Goal: Task Accomplishment & Management: Manage account settings

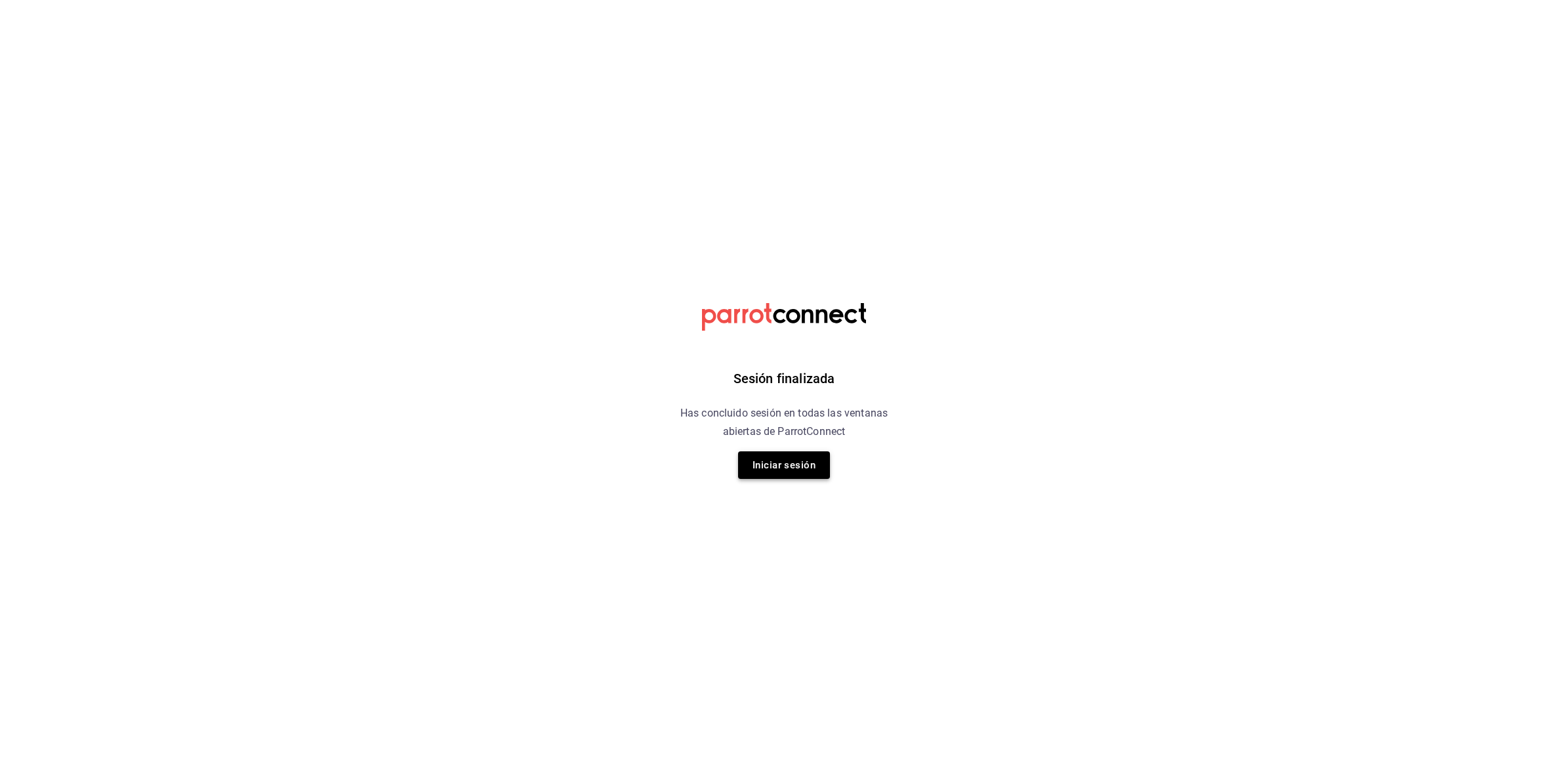
click at [768, 471] on button "Iniciar sesión" at bounding box center [784, 465] width 92 height 28
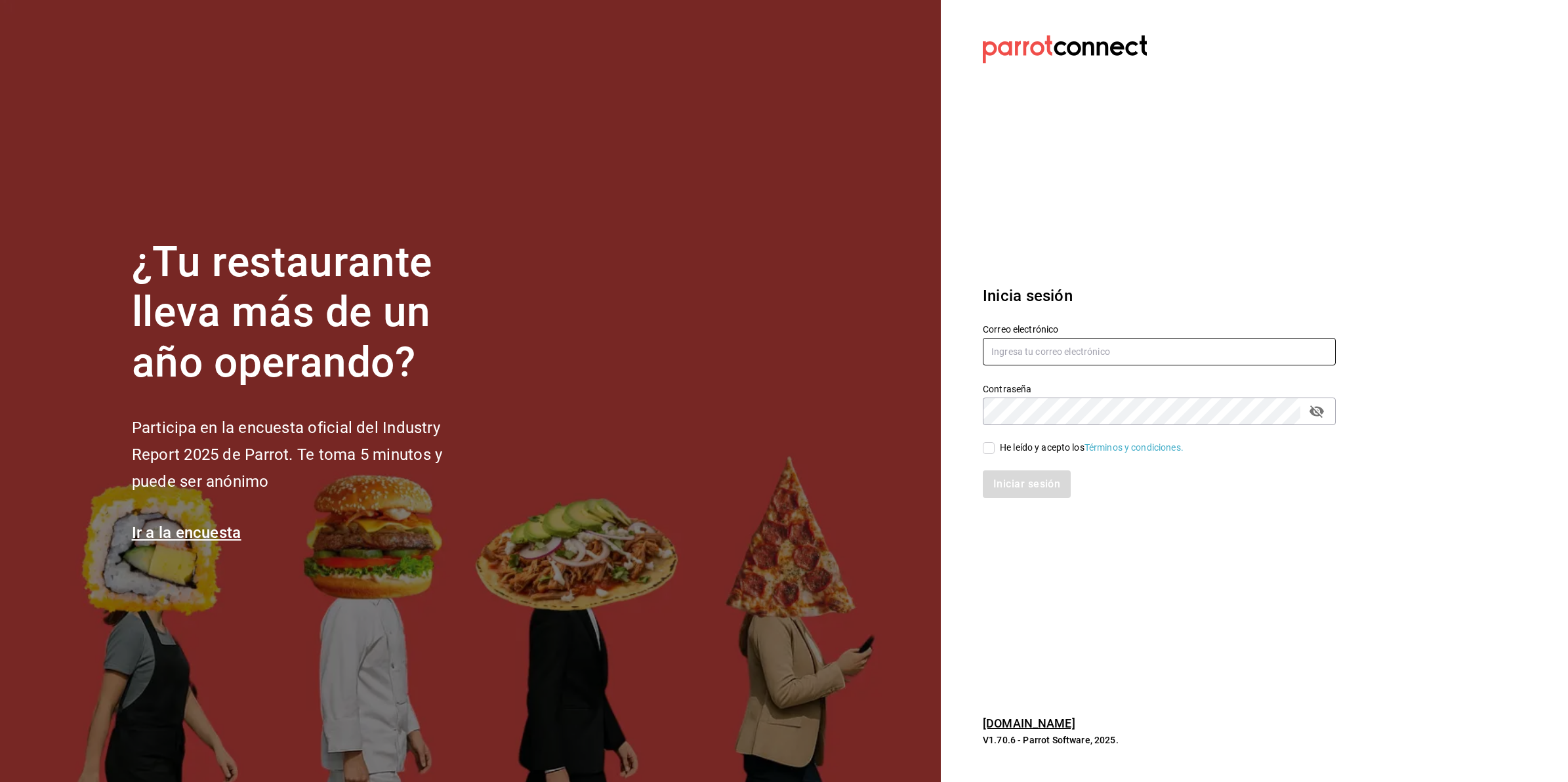
type input "[EMAIL_ADDRESS][DOMAIN_NAME]"
click at [1025, 440] on div "He leído y acepto los Términos y condiciones." at bounding box center [1151, 440] width 369 height 30
click at [1022, 444] on div "He leído y acepto los Términos y condiciones." at bounding box center [1092, 448] width 184 height 14
click at [995, 444] on input "He leído y acepto los Términos y condiciones." at bounding box center [989, 448] width 11 height 11
checkbox input "true"
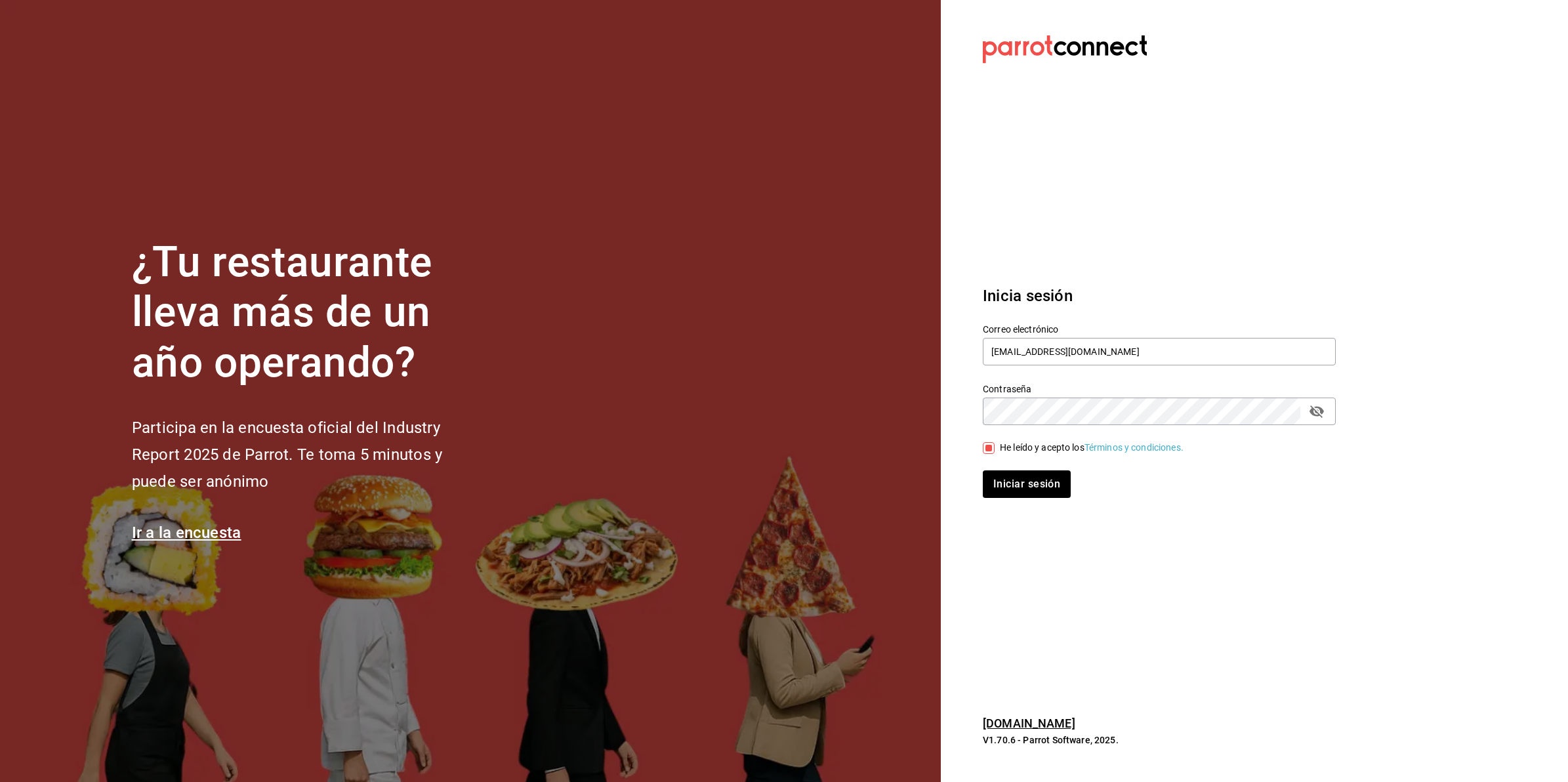
click at [1011, 470] on div "Iniciar sesión" at bounding box center [1151, 476] width 369 height 43
click at [1012, 479] on button "Iniciar sesión" at bounding box center [1028, 484] width 89 height 28
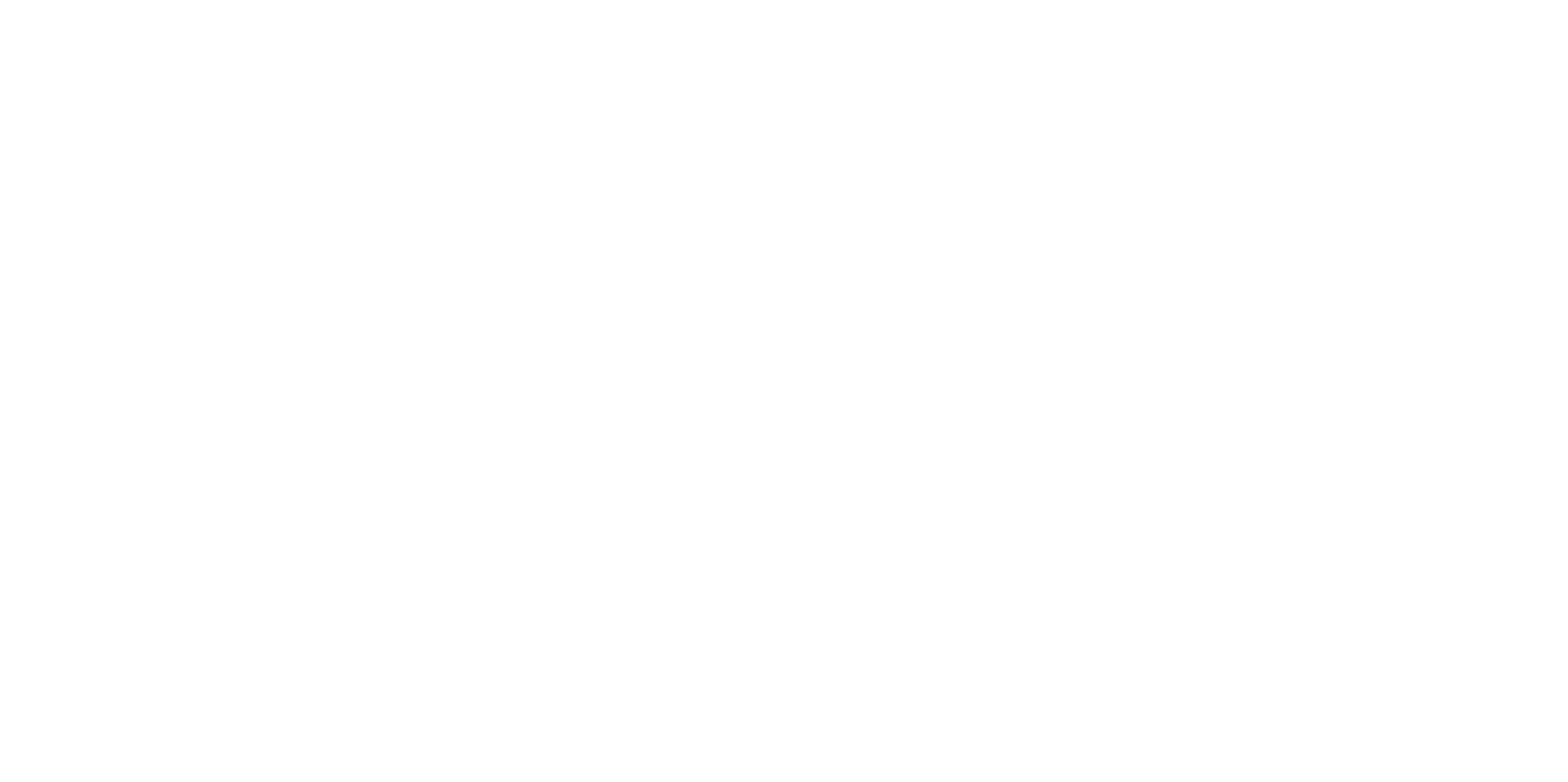
click at [1004, 0] on html at bounding box center [784, 0] width 1568 height 0
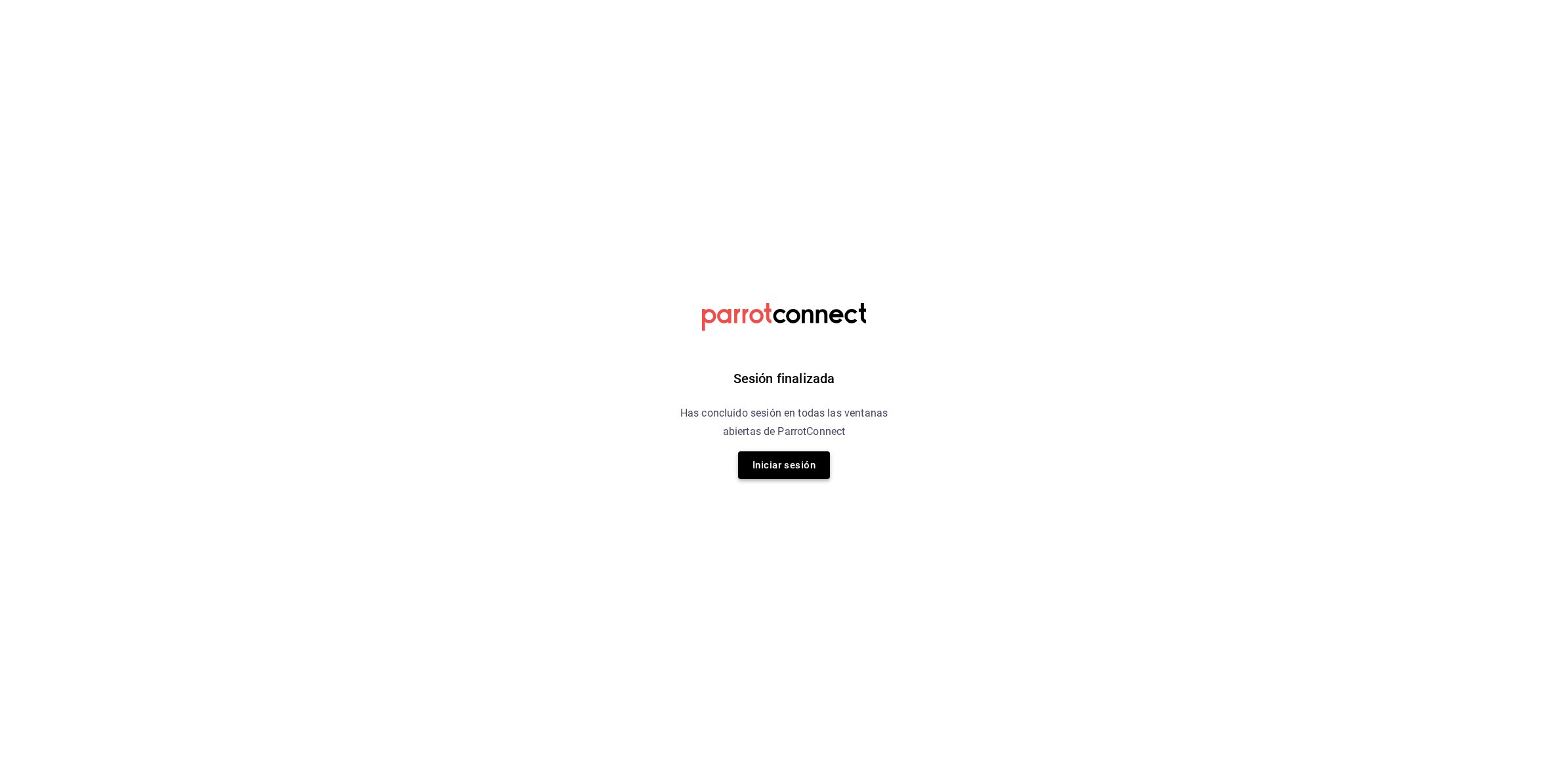
click at [804, 465] on button "Iniciar sesión" at bounding box center [784, 465] width 92 height 28
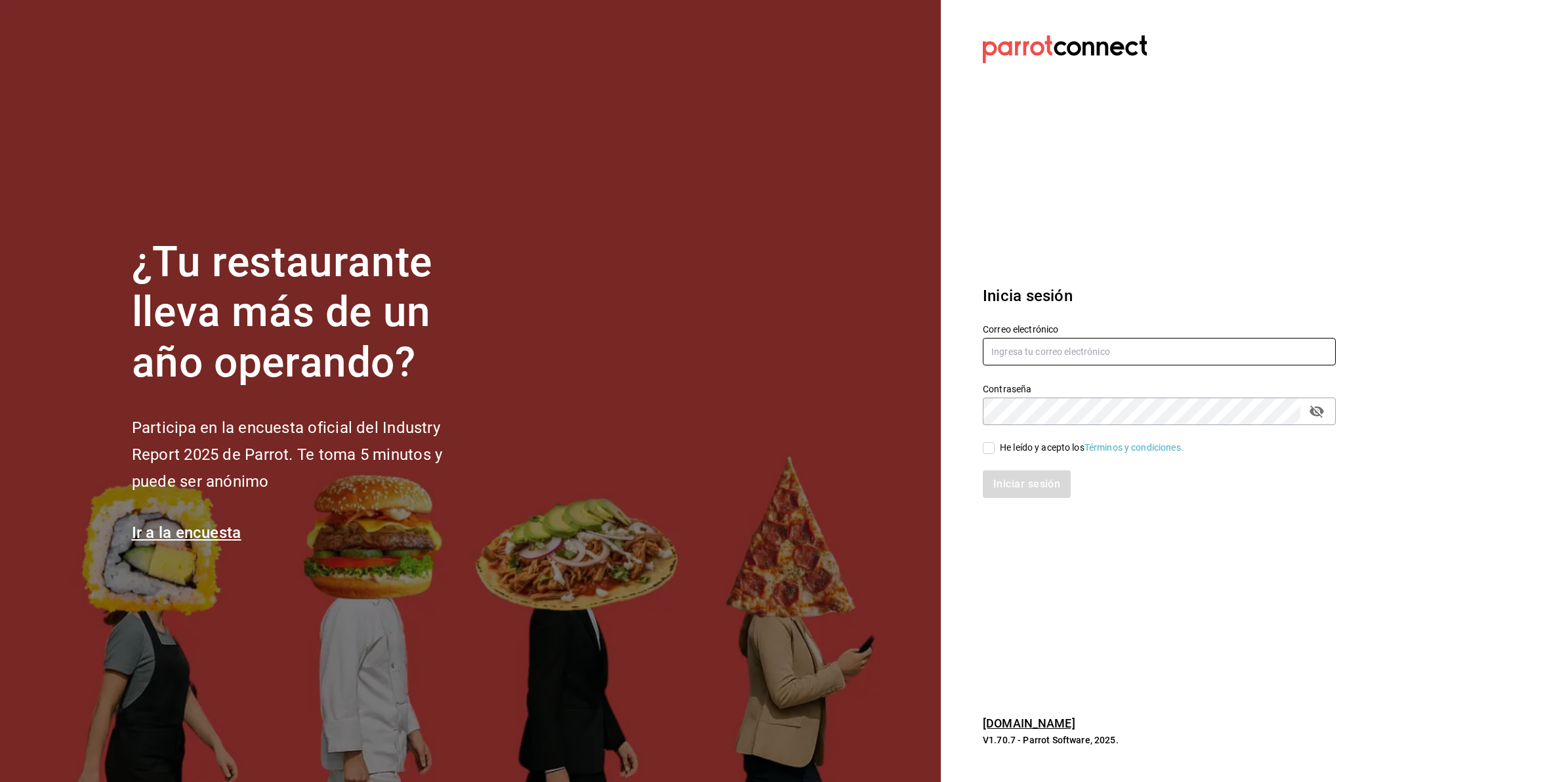
type input "[EMAIL_ADDRESS][DOMAIN_NAME]"
click at [1009, 448] on div "He leído y acepto los Términos y condiciones." at bounding box center [1092, 448] width 184 height 14
click at [995, 448] on input "He leído y acepto los Términos y condiciones." at bounding box center [989, 448] width 11 height 11
checkbox input "true"
click at [1009, 483] on button "Iniciar sesión" at bounding box center [1028, 484] width 89 height 28
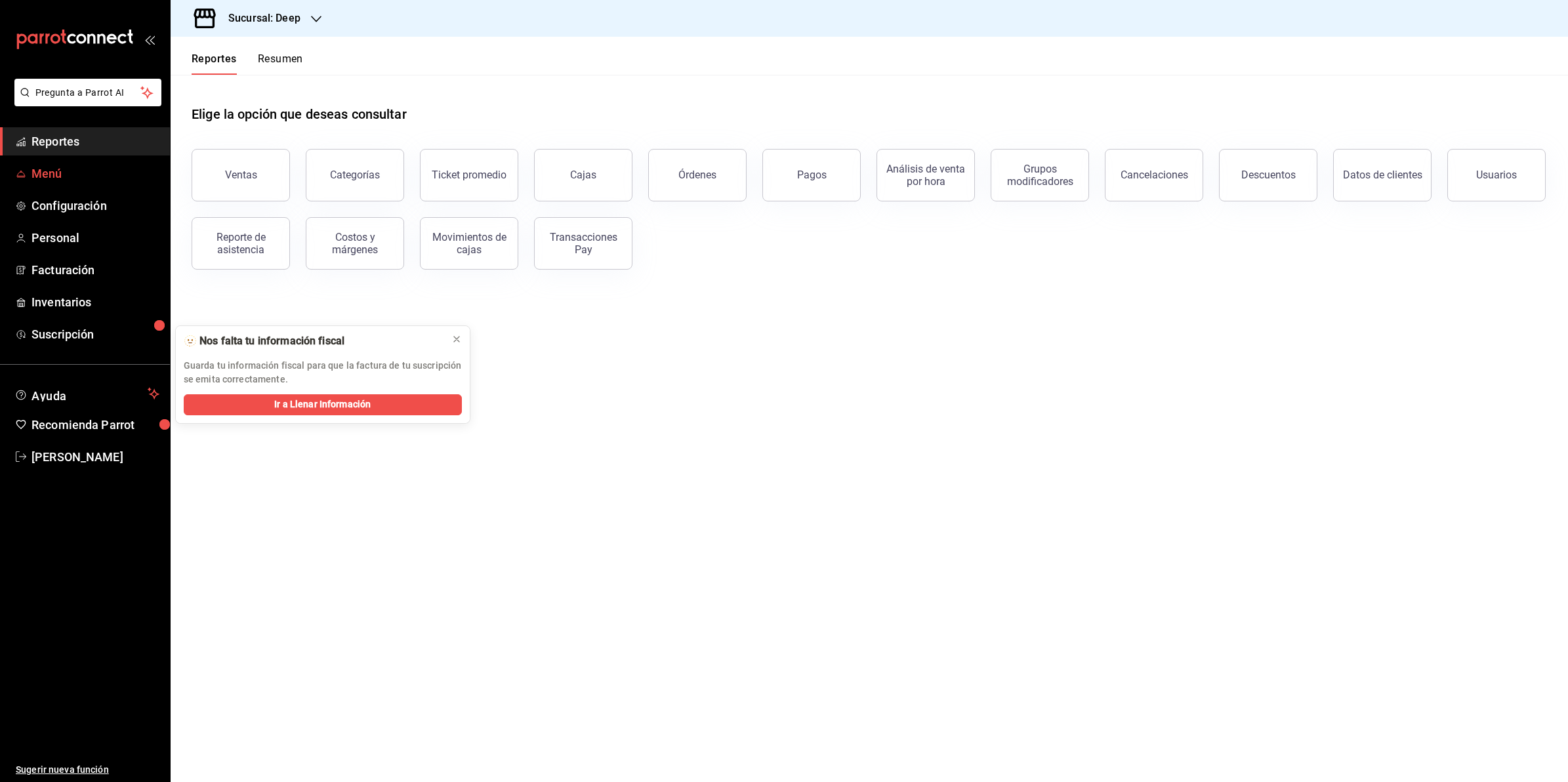
click at [70, 175] on span "Menú" at bounding box center [95, 174] width 128 height 18
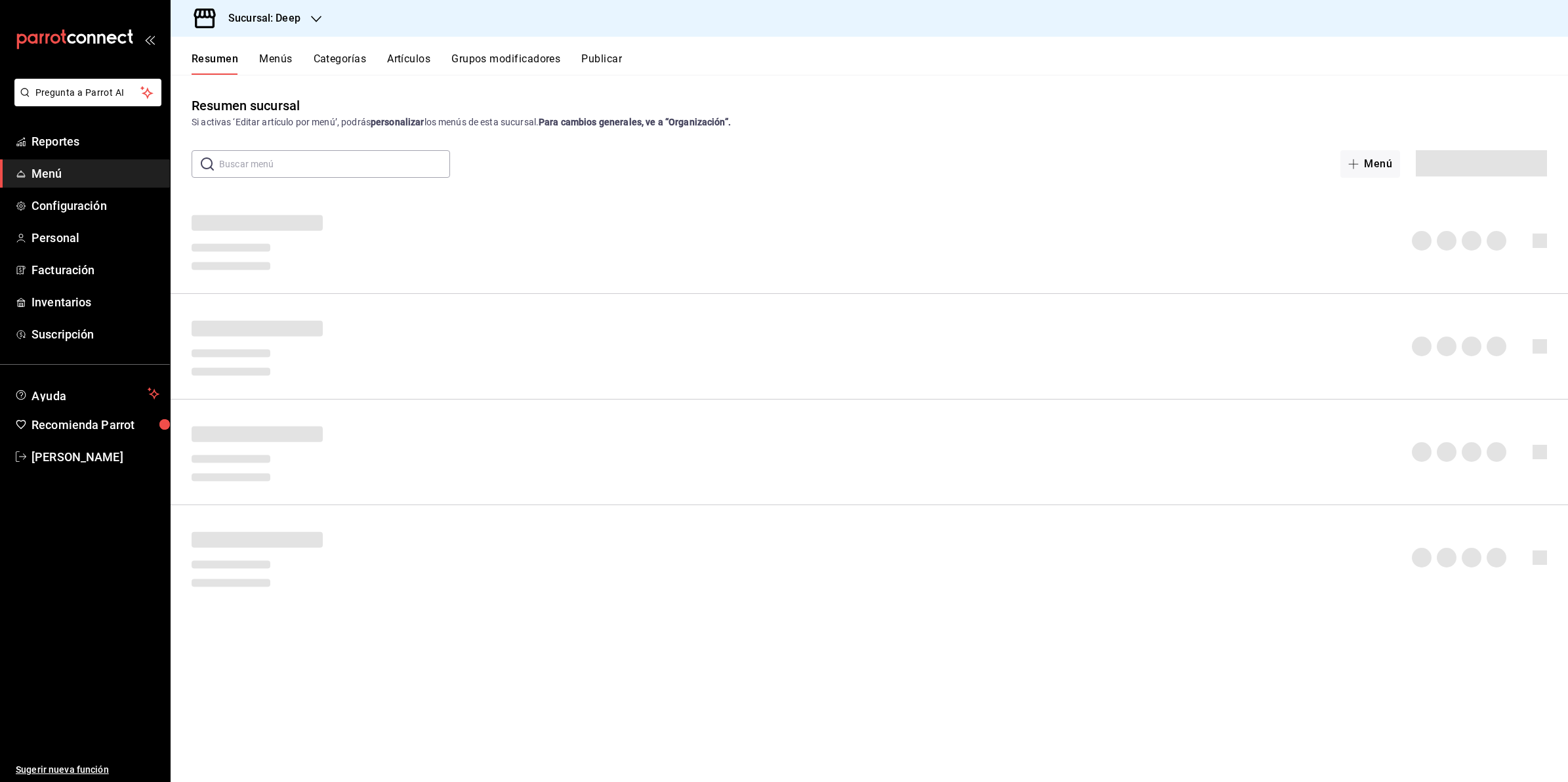
click at [307, 18] on div "Sucursal: Deep" at bounding box center [254, 18] width 146 height 36
click at [255, 89] on span "Abisal Seafoods (MTY)" at bounding box center [228, 86] width 95 height 14
click at [304, 20] on h3 "Sucursal: Abisal Seafoods (MTY)" at bounding box center [303, 18] width 170 height 16
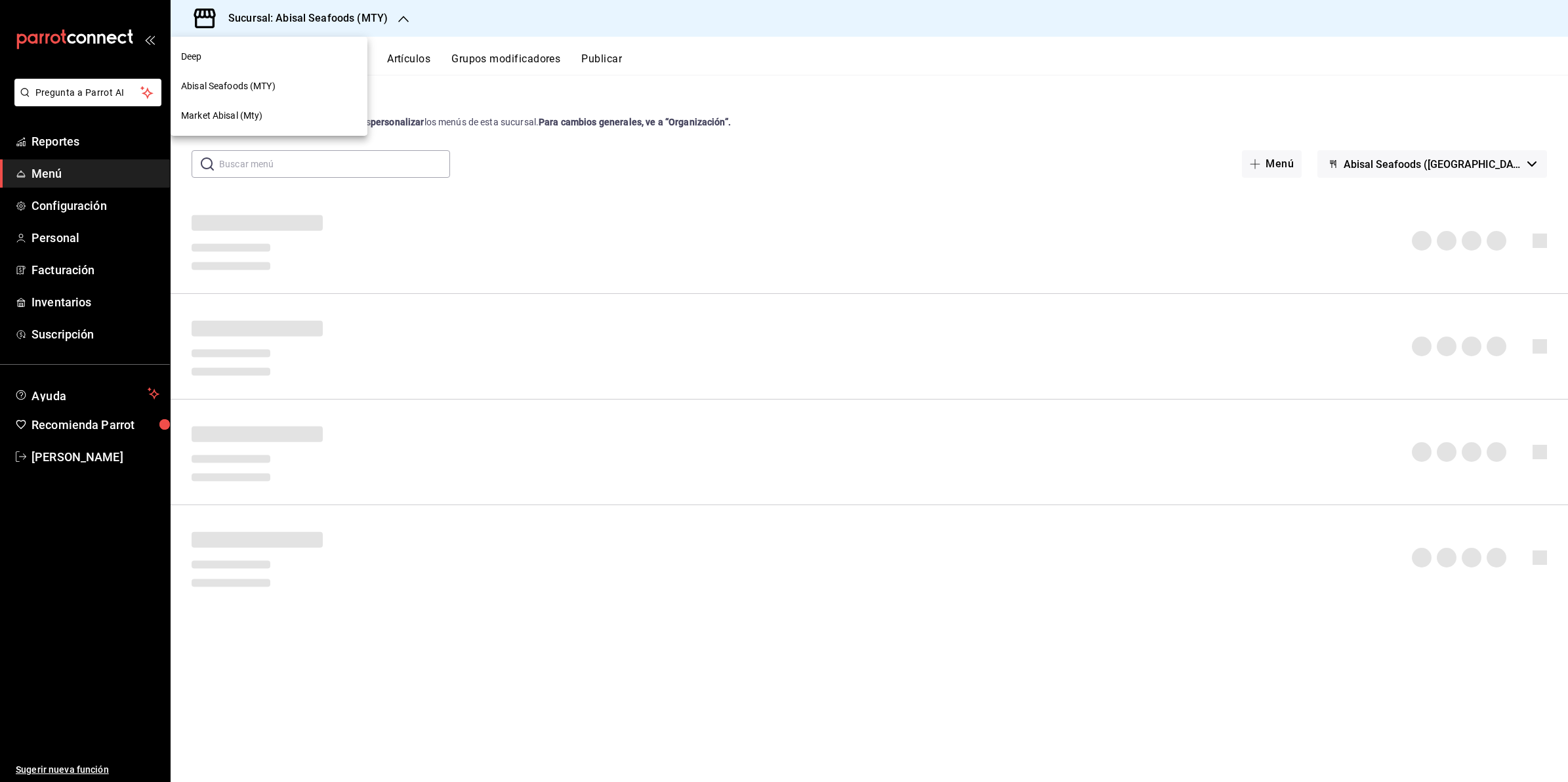
click at [273, 107] on div "Market Abisal (Mty)" at bounding box center [269, 116] width 197 height 30
click at [412, 57] on button "Artículos" at bounding box center [409, 63] width 43 height 22
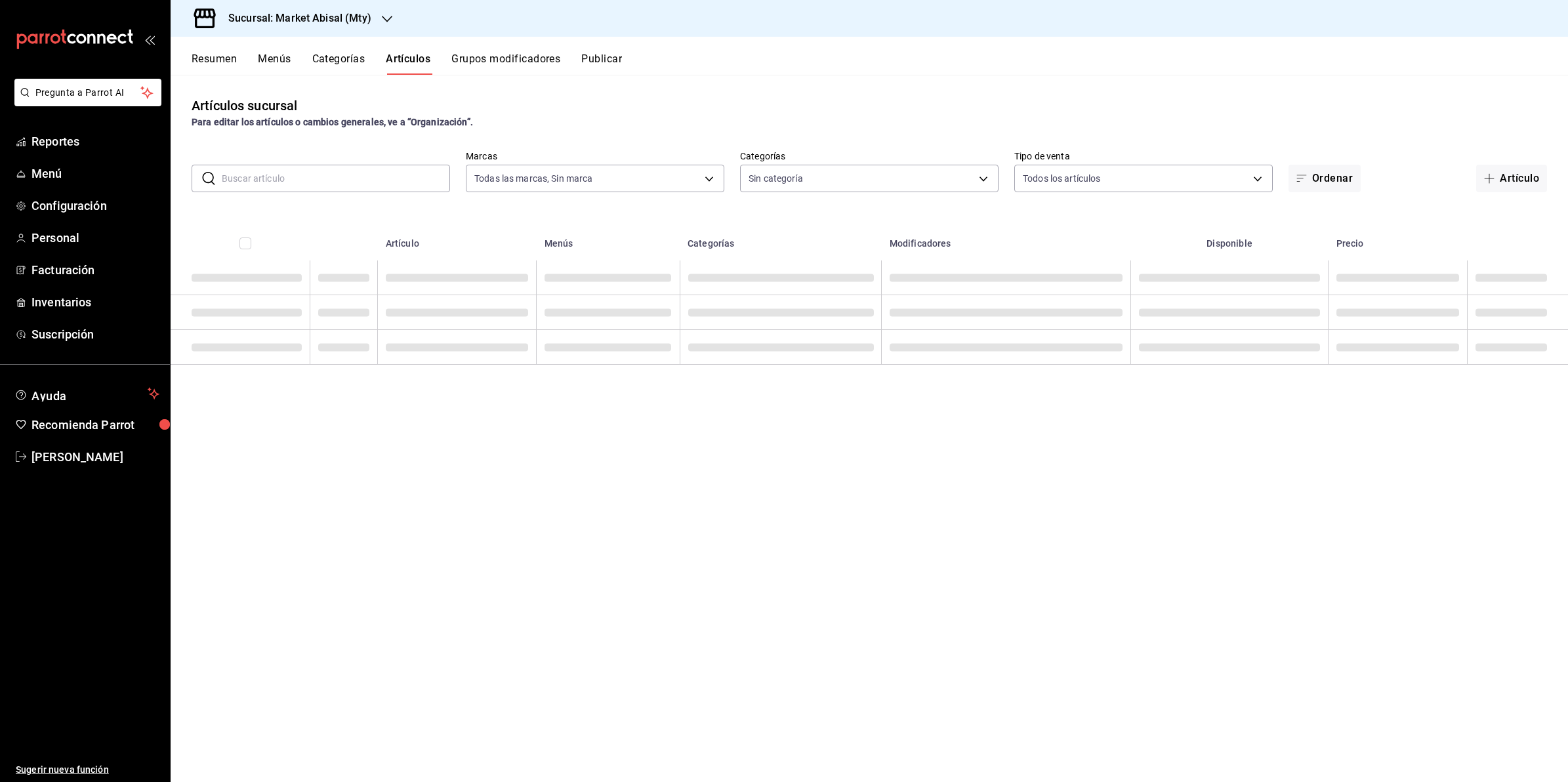
type input "87bf36f4-6b40-4726-8a51-e528f6e66873"
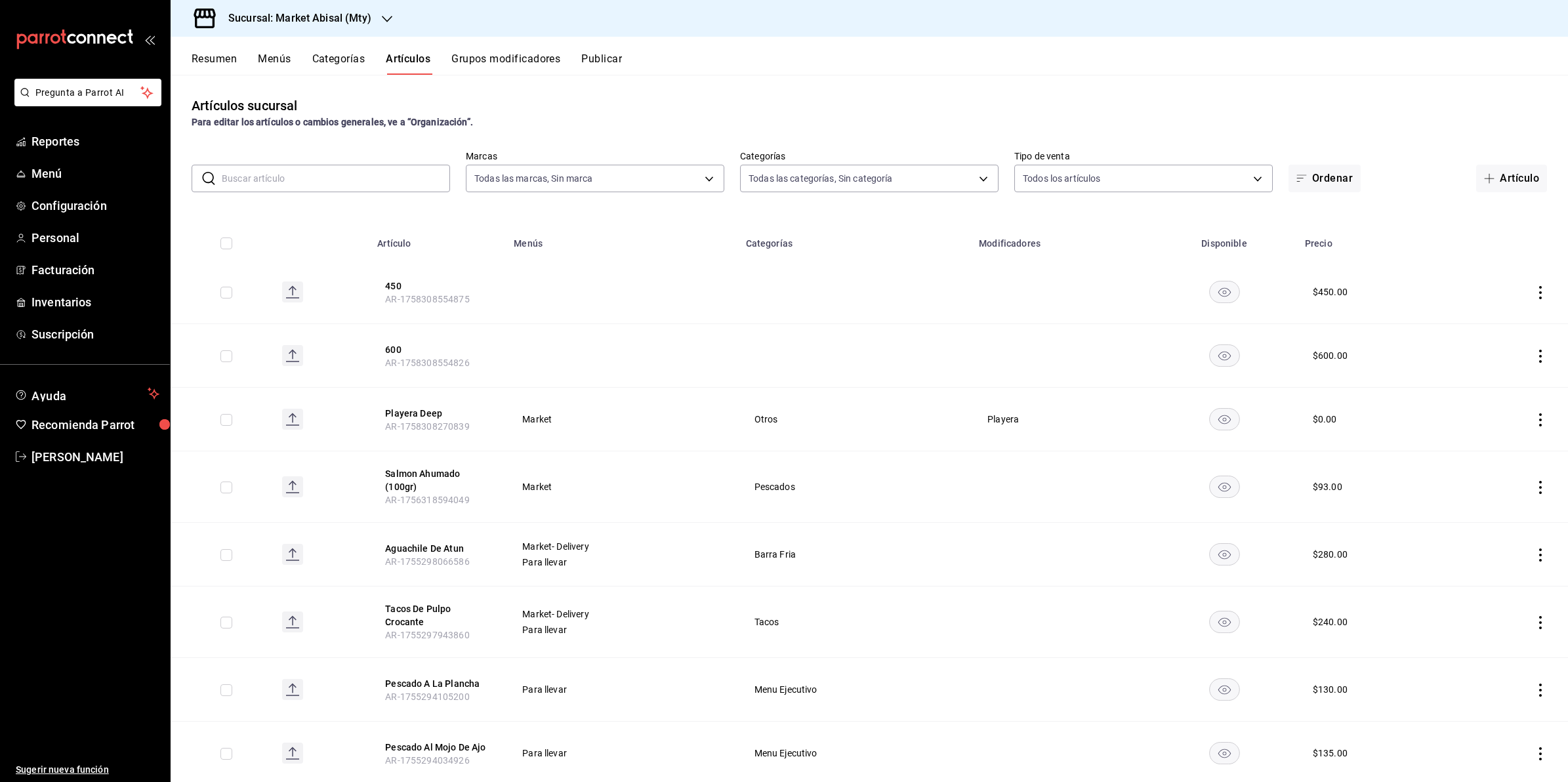
type input "5a915f7c-a5b1-4a18-8c7a-c05ecc5da877,18fc6642-cf24-48c7-8dfc-5d96048ad642,c3d1a…"
click at [346, 177] on input "text" at bounding box center [336, 178] width 228 height 26
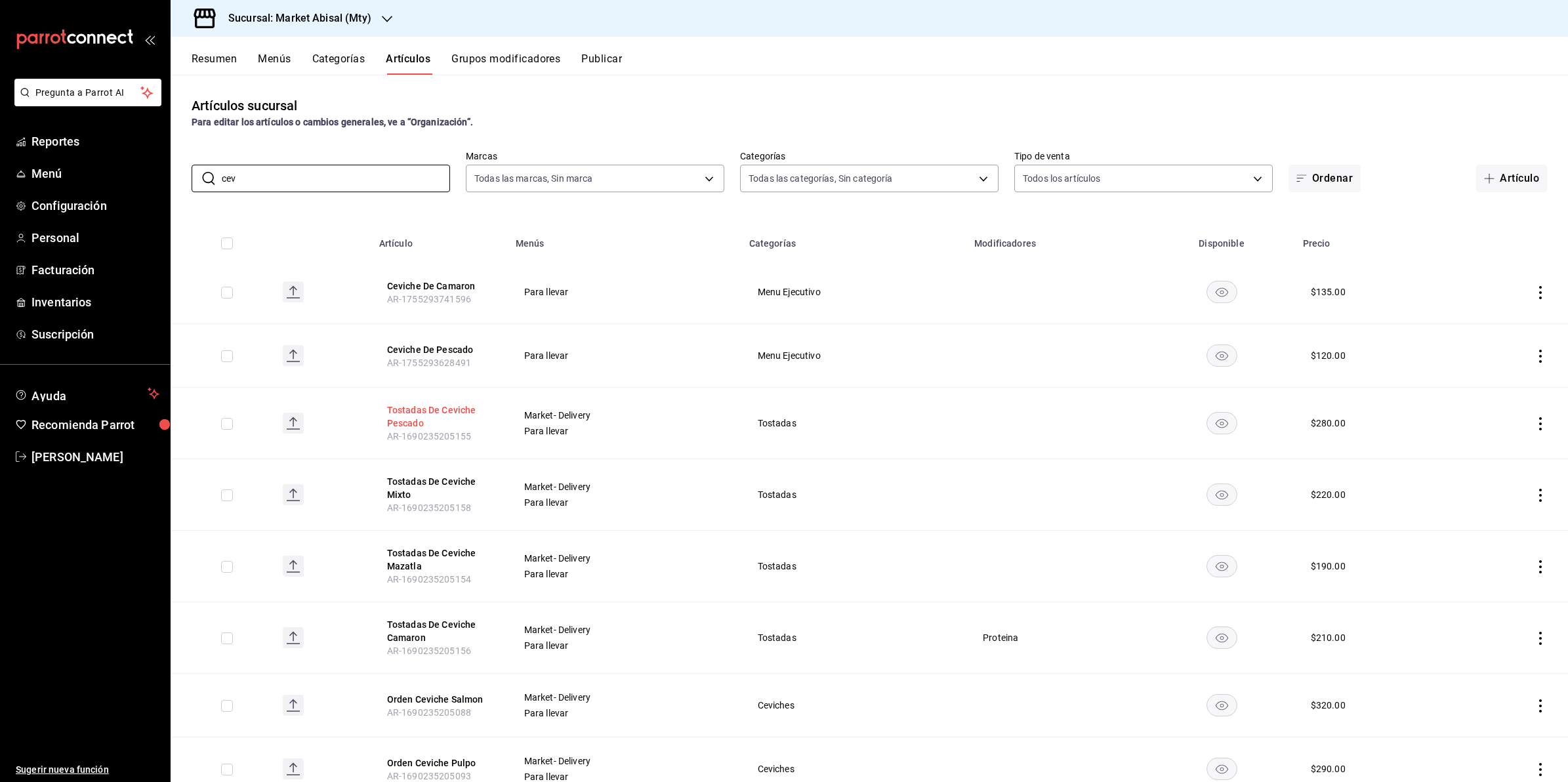
type input "cev"
click at [411, 407] on button "Tostadas De Ceviche Pescado" at bounding box center [439, 417] width 105 height 26
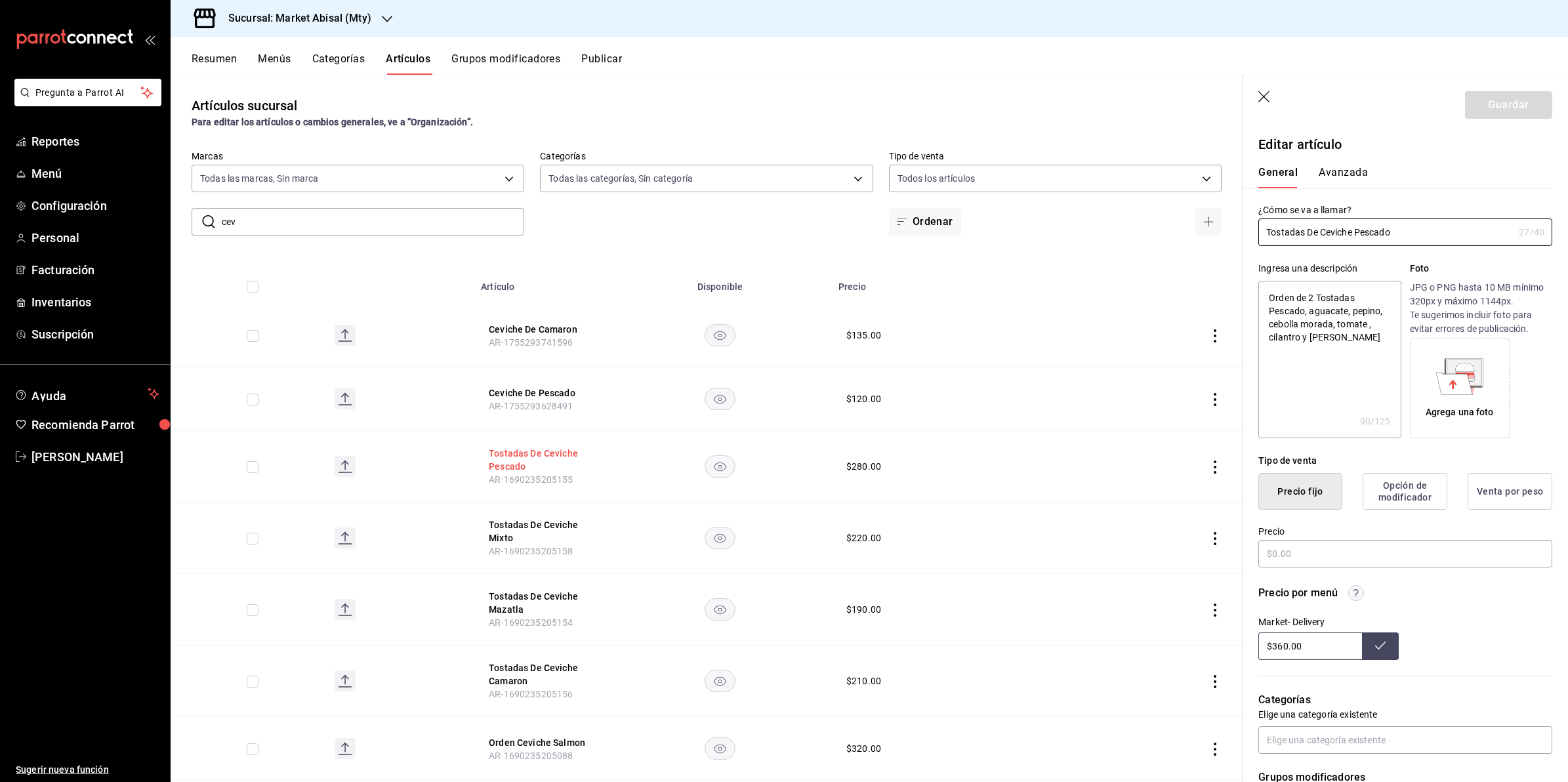
type textarea "x"
type input "$280.00"
click at [1263, 93] on icon "button" at bounding box center [1265, 97] width 13 height 13
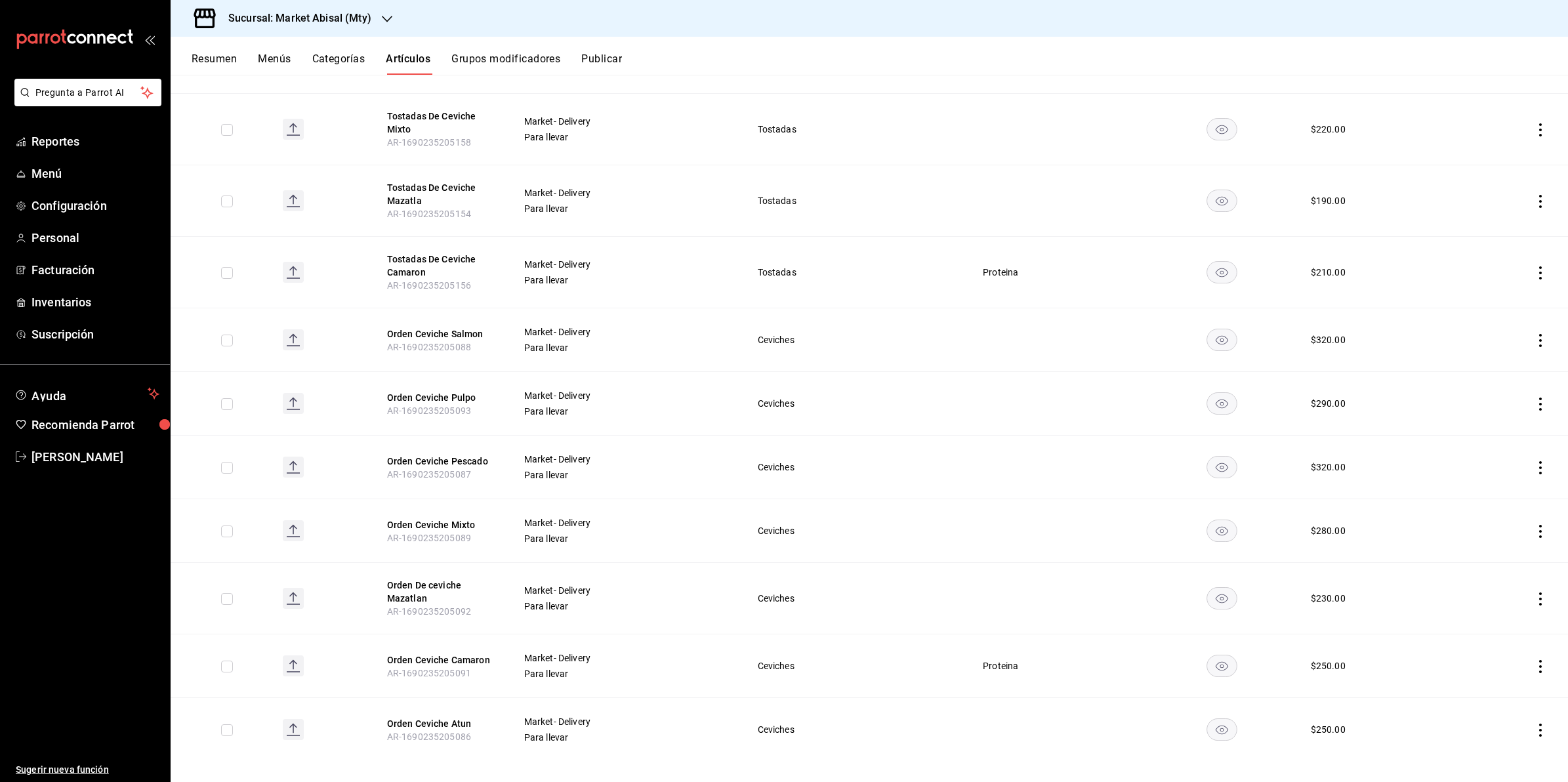
scroll to position [378, 0]
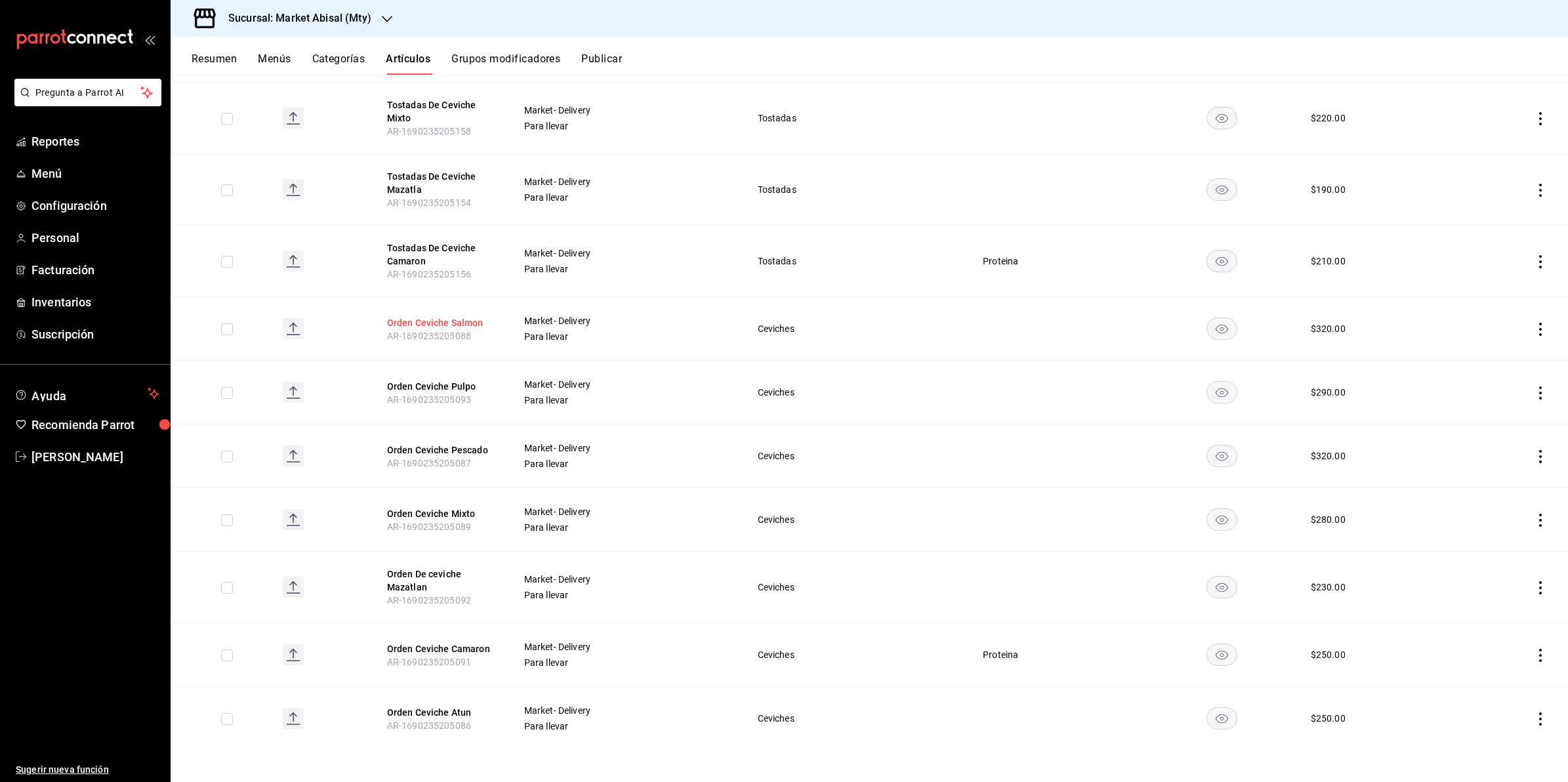
click at [444, 317] on button "Orden Ceviche Salmon" at bounding box center [439, 322] width 105 height 13
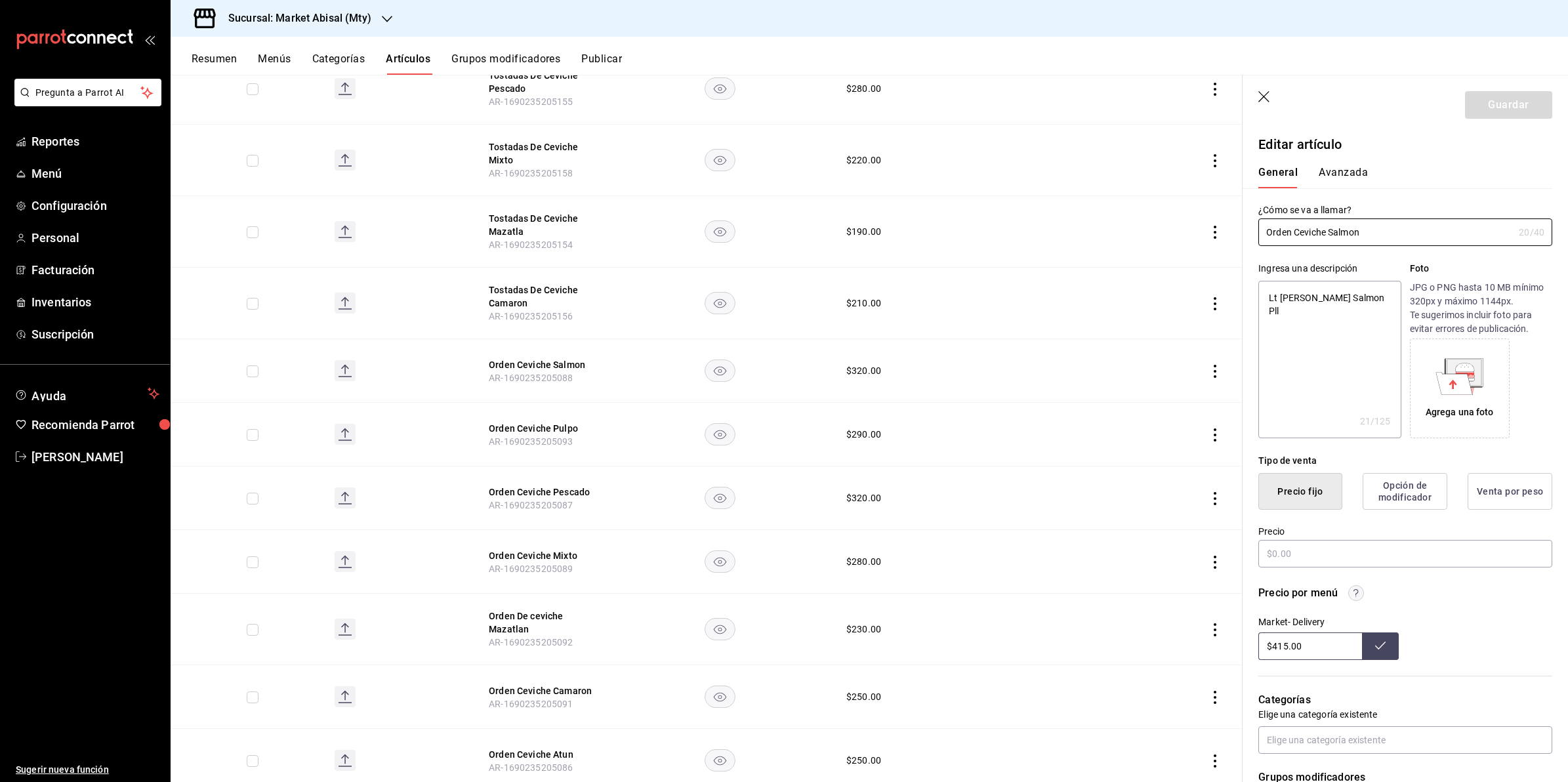
type textarea "x"
type input "$320.00"
type textarea "x"
drag, startPoint x: 1277, startPoint y: 299, endPoint x: 1262, endPoint y: 303, distance: 15.5
click at [1261, 303] on textarea "Lt [PERSON_NAME] Salmon Pll" at bounding box center [1330, 359] width 142 height 157
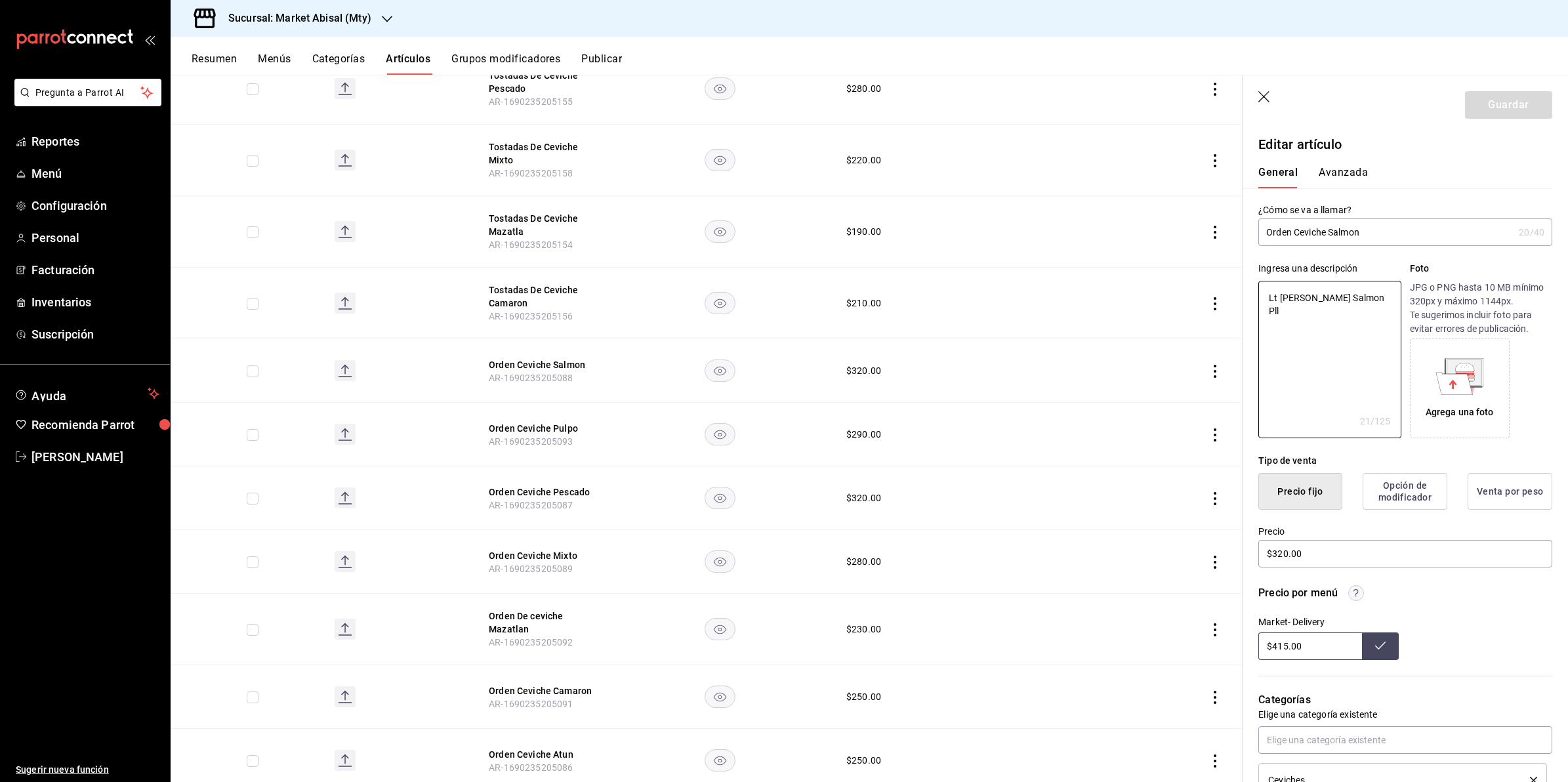
type textarea "1 Ceviche Salmon Pll"
type textarea "x"
type textarea "1 Ceviche Salmon Pll"
type textarea "x"
type textarea "1 Ceviche Salmon Pll2"
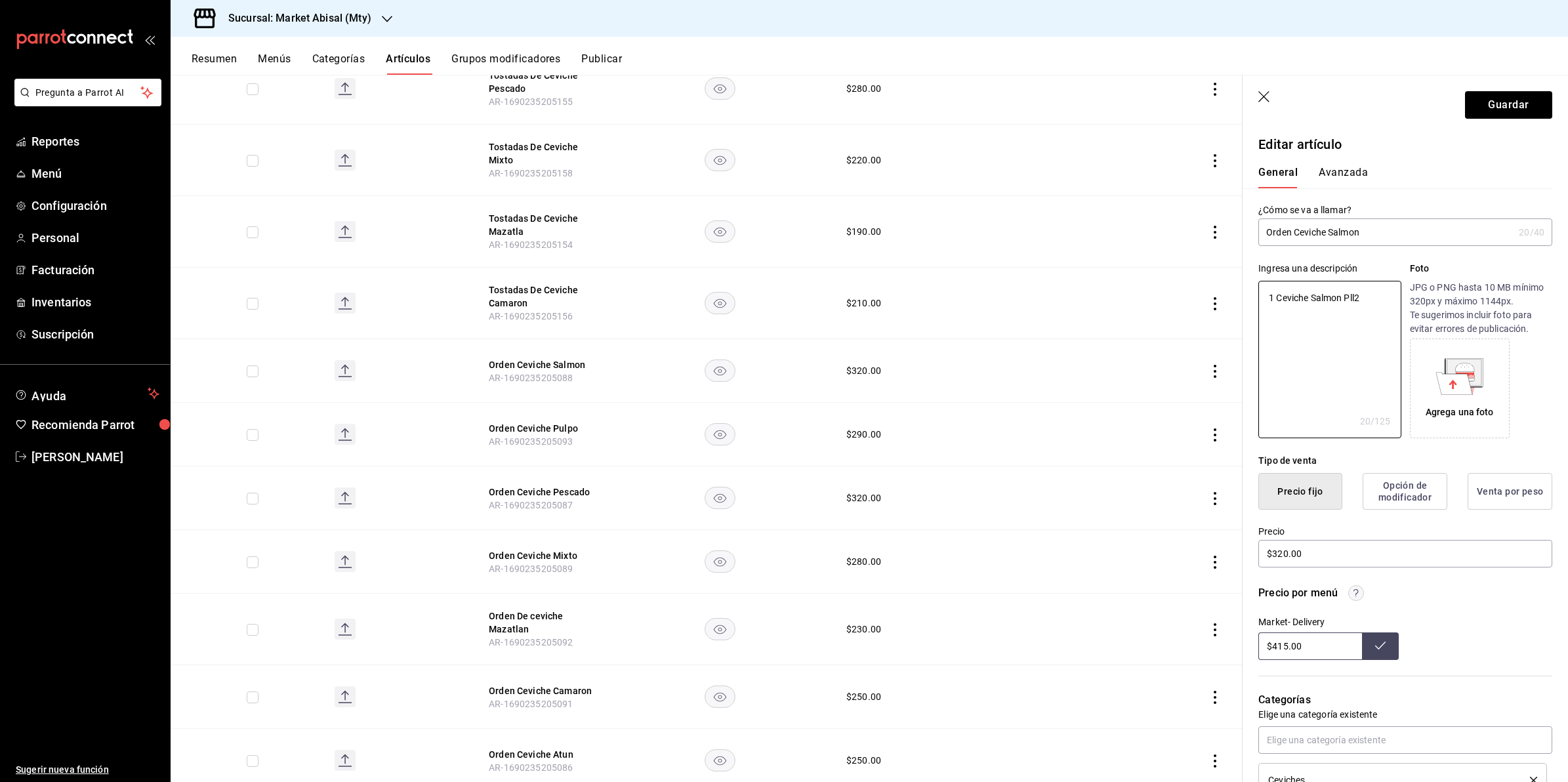
type textarea "x"
type textarea "1 Ceviche Salmon Pll"
type textarea "x"
type textarea "1 Ceviche Salmon Pll"
type textarea "x"
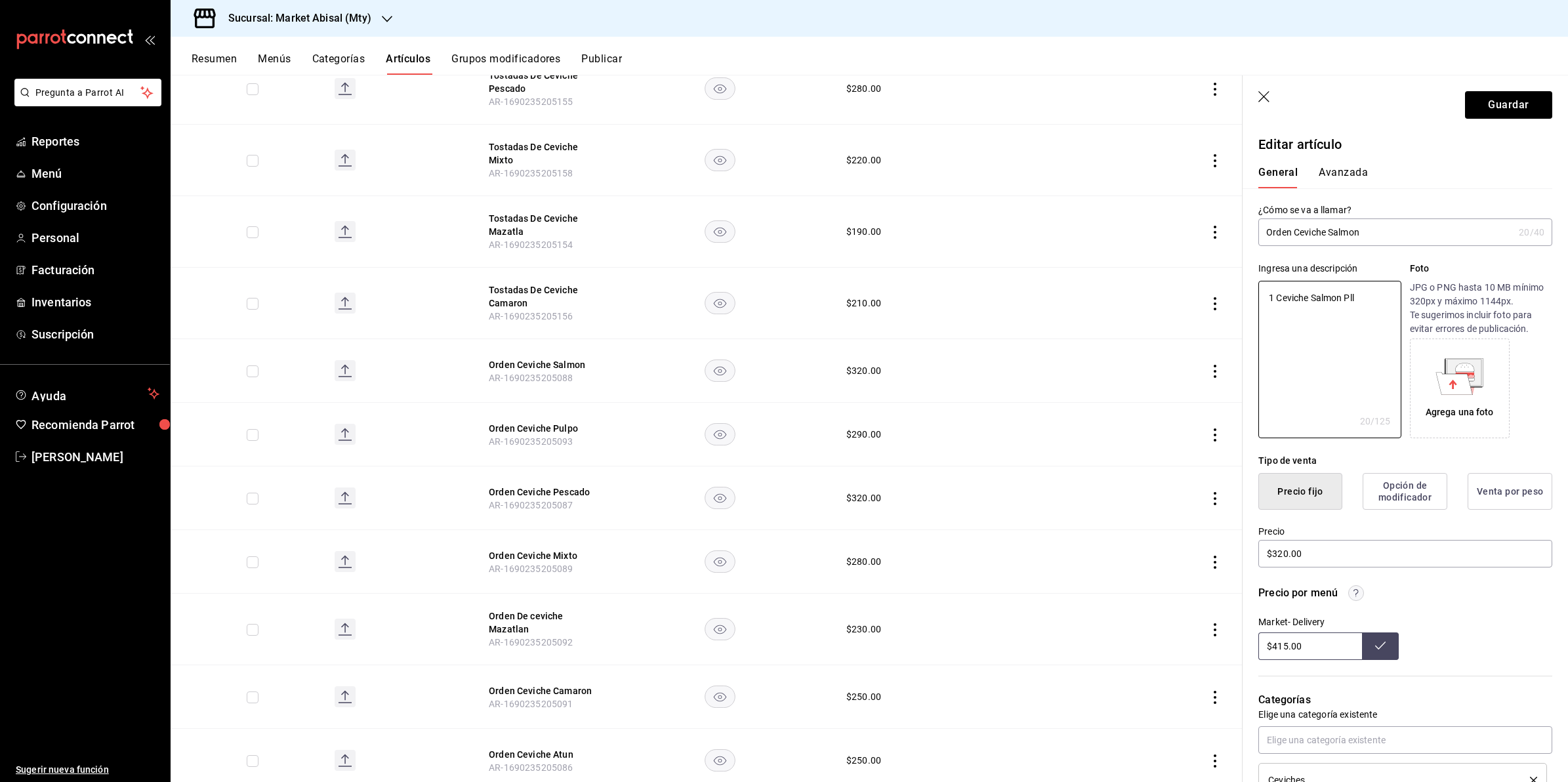
drag, startPoint x: 1334, startPoint y: 300, endPoint x: 1096, endPoint y: 294, distance: 238.1
click at [1096, 294] on main "Artículos sucursal Para editar los artículos o cambios generales, ve a “Organiz…" at bounding box center [870, 429] width 1398 height 708
type textarea "1"
type textarea "x"
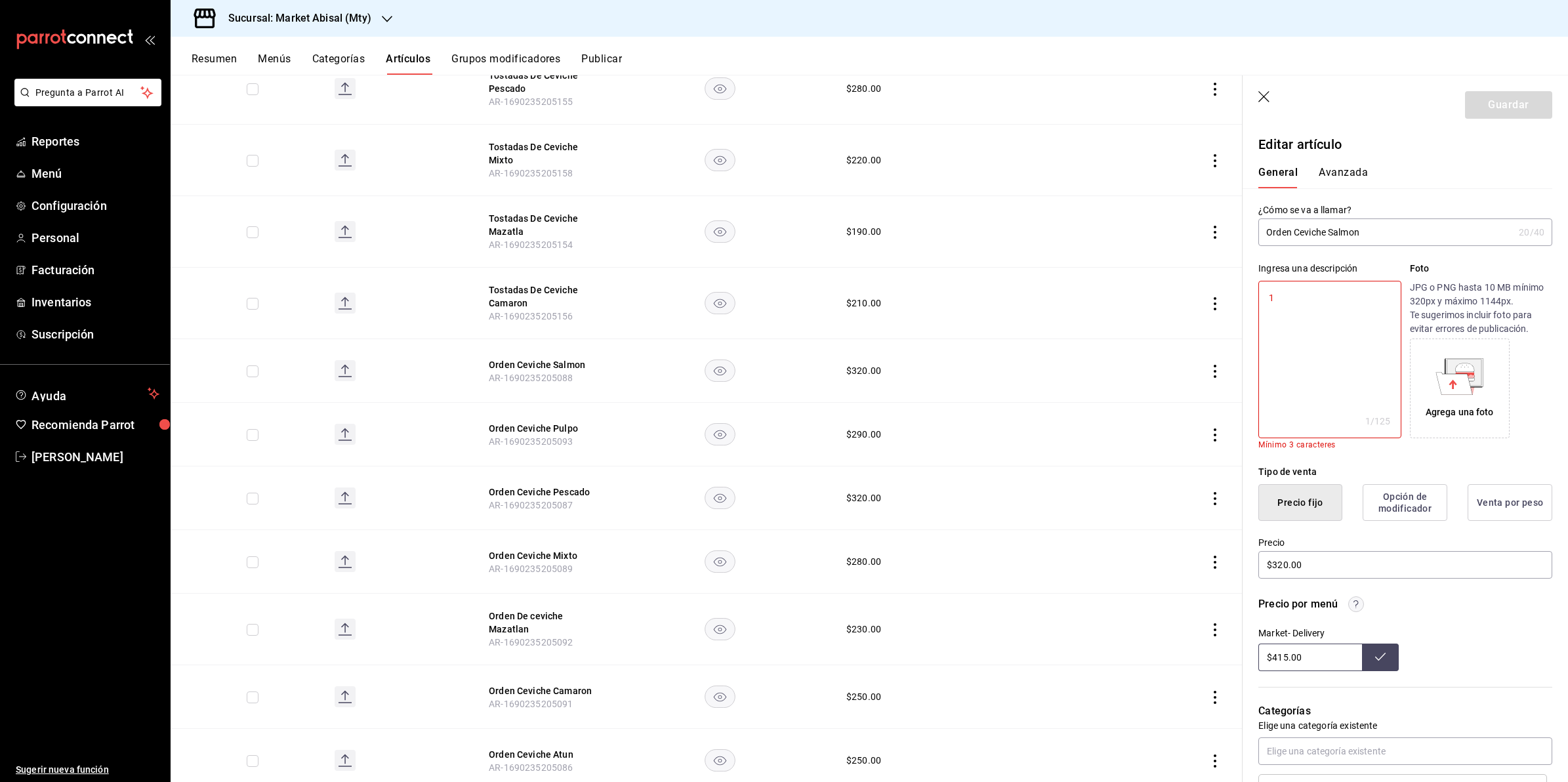
type textarea "1"
type textarea "x"
type textarea "1"
type textarea "x"
type textarea "1"
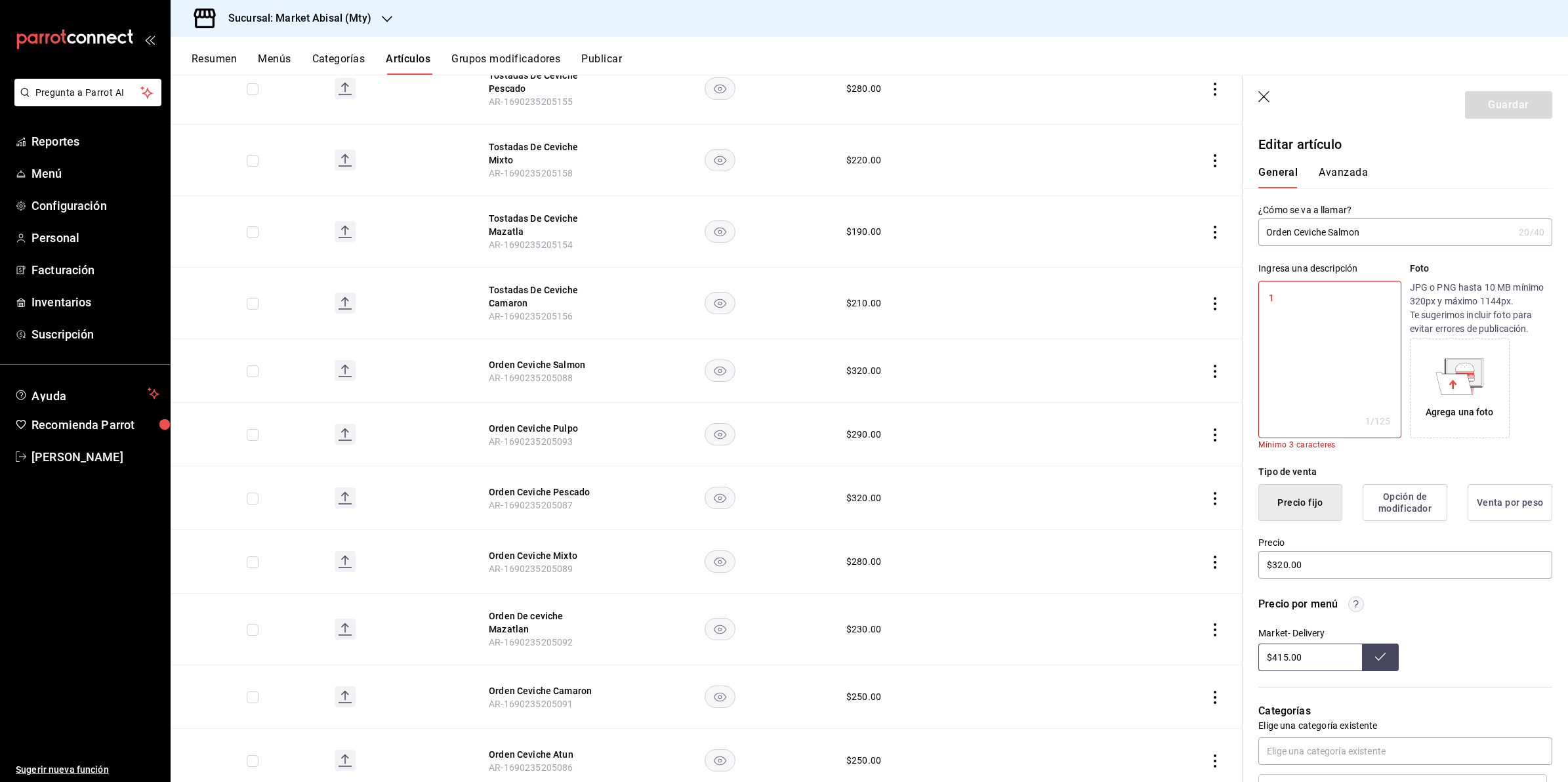
type textarea "x"
type textarea "1"
type textarea "x"
type textarea "1"
type textarea "x"
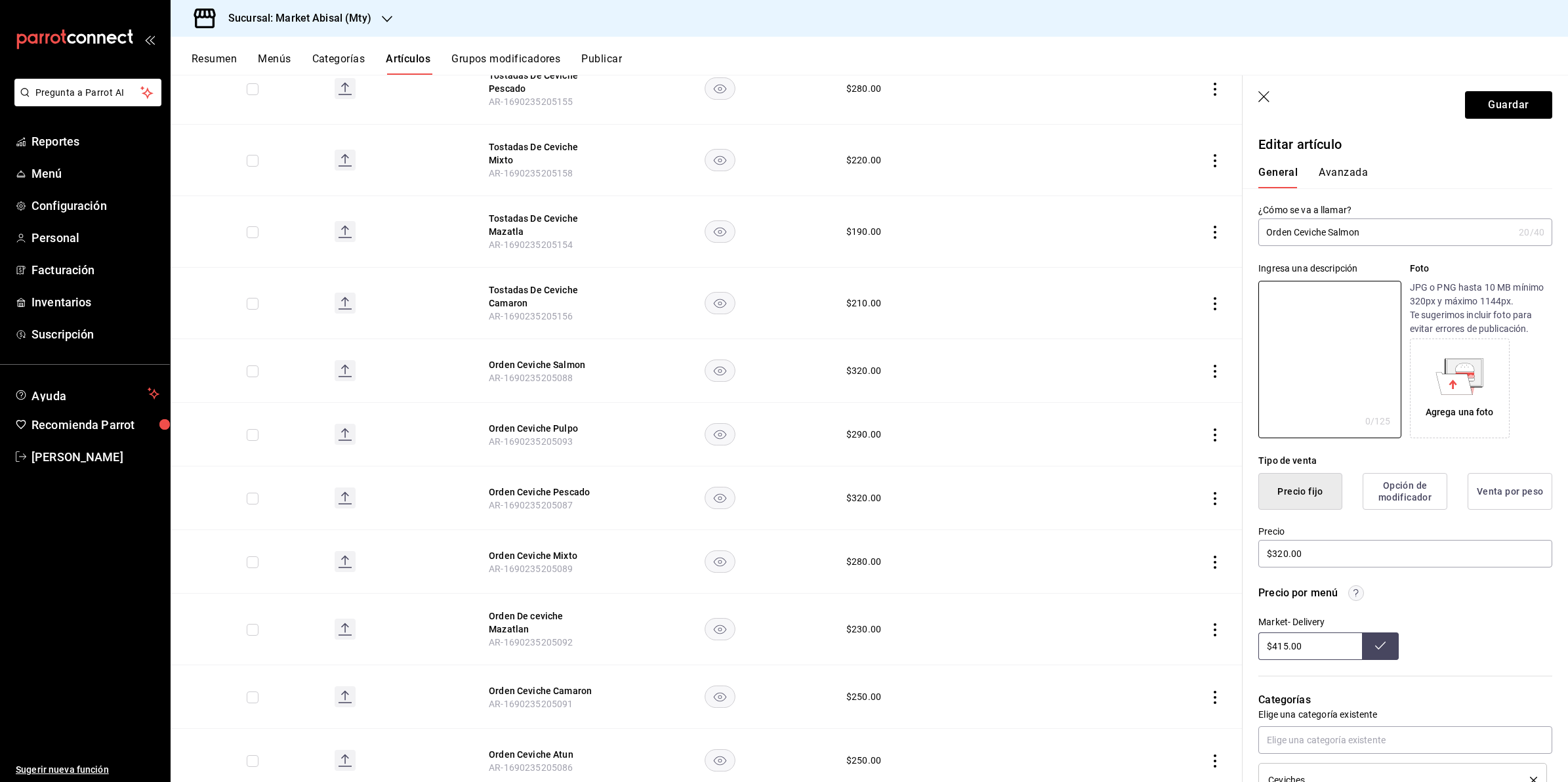
type textarea "M"
type textarea "x"
type textarea "Me"
type textarea "x"
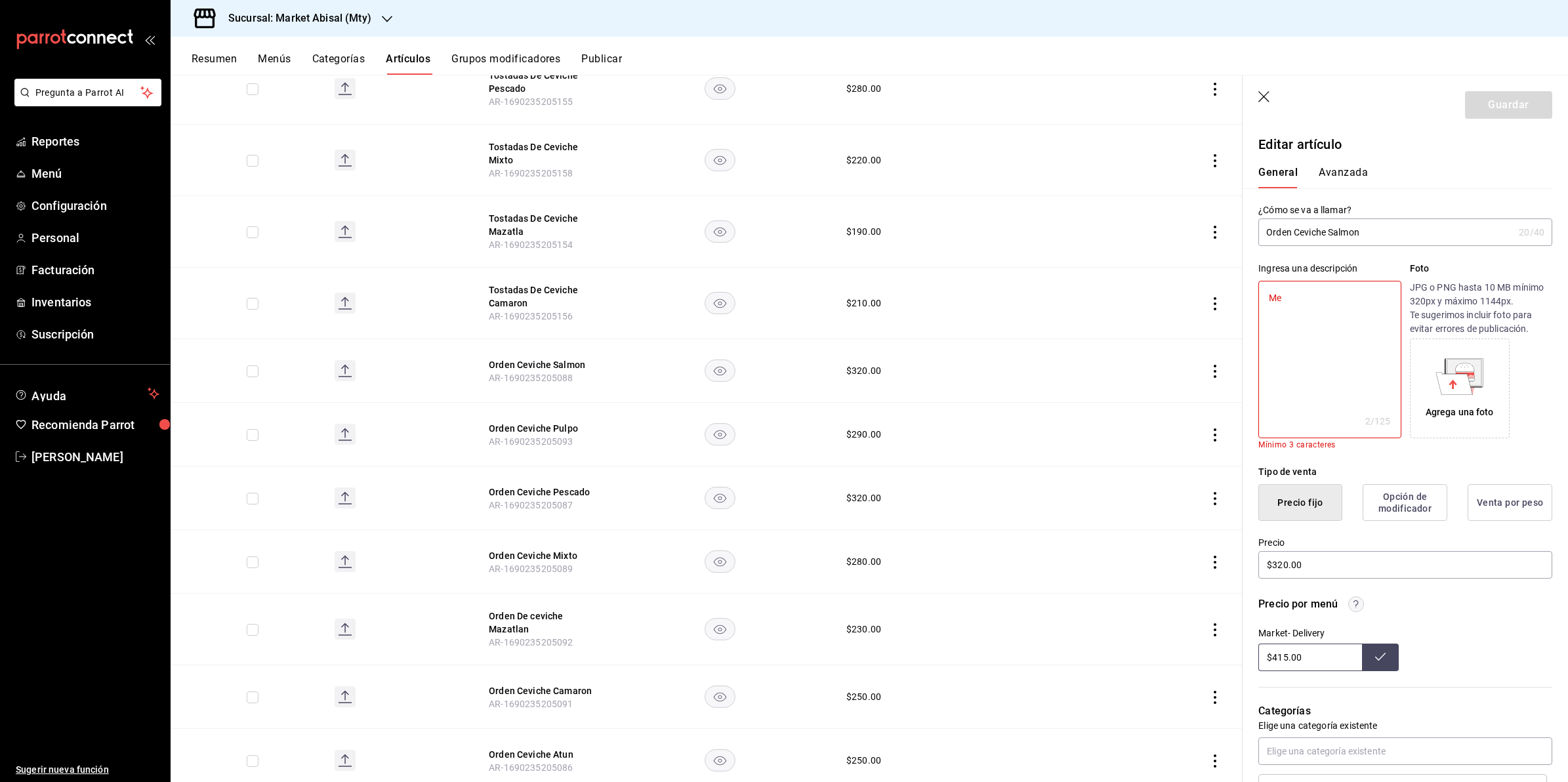
type textarea "Med"
type textarea "x"
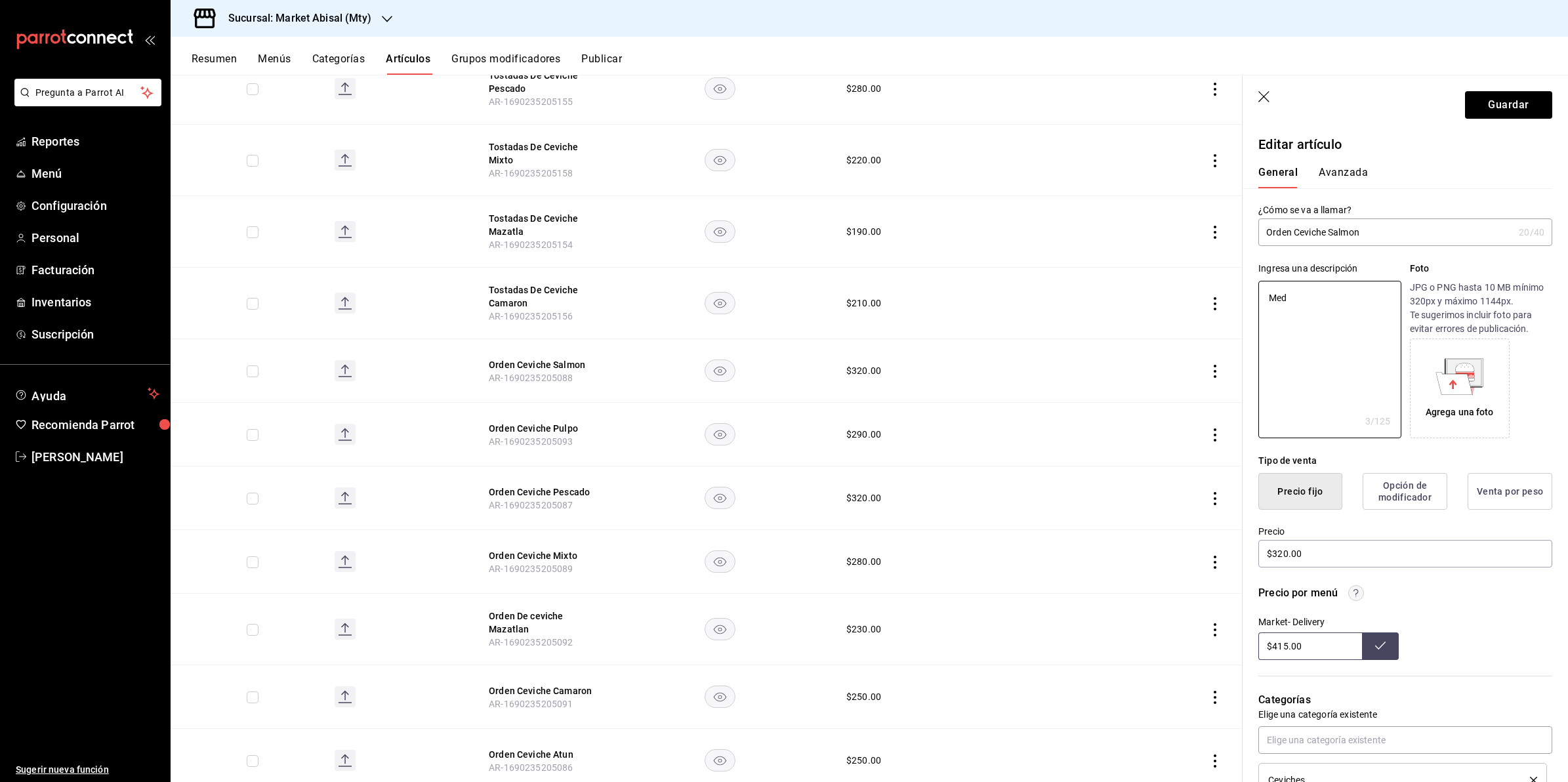
type textarea "Medi"
type textarea "x"
type textarea "Medio"
type textarea "x"
type textarea "Medio"
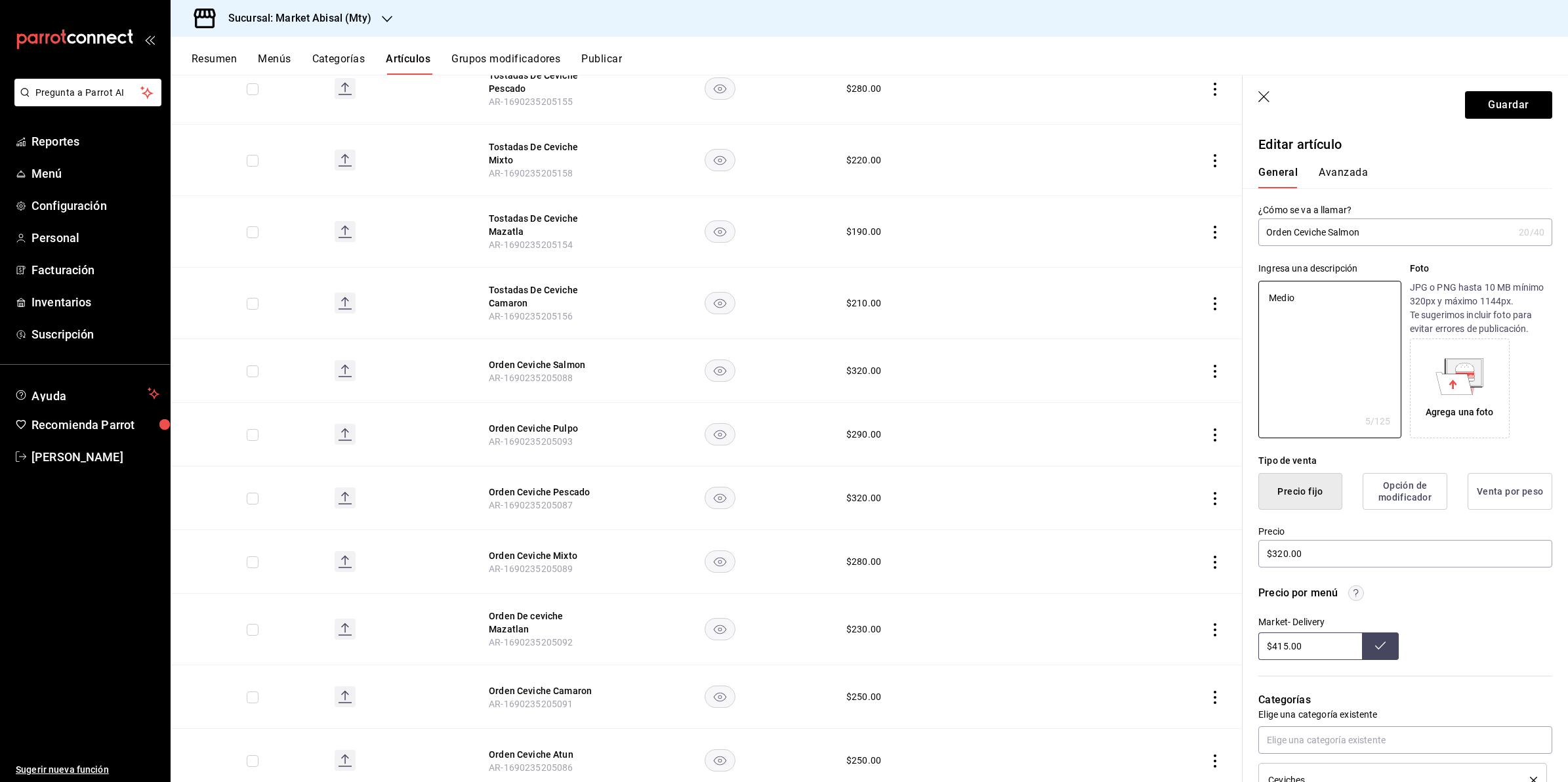
type textarea "x"
type textarea "Medio l"
type textarea "x"
type textarea "Medio li"
type textarea "x"
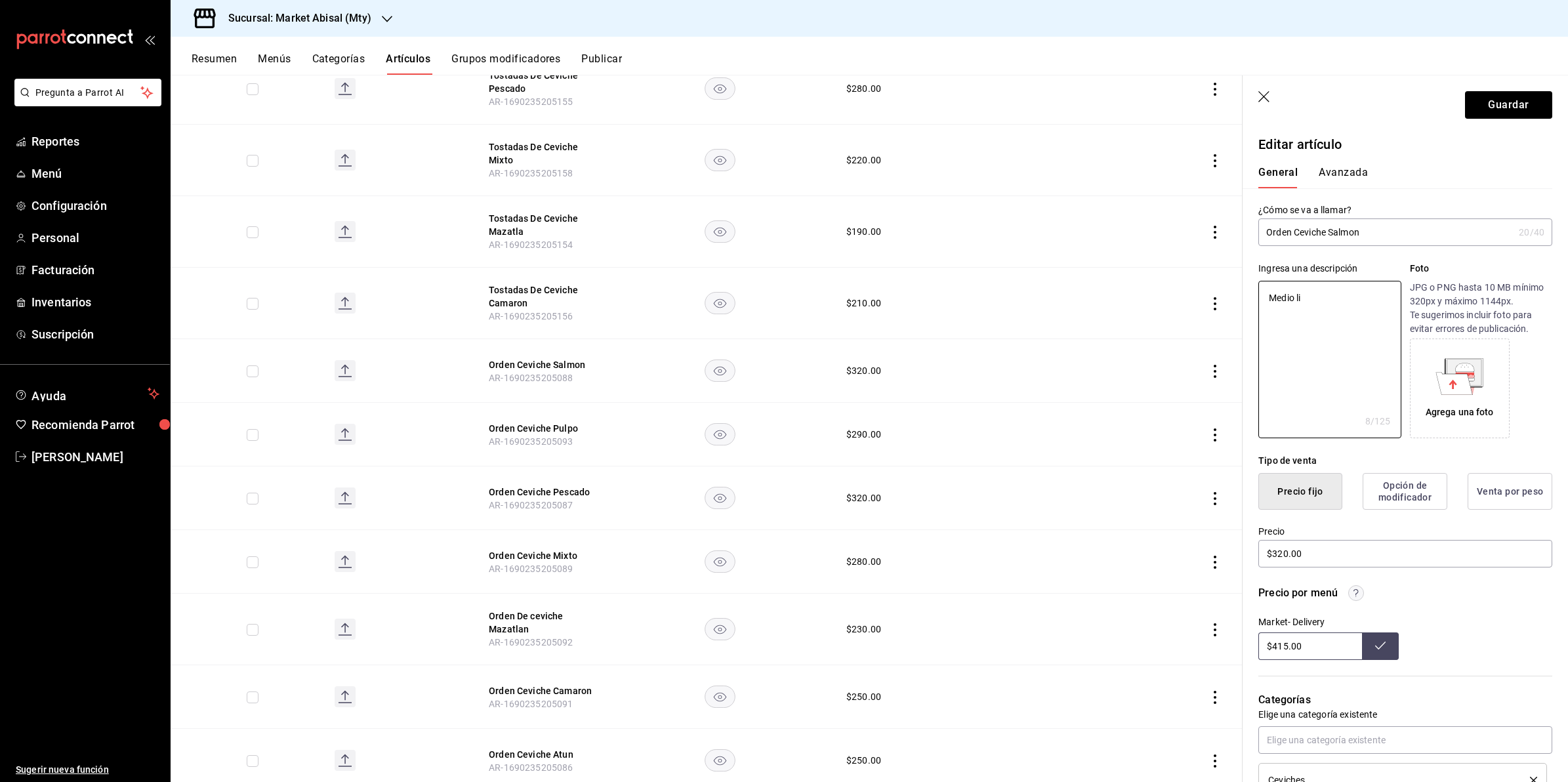
type textarea "Medio lit"
type textarea "x"
type textarea "Medio litr"
type textarea "x"
type textarea "Medio litro"
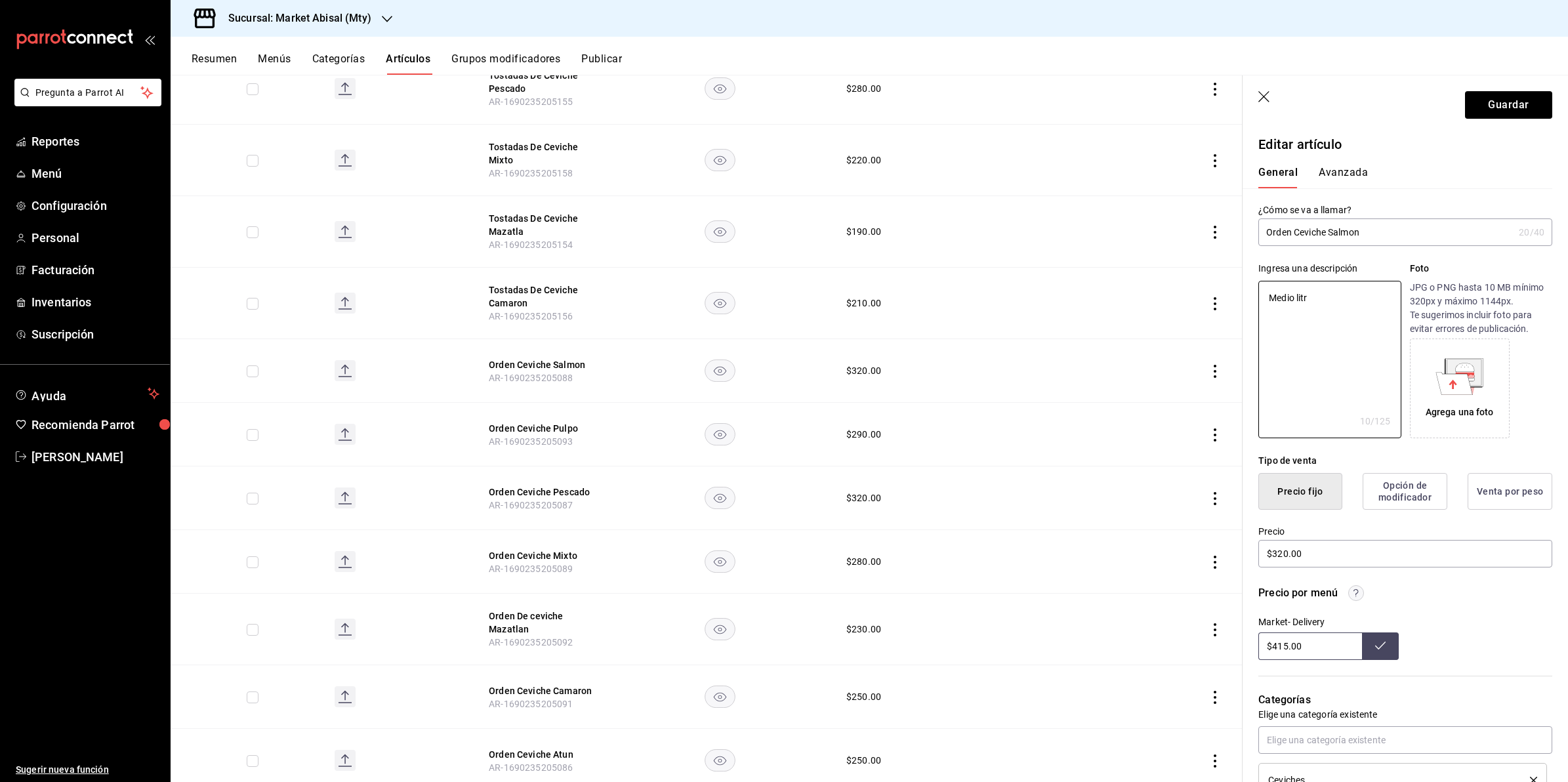
type textarea "x"
type textarea "Medio litro"
type textarea "x"
type textarea "Medio litro d"
type textarea "x"
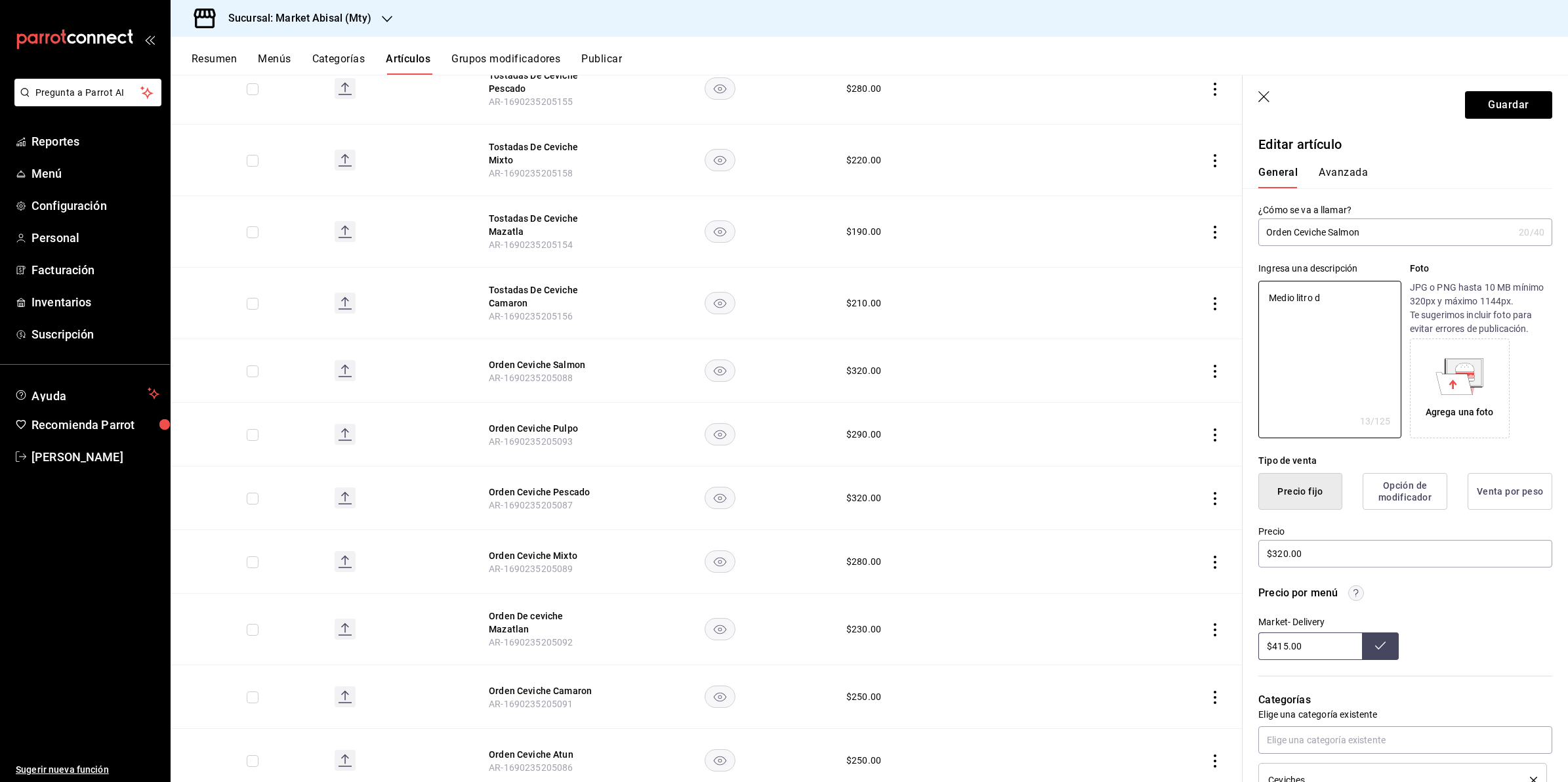
type textarea "Medio litro de"
type textarea "x"
type textarea "Medio litro de"
type textarea "x"
type textarea "Medio litro de C"
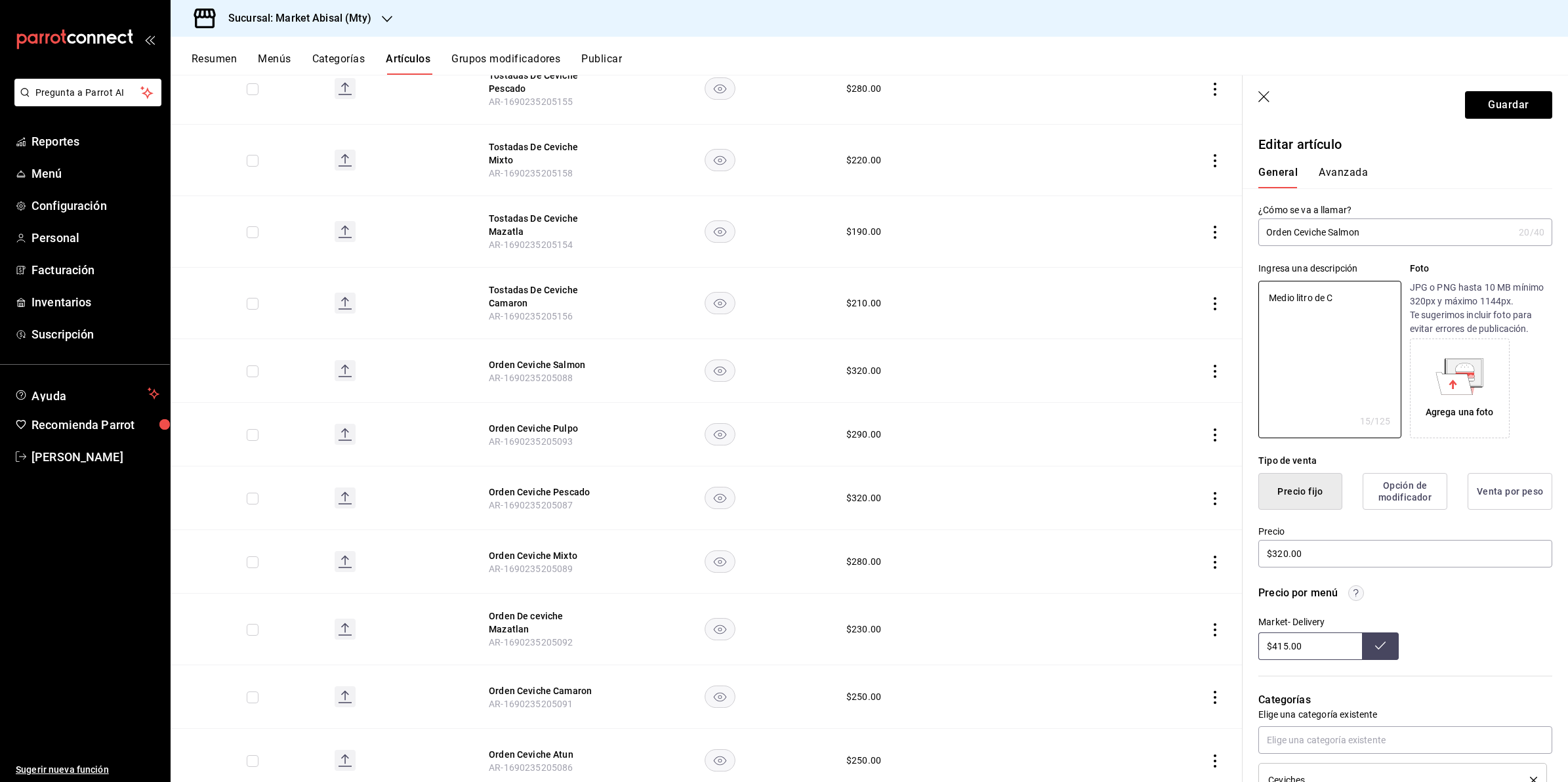
type textarea "x"
type textarea "Medio litro de Ce"
type textarea "x"
type textarea "Medio litro de Cev"
type textarea "x"
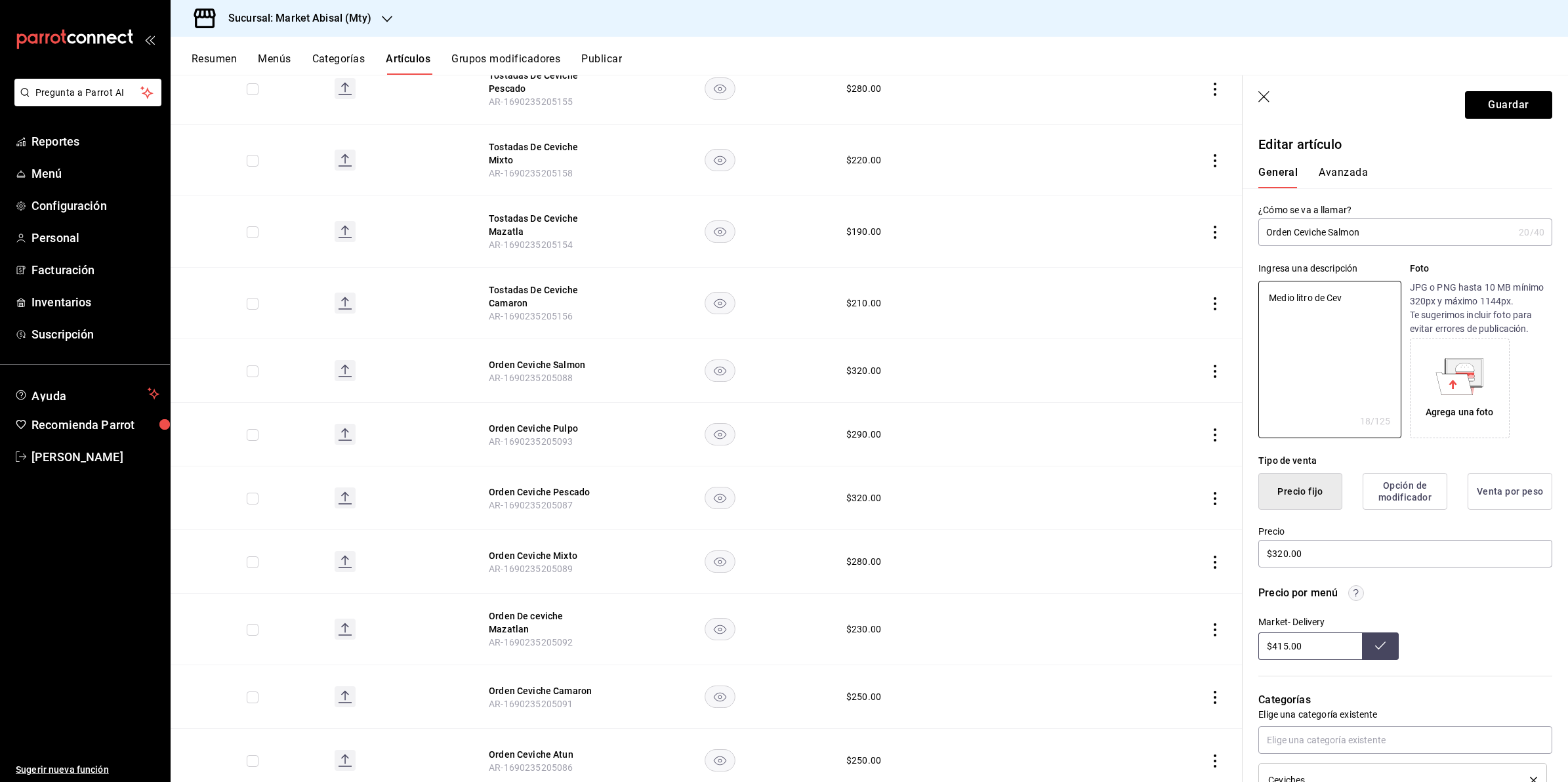
type textarea "Medio litro de Cevi"
type textarea "x"
type textarea "Medio litro de Cevic"
type textarea "x"
type textarea "Medio litro de Ceviche"
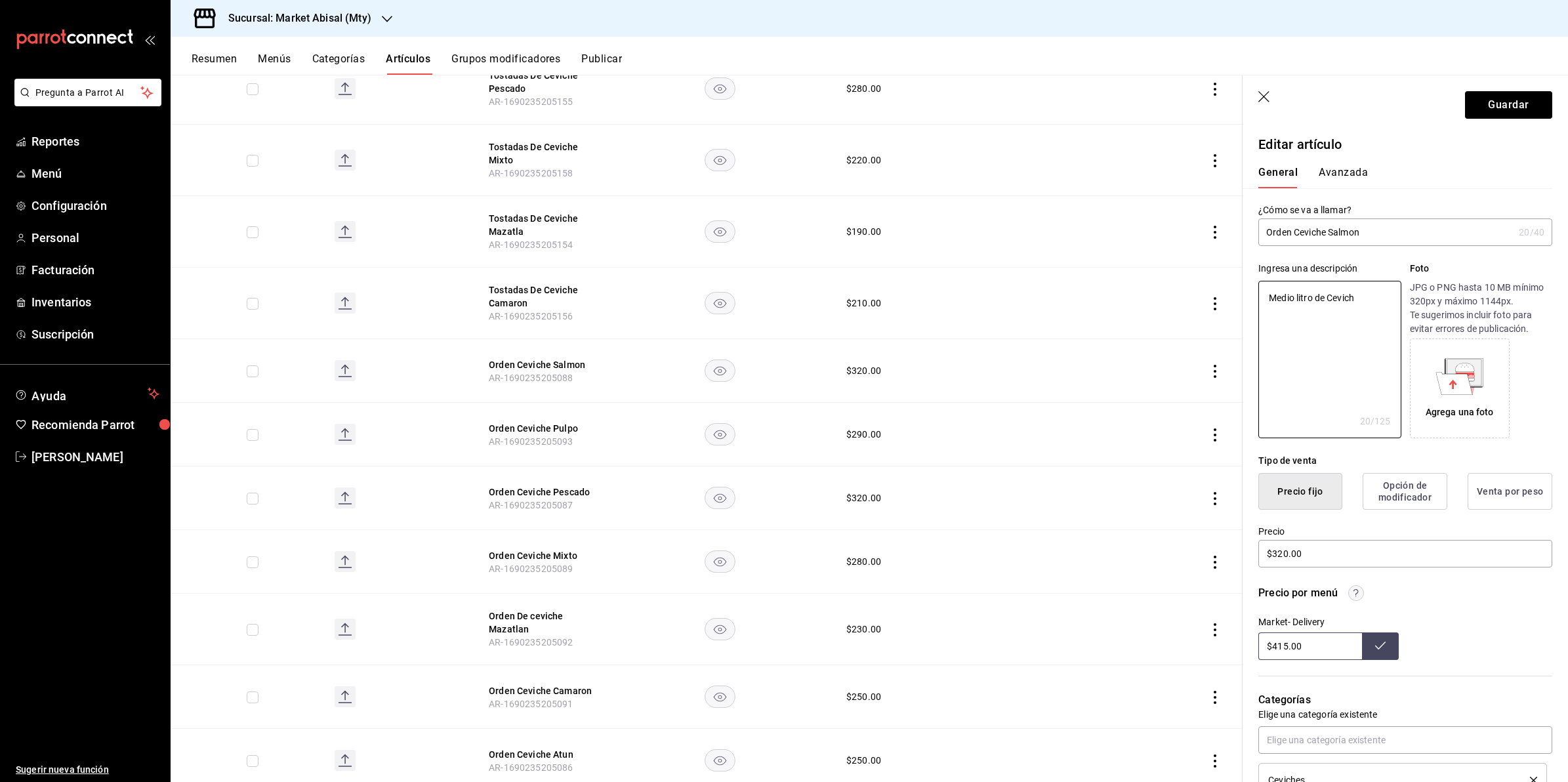
type textarea "x"
type textarea "Medio litro de Ceviche"
type textarea "x"
type textarea "Medio litro de Ceviche d"
type textarea "x"
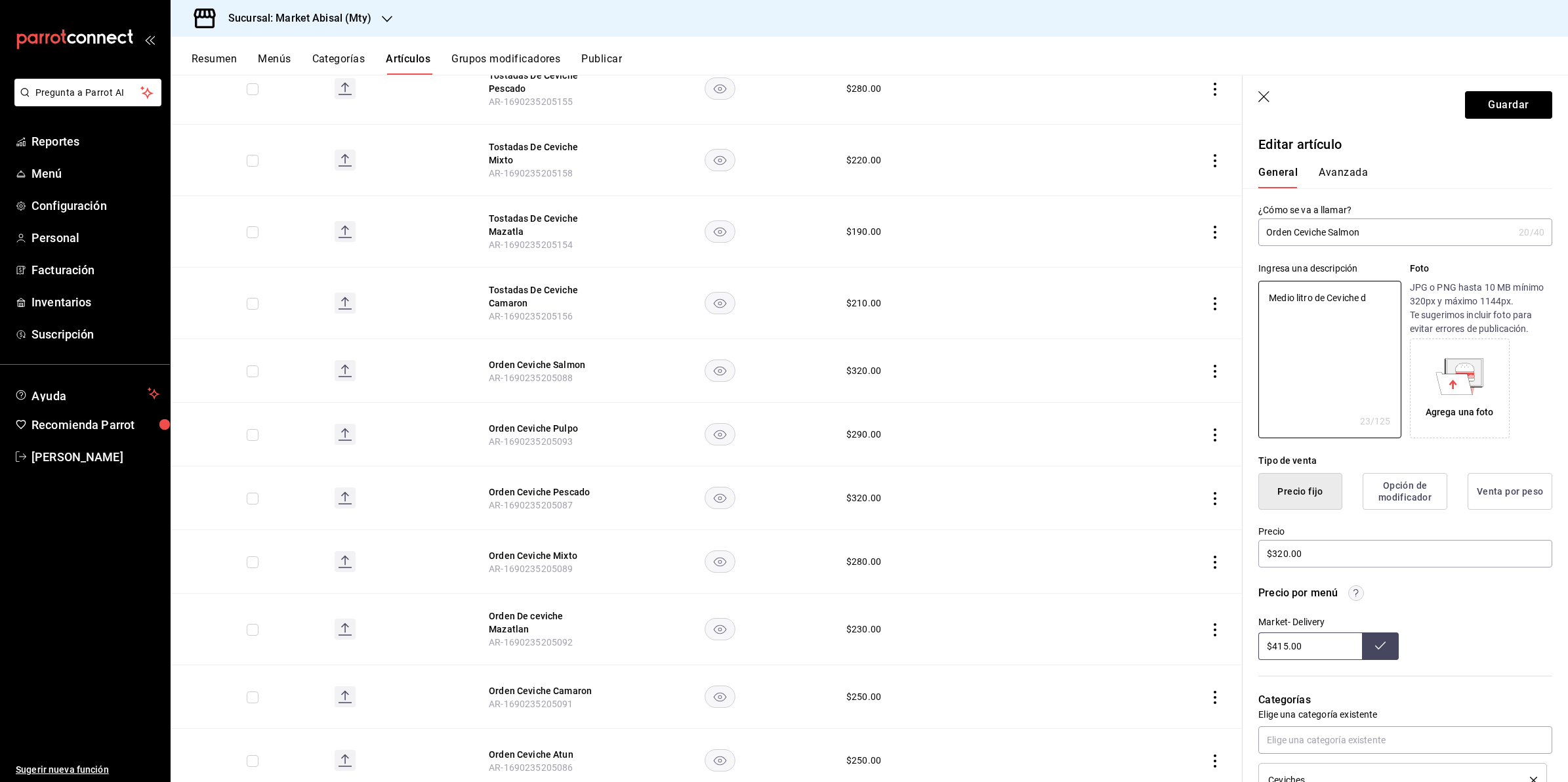
type textarea "Medio litro de Ceviche de"
type textarea "x"
type textarea "Medio litro de Ceviche de"
type textarea "x"
type textarea "Medio litro de Ceviche de S"
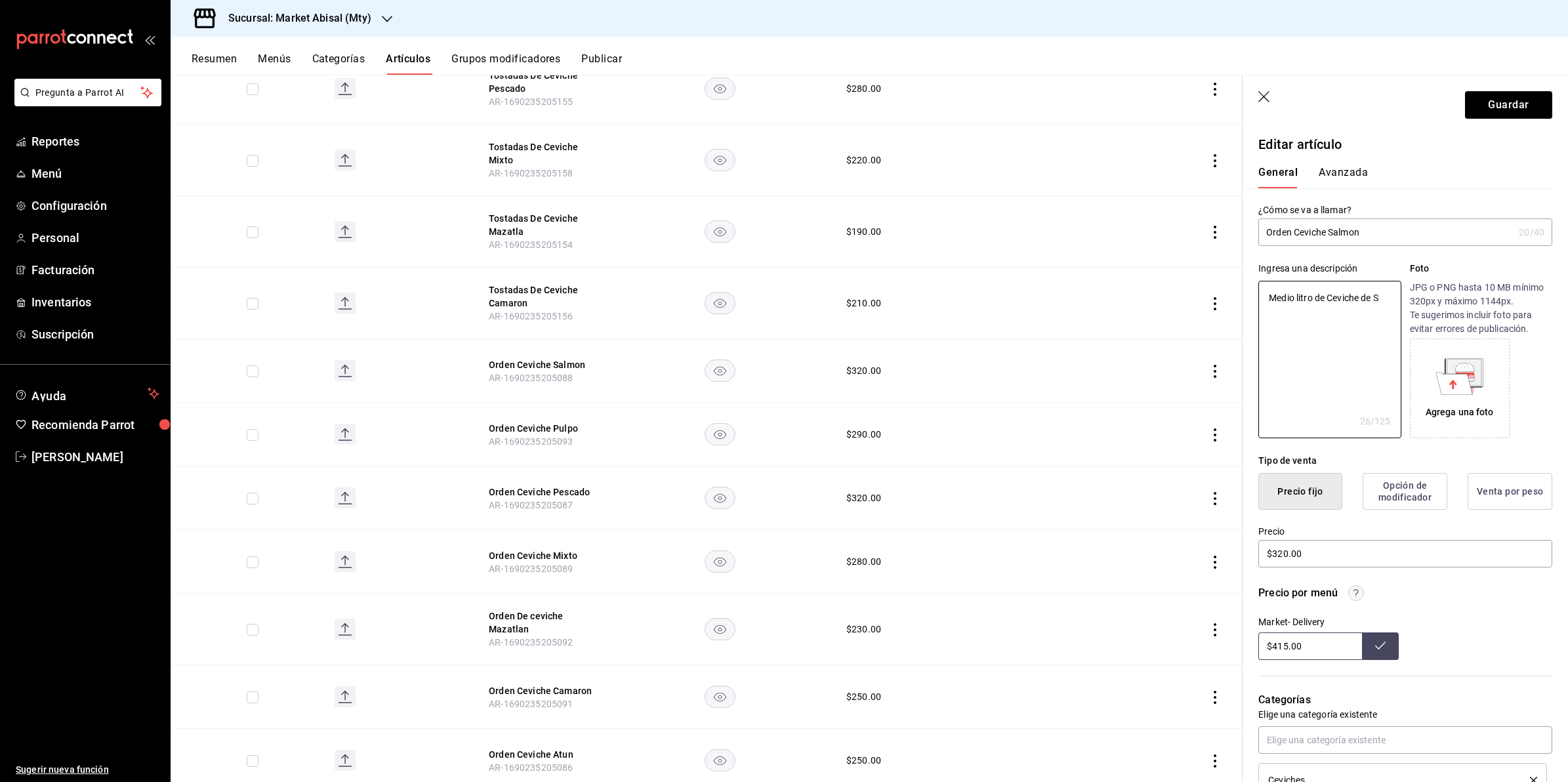
type textarea "x"
type textarea "Medio litro de Ceviche de Sa"
type textarea "x"
type textarea "Medio litro de Ceviche de Sal"
type textarea "x"
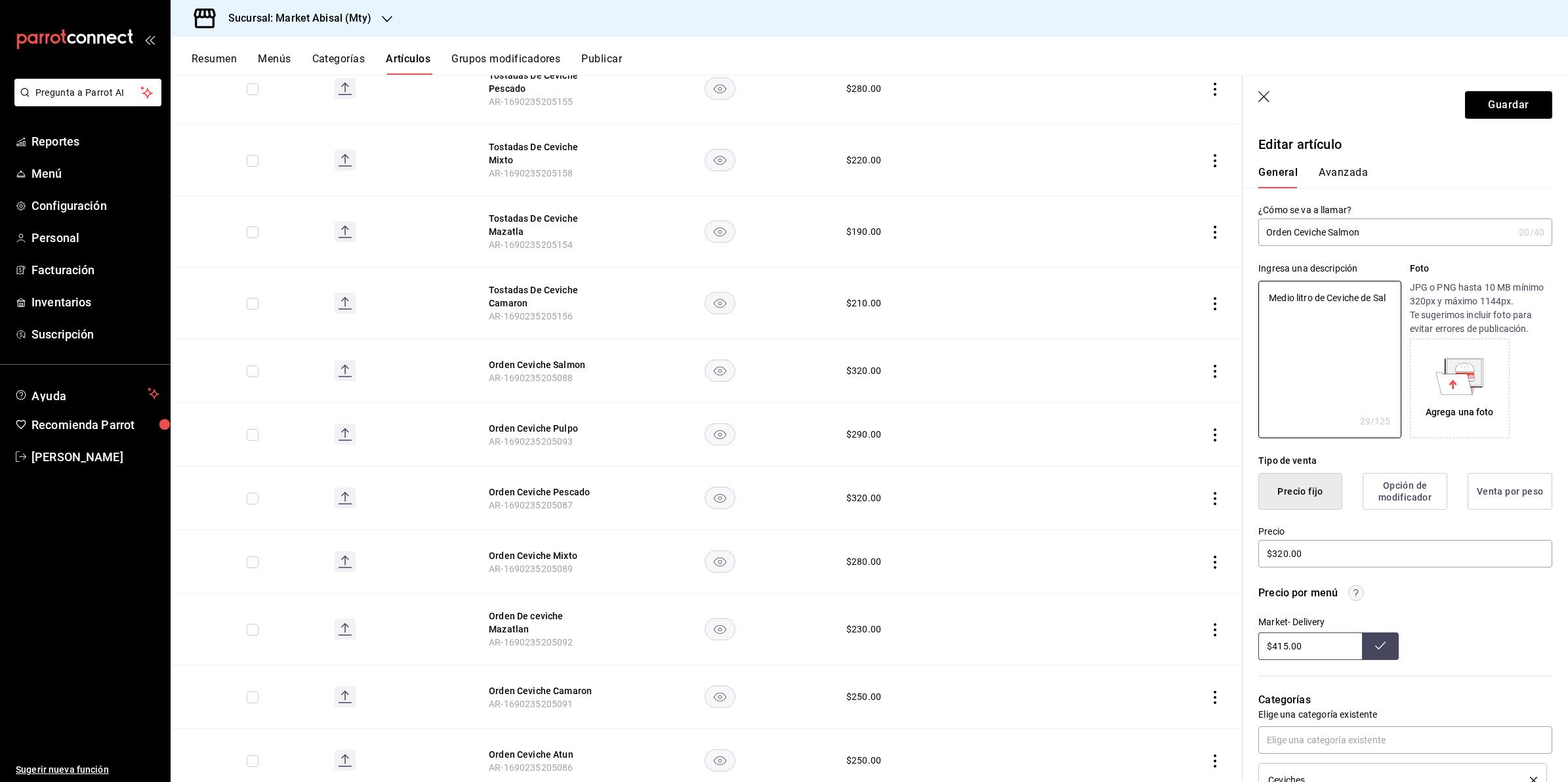
type textarea "Medio litro de Ceviche [PERSON_NAME]"
type textarea "x"
type textarea "Medio litro de Ceviche de Salmo"
type textarea "x"
type textarea "Medio litro de Ceviche de Salmon"
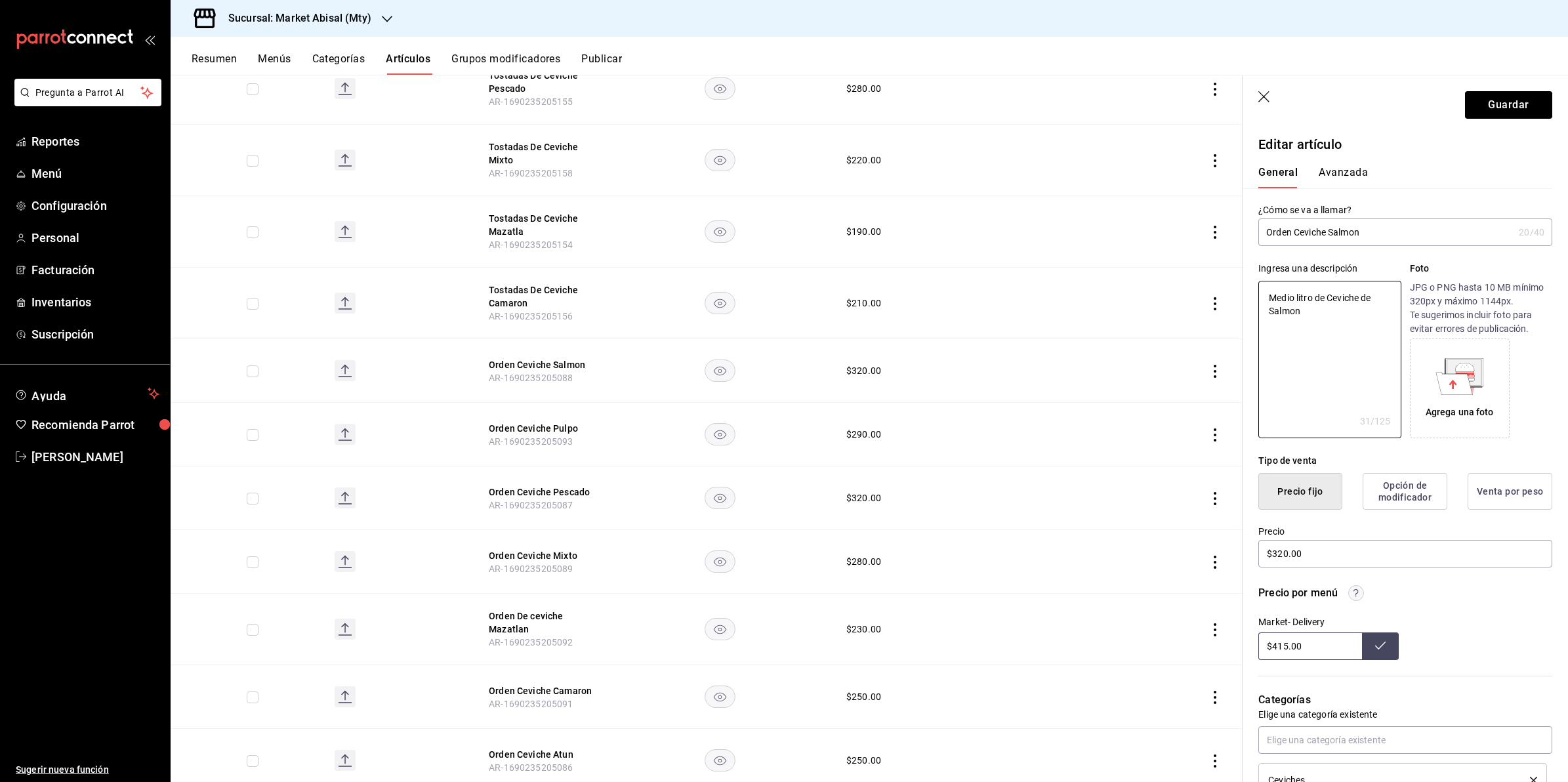
type textarea "x"
type textarea "Medio litro de Ceviche de Salmon"
click at [1517, 93] on button "Guardar" at bounding box center [1509, 105] width 87 height 28
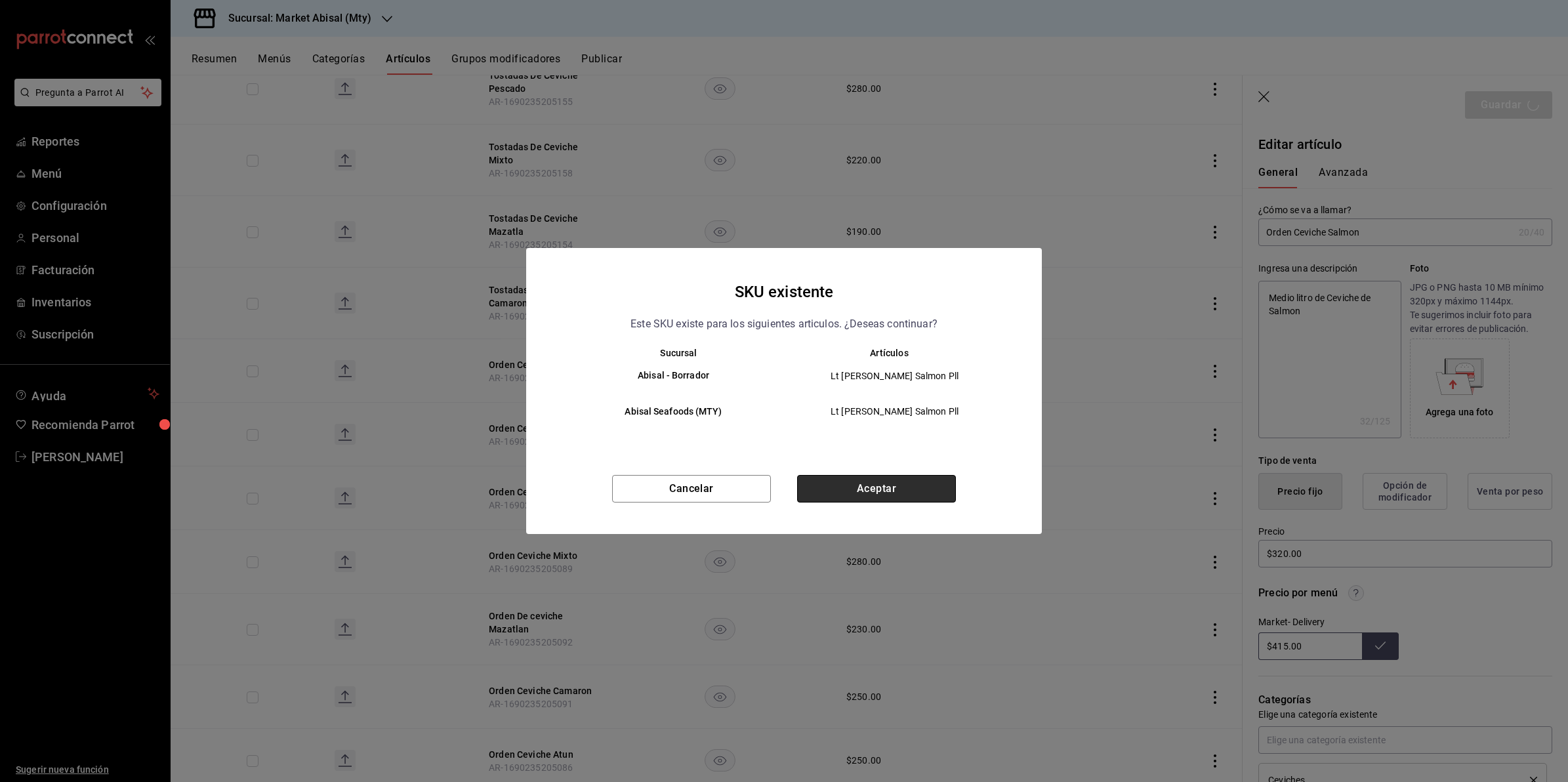
click at [916, 481] on button "Aceptar" at bounding box center [877, 489] width 159 height 28
type textarea "x"
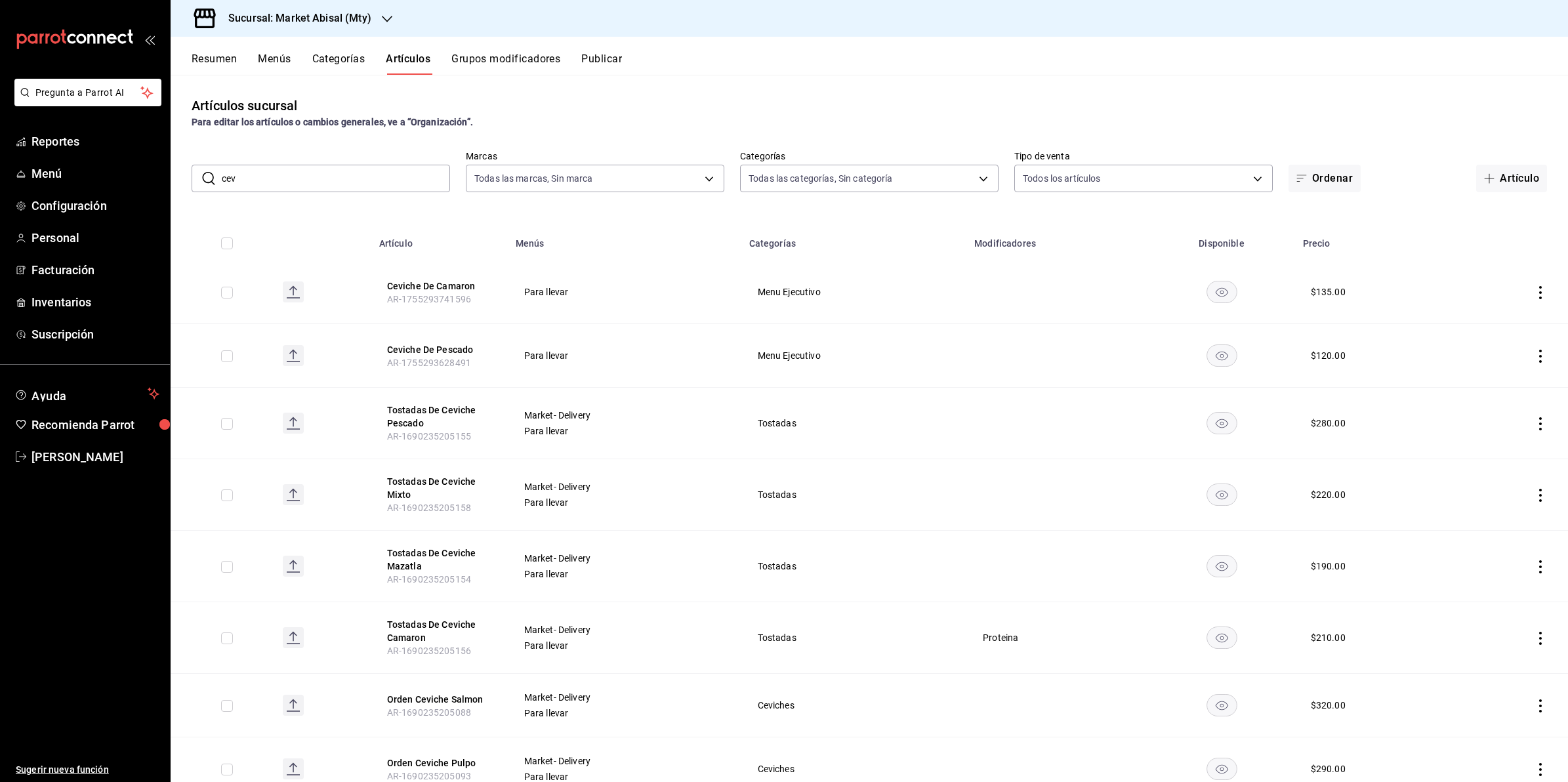
scroll to position [378, 0]
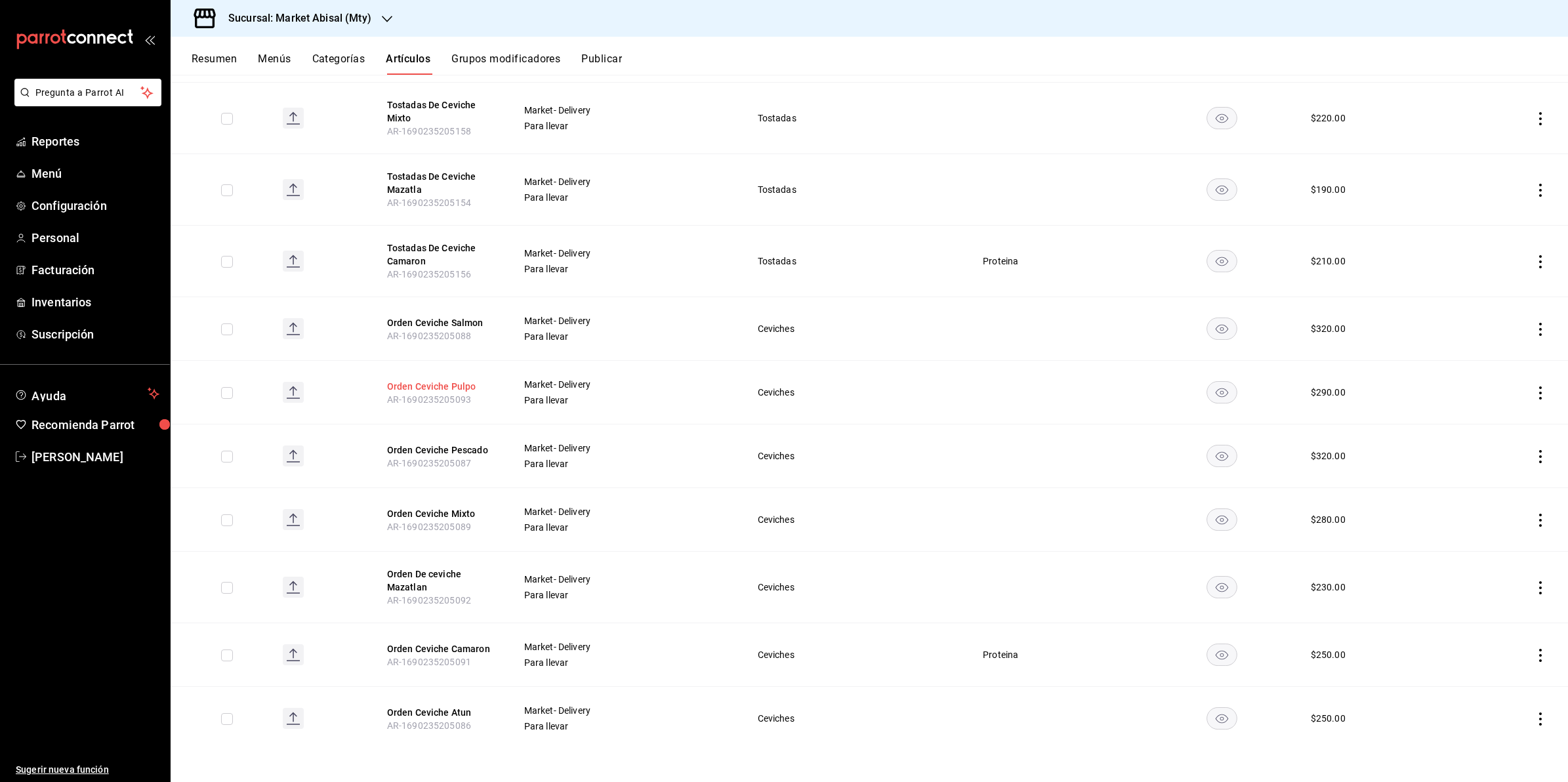
click at [452, 384] on button "Orden Ceviche Pulpo" at bounding box center [439, 386] width 105 height 13
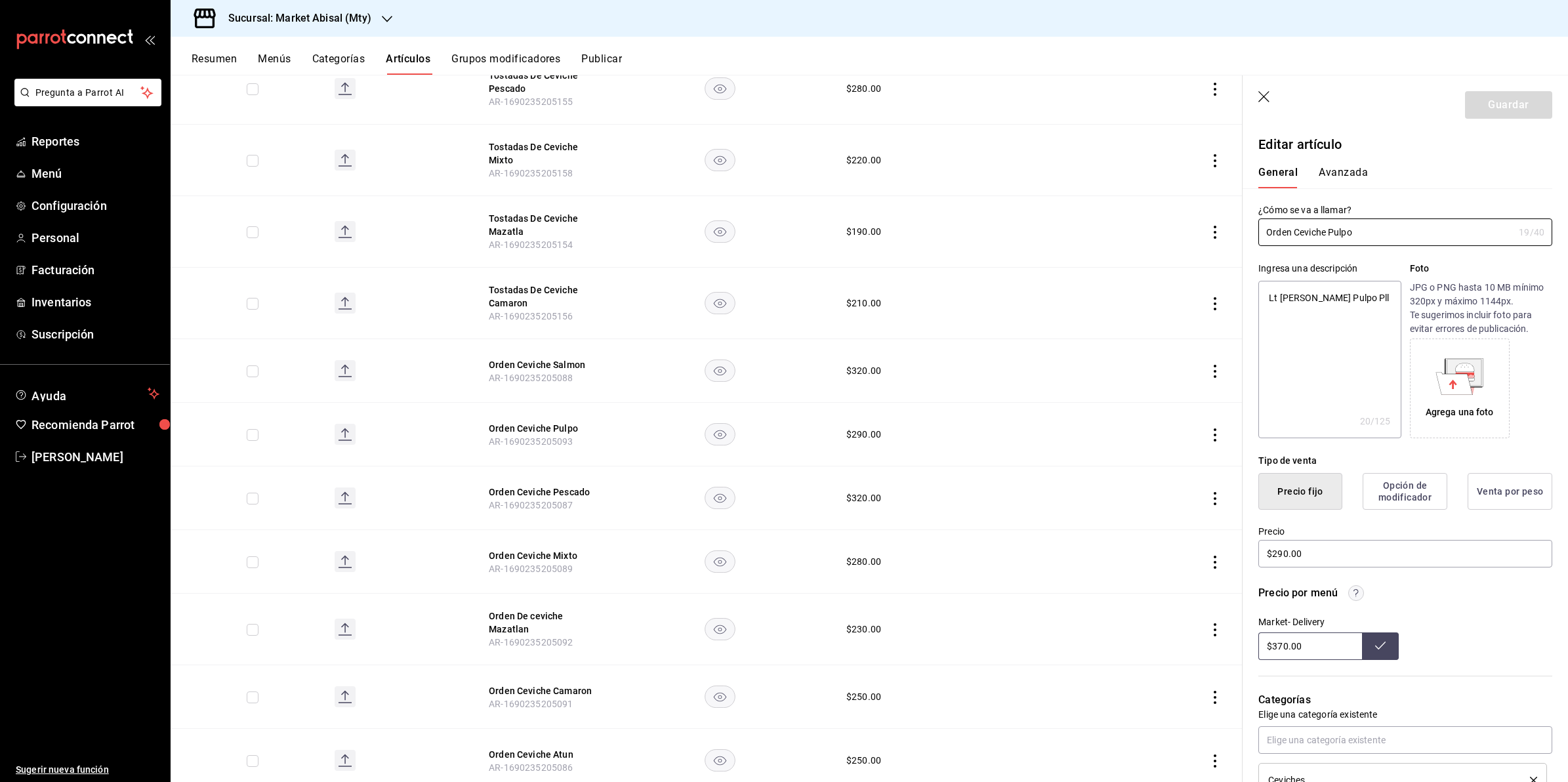
type textarea "x"
drag, startPoint x: 1280, startPoint y: 296, endPoint x: 1260, endPoint y: 296, distance: 20.0
click at [1260, 296] on textarea "Lt [PERSON_NAME] Pulpo Pll" at bounding box center [1330, 359] width 142 height 157
type textarea "Ceviche Pulpo Pll"
type textarea "x"
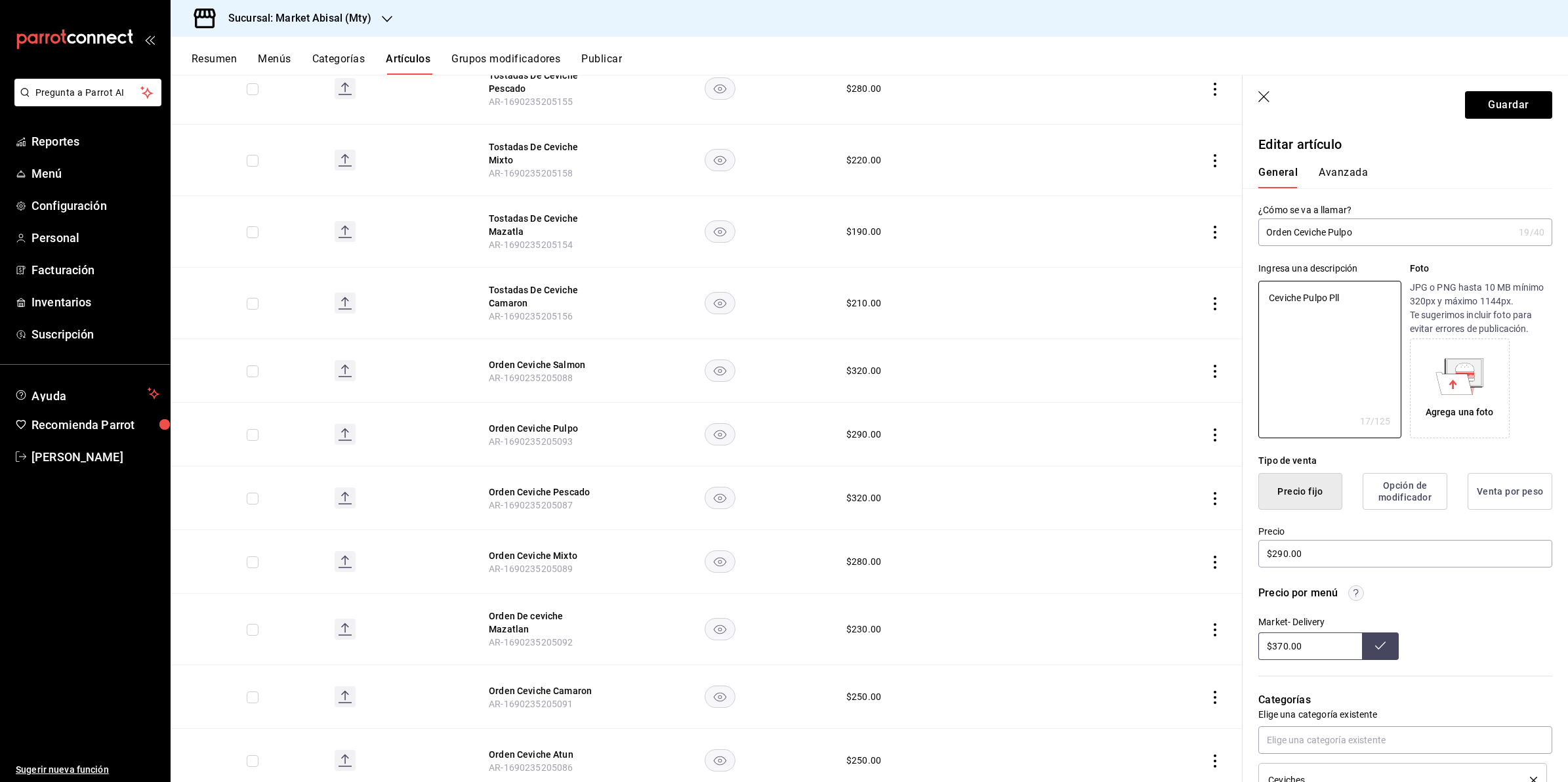
type textarea "MCeviche Pulpo Pll"
type textarea "x"
type textarea "MeCeviche Pulpo Pll"
type textarea "x"
type textarea "MediCeviche Pulpo Pll"
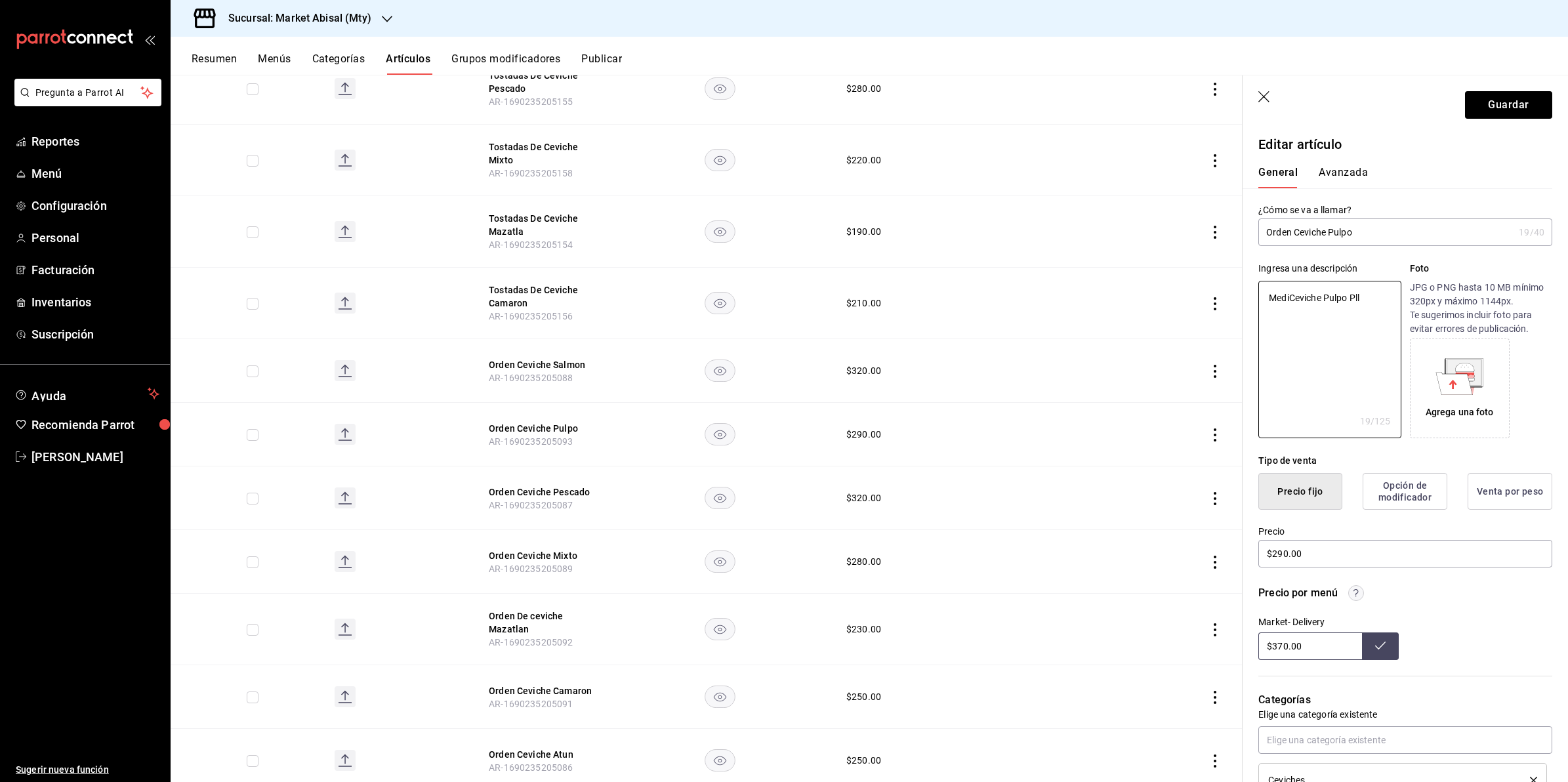
type textarea "x"
type textarea "MedioCeviche Pulpo Pll"
type textarea "x"
type textarea "Medio Ceviche Pulpo Pll"
type textarea "x"
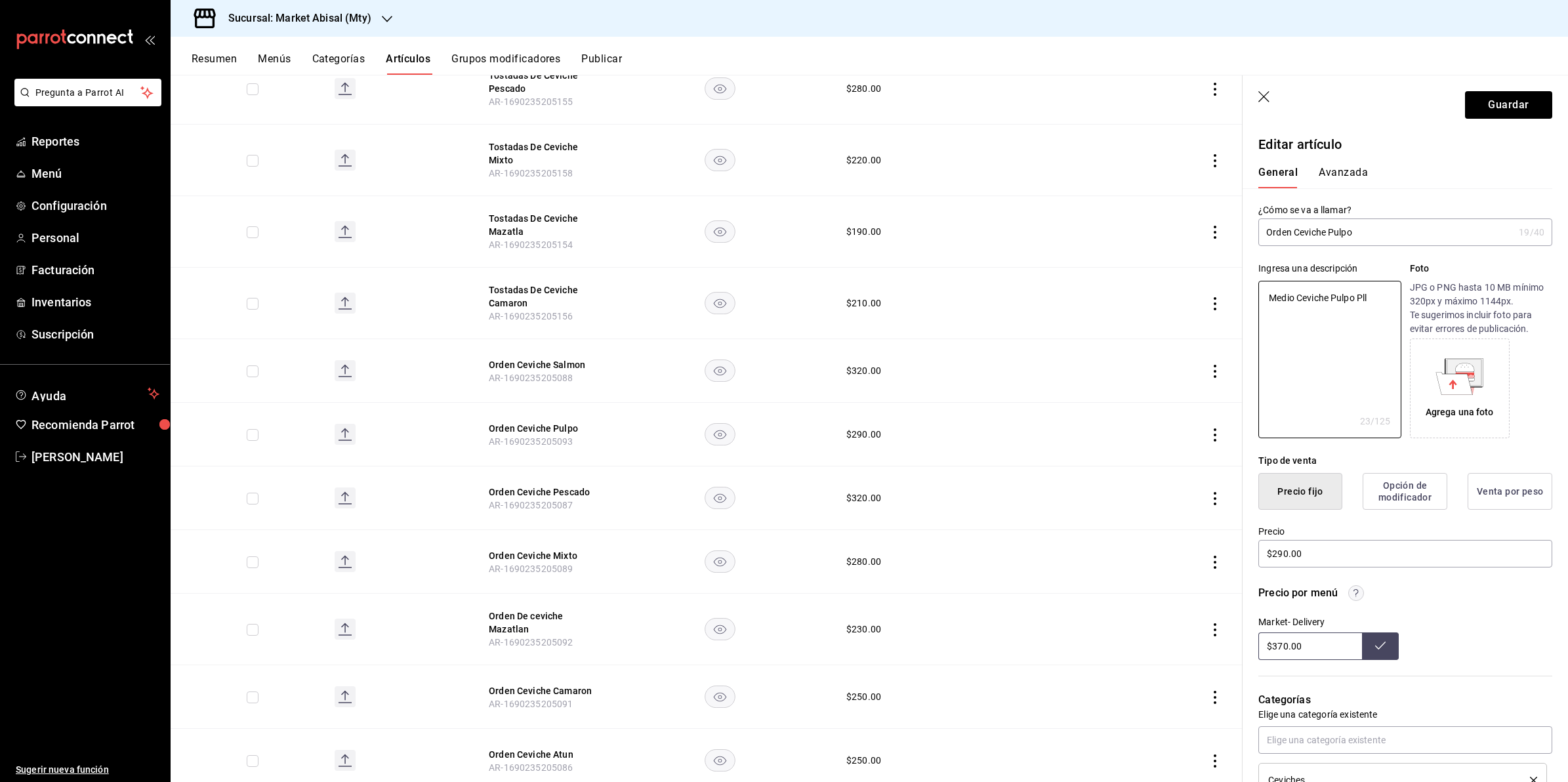
type textarea "Medio lCeviche Pulpo Pll"
type textarea "x"
type textarea "Medio liCeviche Pulpo Pll"
type textarea "x"
type textarea "Medio litCeviche Pulpo Pll"
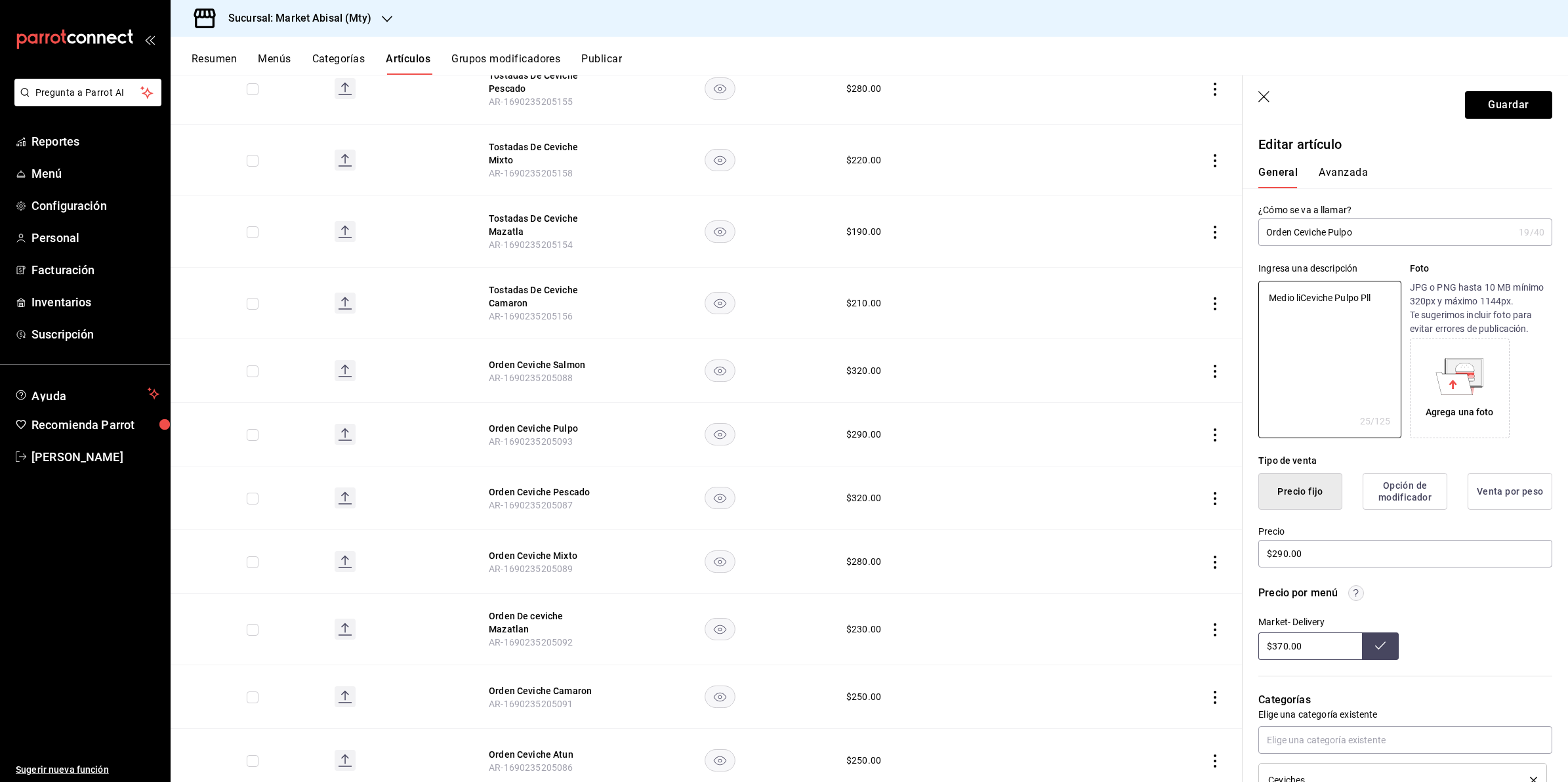
type textarea "x"
type textarea "Medio litrCeviche Pulpo Pll"
type textarea "x"
type textarea "Medio litroCeviche Pulpo Pll"
type textarea "x"
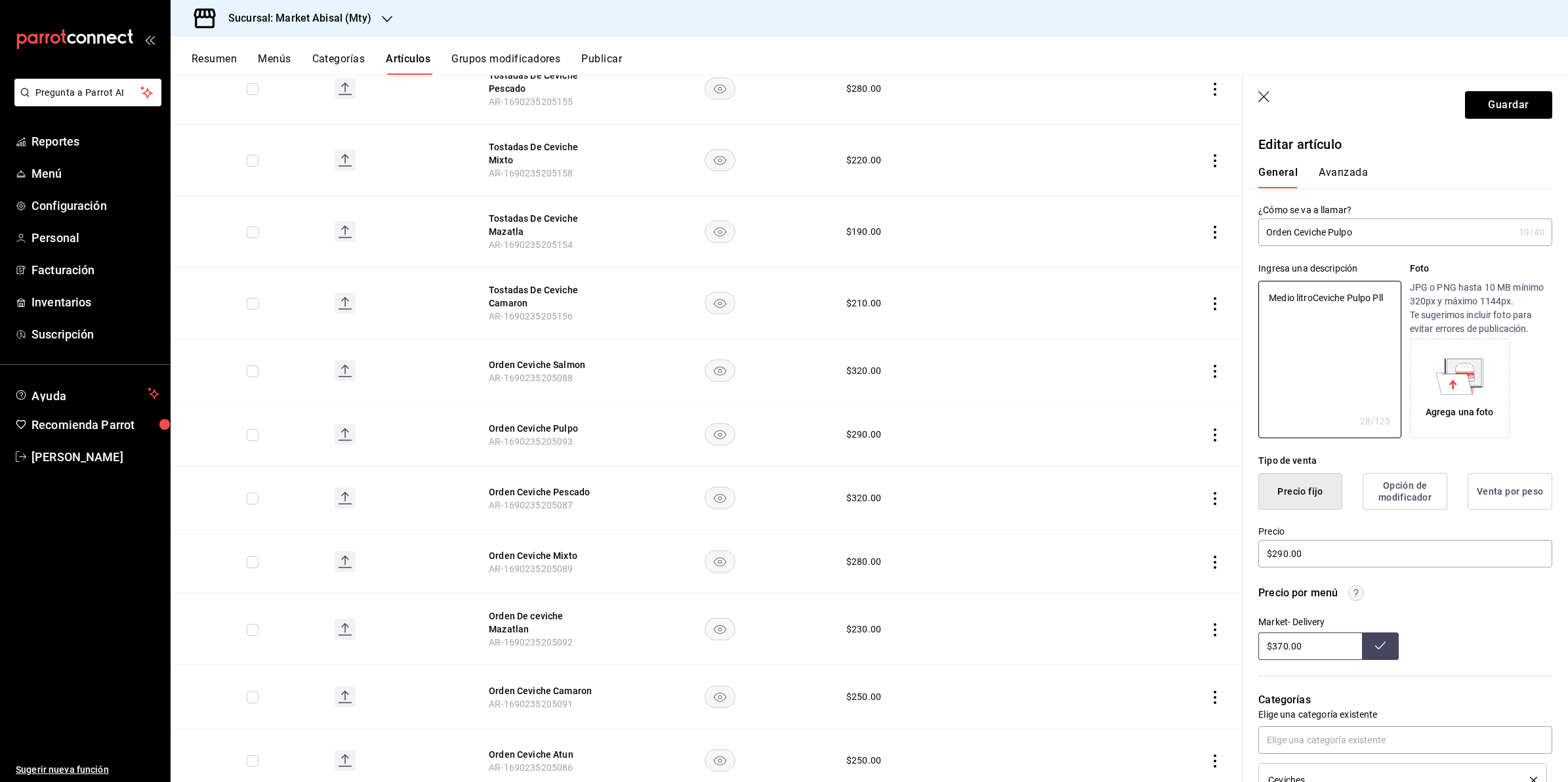
type textarea "Medio litro Ceviche Pulpo Pll"
type textarea "x"
type textarea "Medio litro Ceviche Pulpo Pll"
click at [1508, 97] on button "Guardar" at bounding box center [1509, 105] width 87 height 28
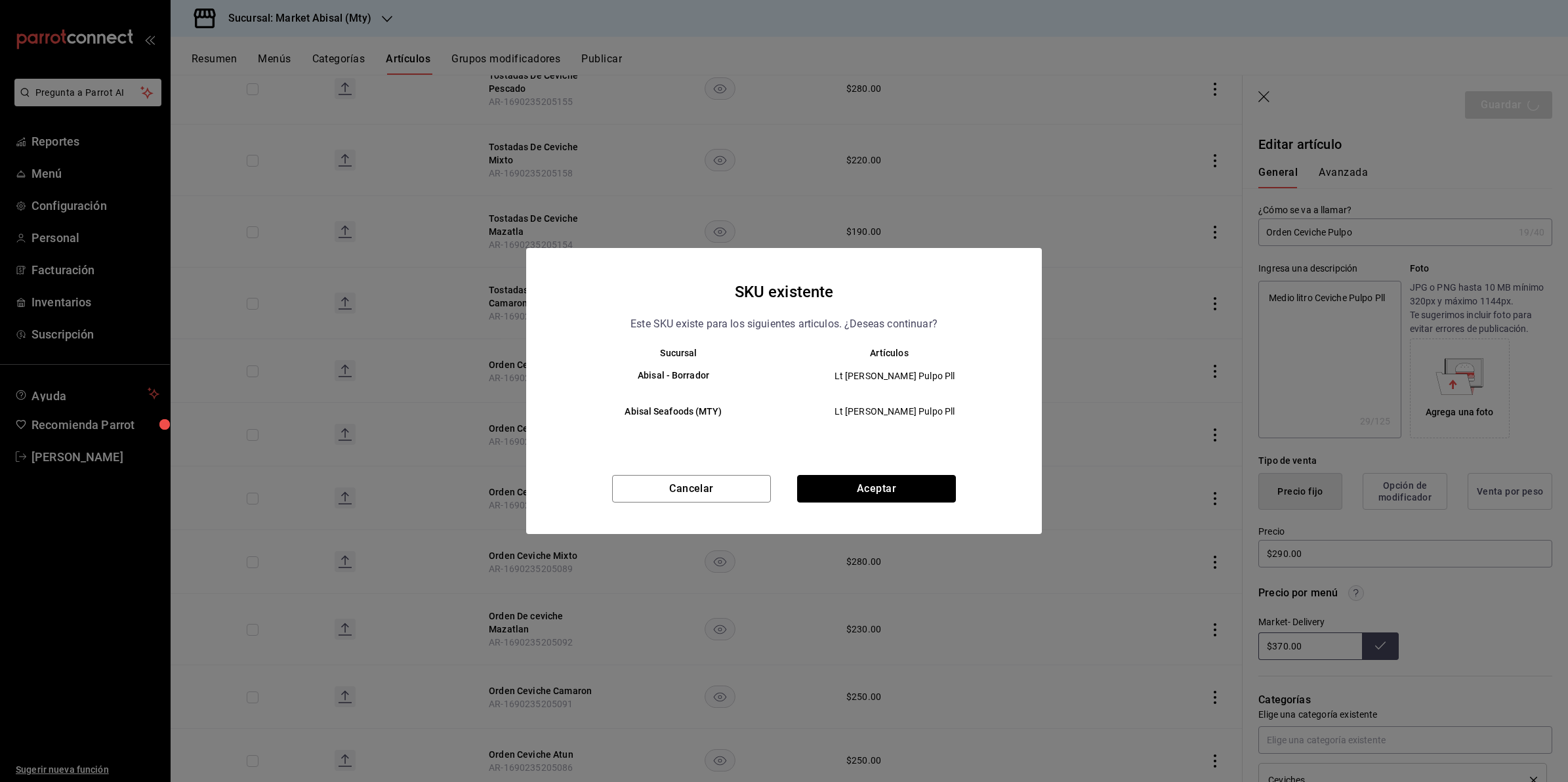
drag, startPoint x: 920, startPoint y: 489, endPoint x: 927, endPoint y: 489, distance: 7.0
click at [920, 489] on button "Aceptar" at bounding box center [877, 489] width 159 height 28
type textarea "x"
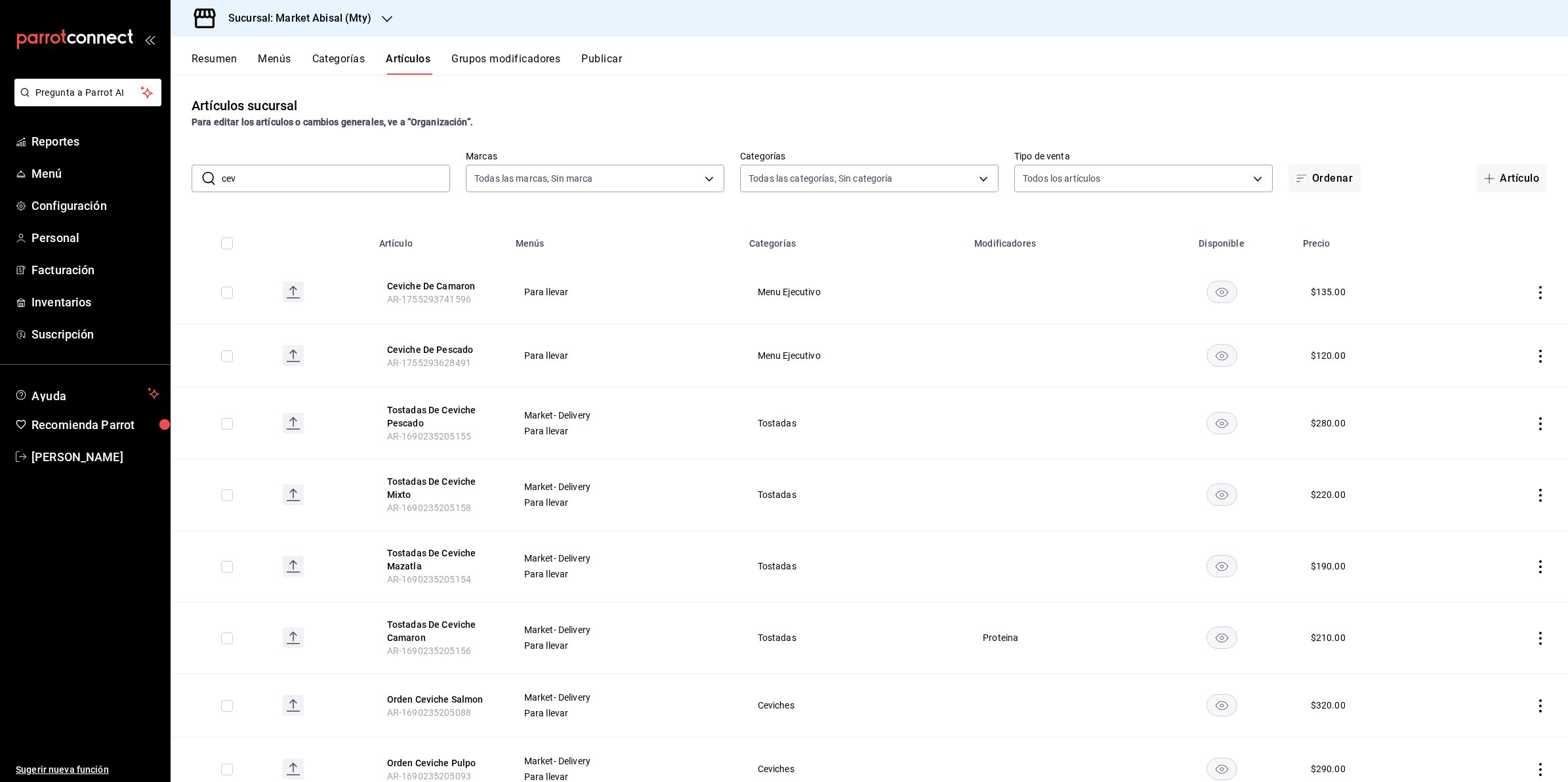
scroll to position [355, 0]
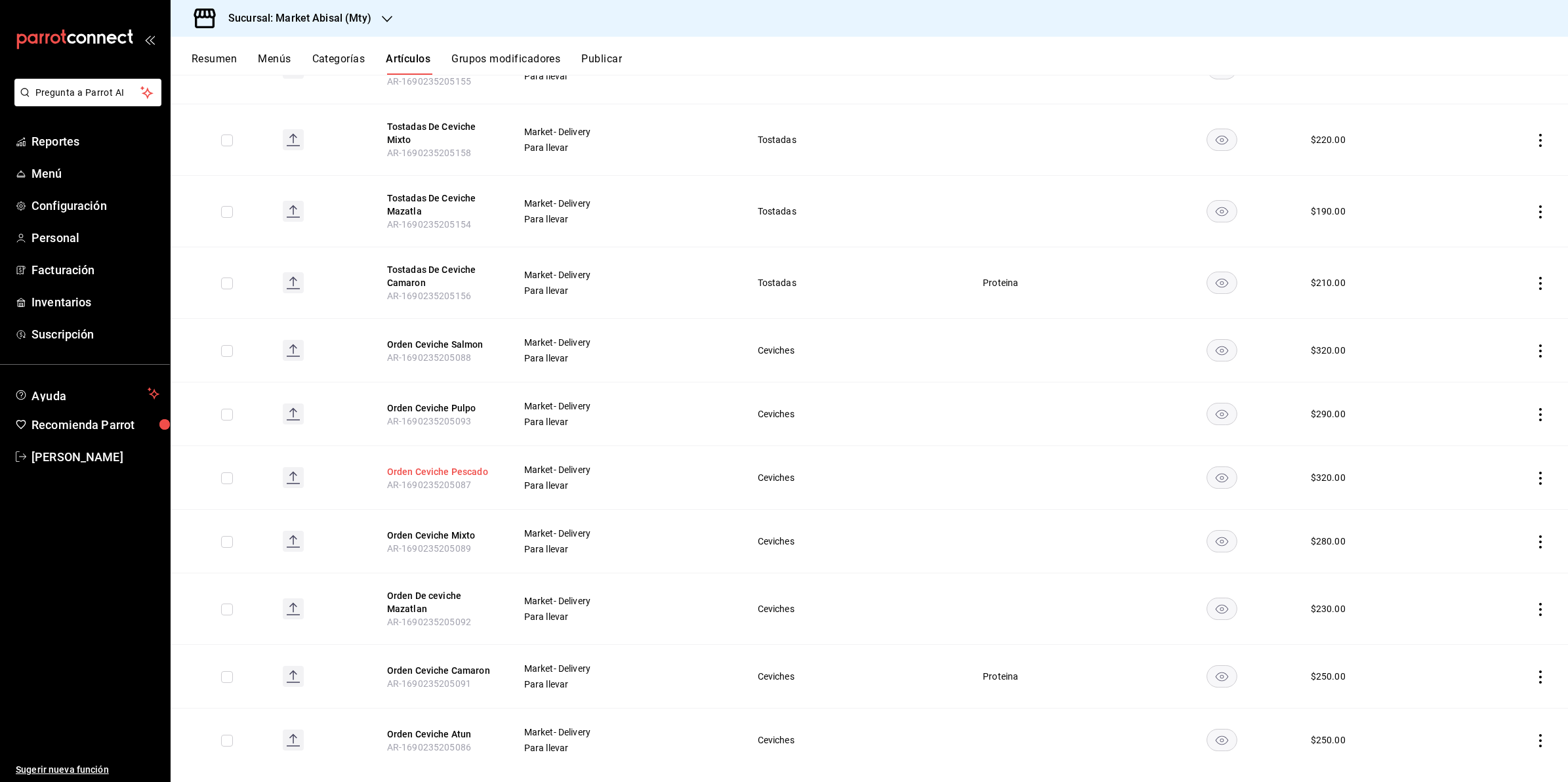
click at [469, 473] on button "Orden Ceviche Pescado" at bounding box center [439, 471] width 105 height 13
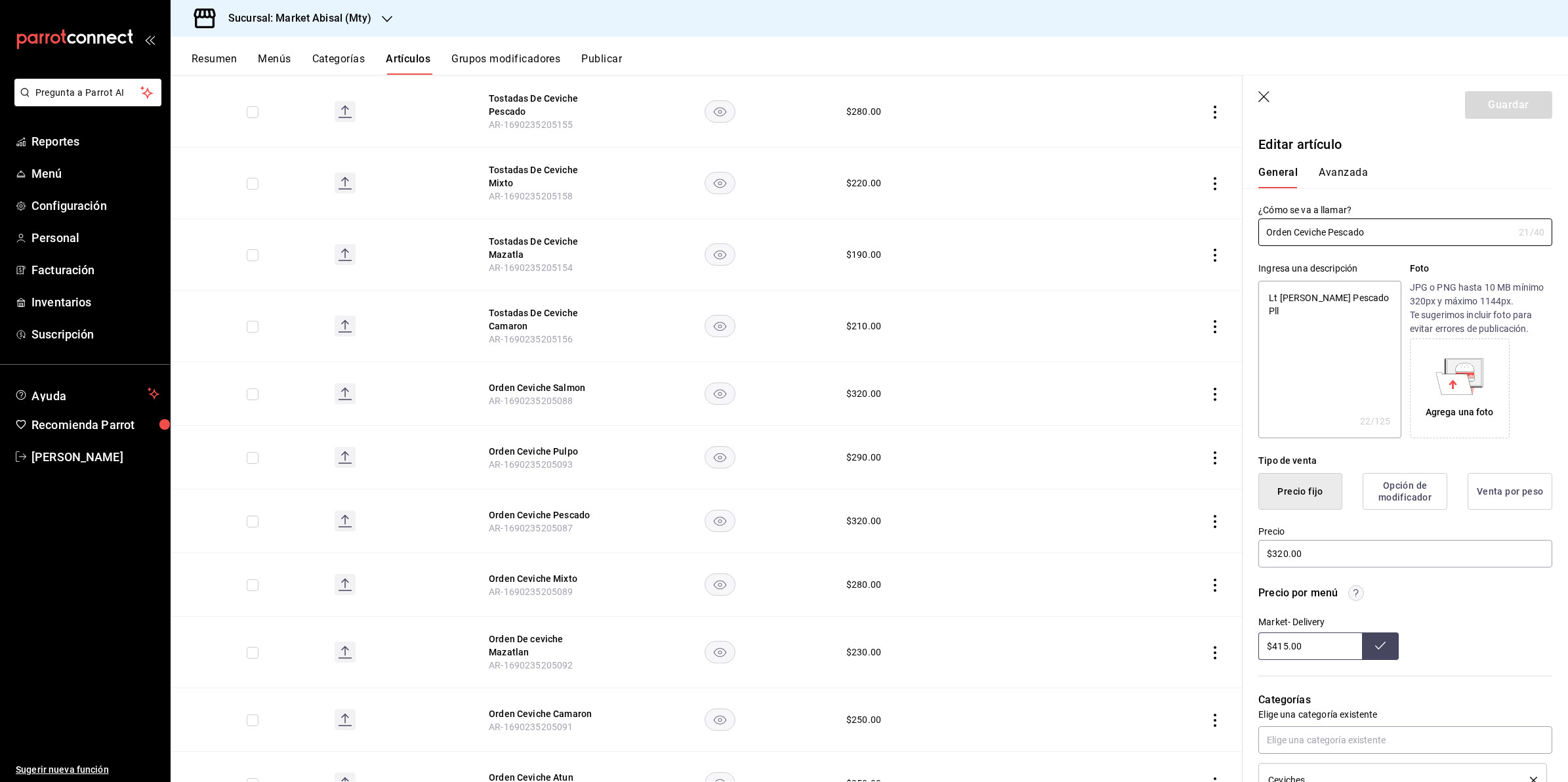
type textarea "x"
drag, startPoint x: 1278, startPoint y: 294, endPoint x: 1261, endPoint y: 297, distance: 17.3
click at [1261, 297] on textarea "Lt [PERSON_NAME] Pescado Pll" at bounding box center [1330, 359] width 142 height 157
type textarea "MeCeviche Pescado Pll"
type textarea "x"
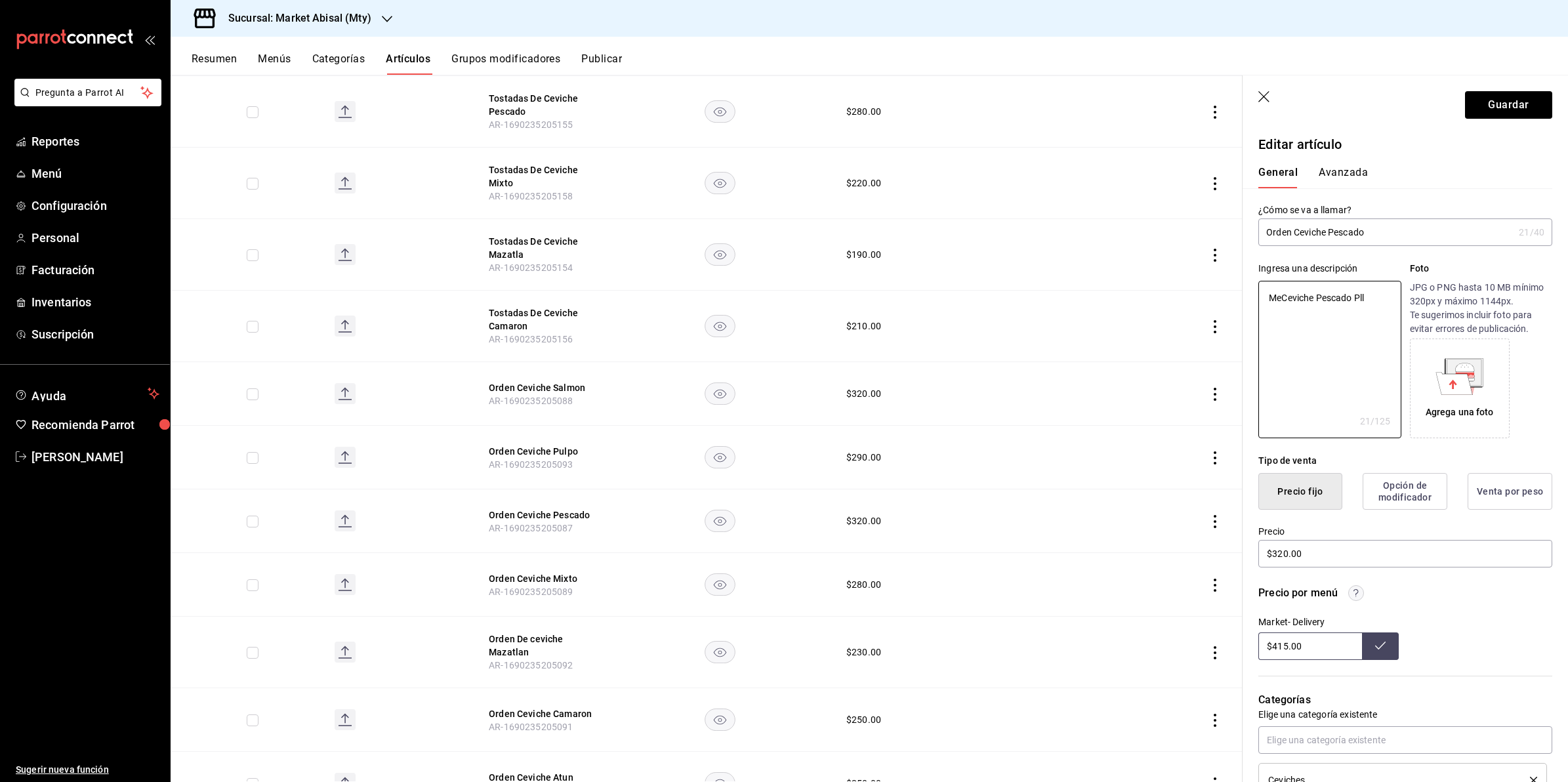
type textarea "MedCeviche Pescado Pll"
type textarea "x"
type textarea "MediCeviche Pescado Pll"
type textarea "x"
type textarea "MedioCeviche Pescado Pll"
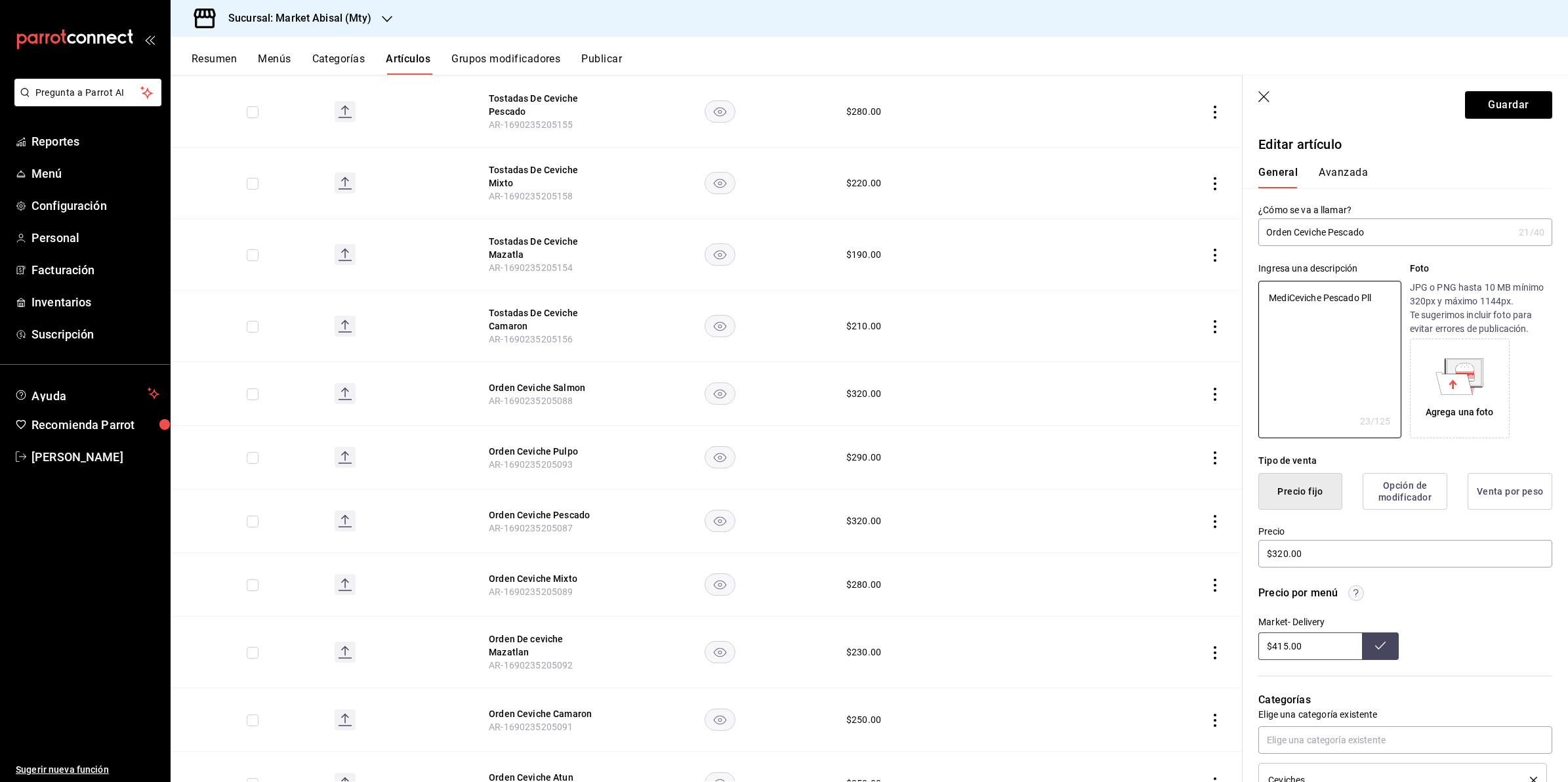
type textarea "x"
type textarea "Medio Ceviche Pescado Pll"
type textarea "x"
type textarea "Medio LCeviche Pescado Pll"
type textarea "x"
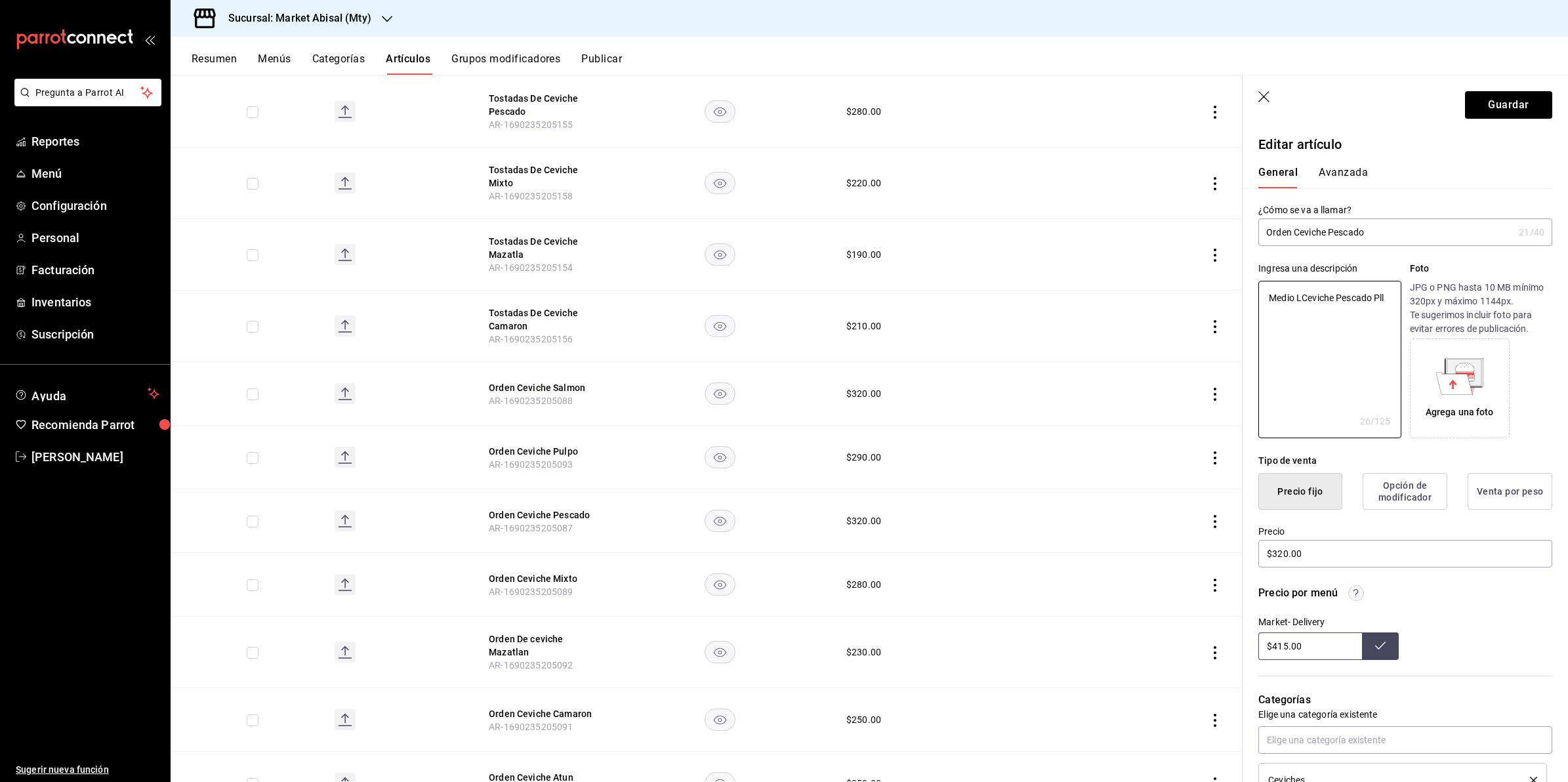
type textarea "Medio LiCeviche Pescado Pll"
type textarea "x"
type textarea "Medio LitCeviche Pescado Pll"
type textarea "x"
type textarea "Medio LitrCeviche Pescado Pll"
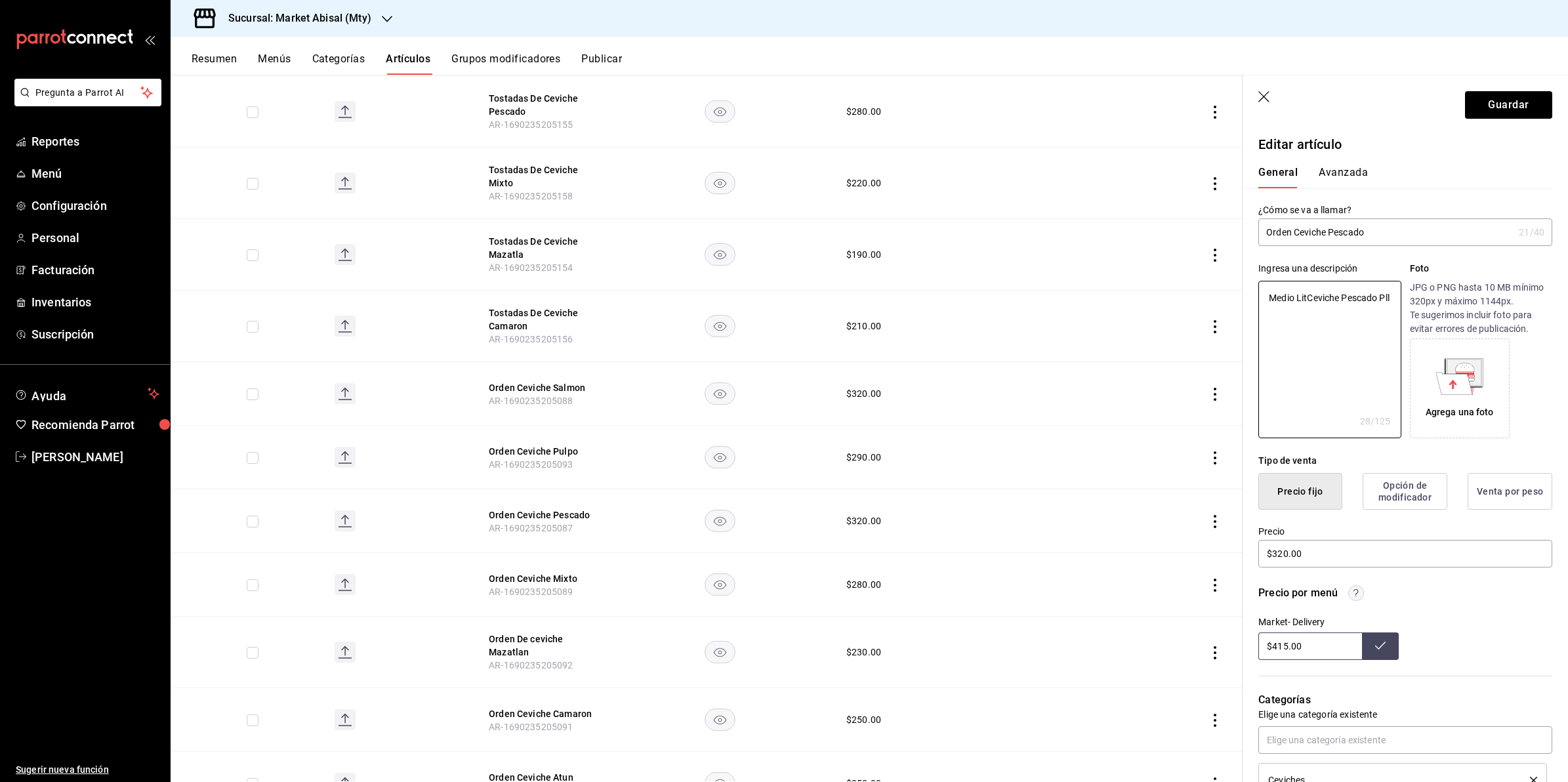
type textarea "x"
type textarea "Medio LitroCeviche Pescado Pll"
type textarea "x"
type textarea "Medio Litro nCeviche Pescado Pll"
type textarea "x"
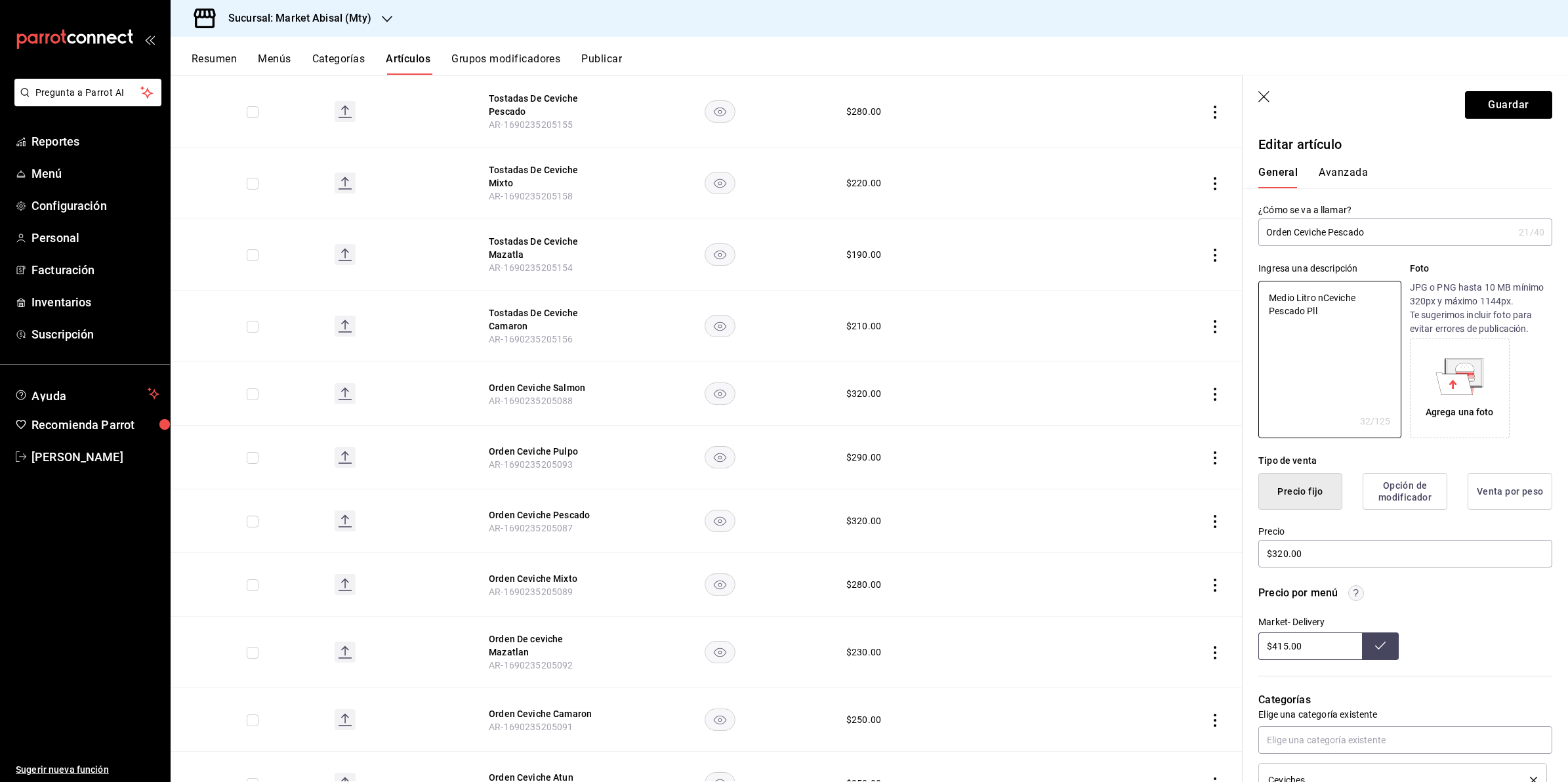
type textarea "Medio Litro Ceviche Pescado Pll"
type textarea "x"
type textarea "Medio Litro Ceviche Pescado Pll"
click at [1480, 110] on button "Guardar" at bounding box center [1509, 105] width 87 height 28
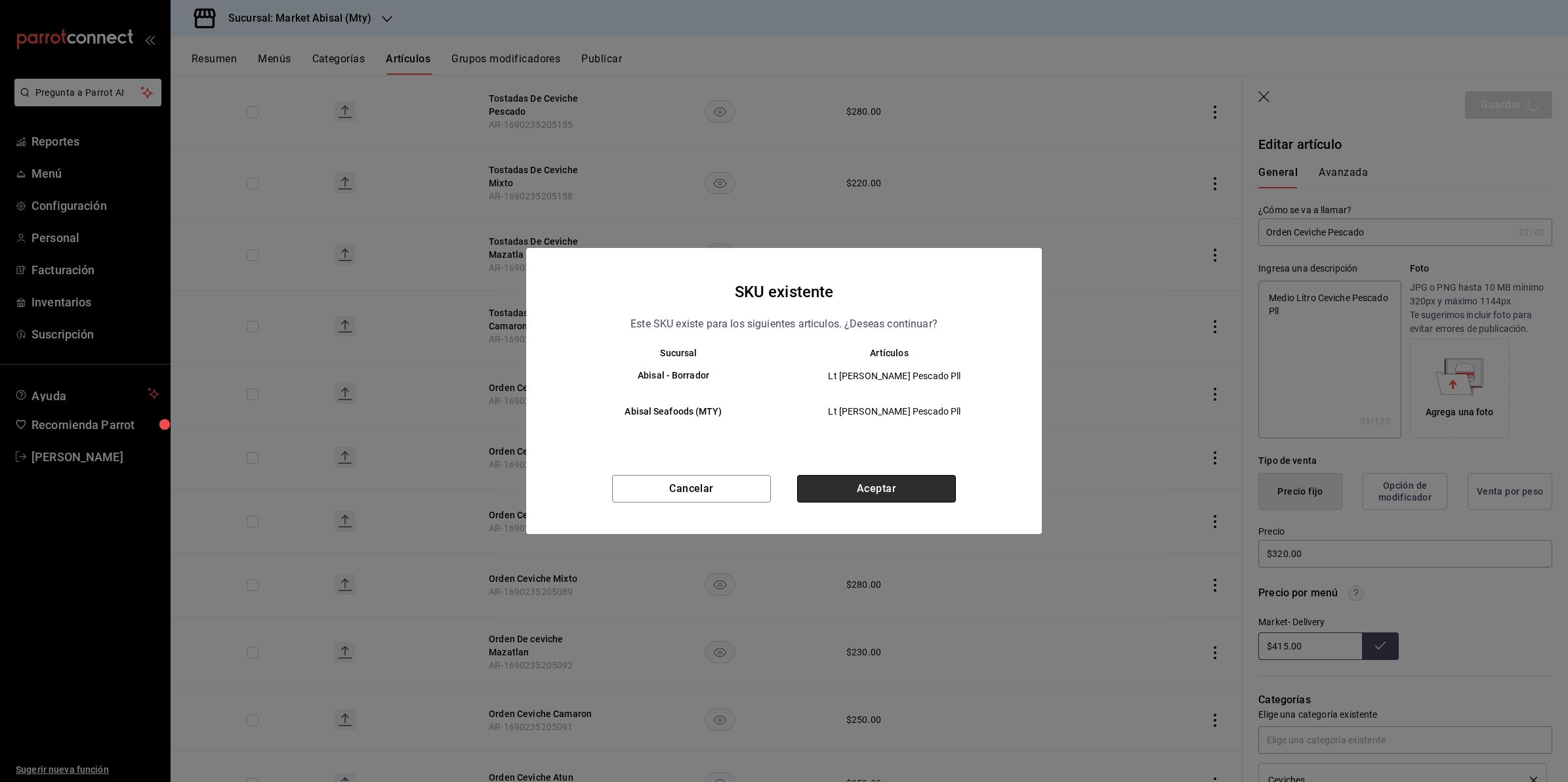
click at [834, 489] on button "Aceptar" at bounding box center [877, 489] width 159 height 28
type textarea "x"
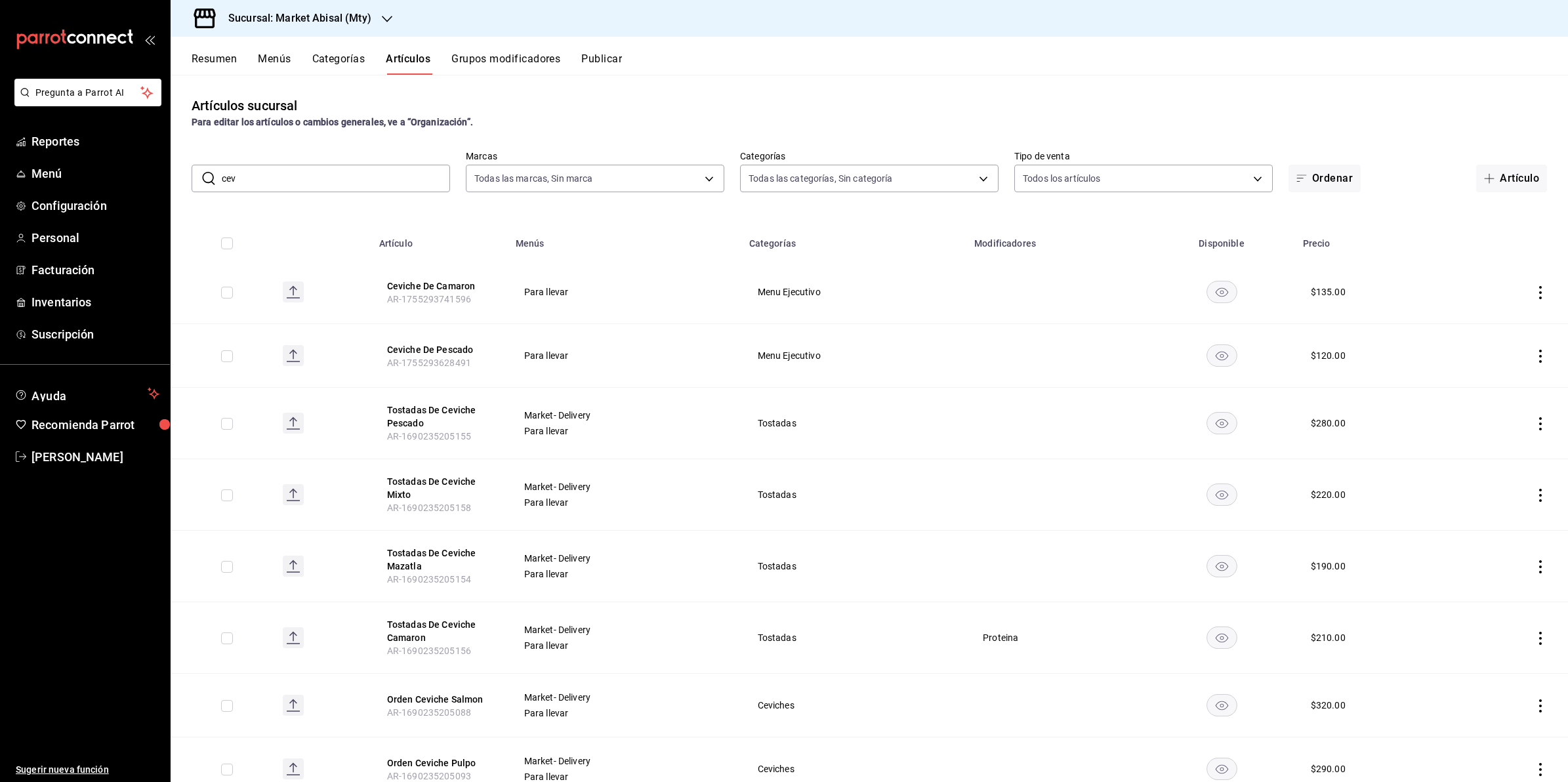
scroll to position [355, 0]
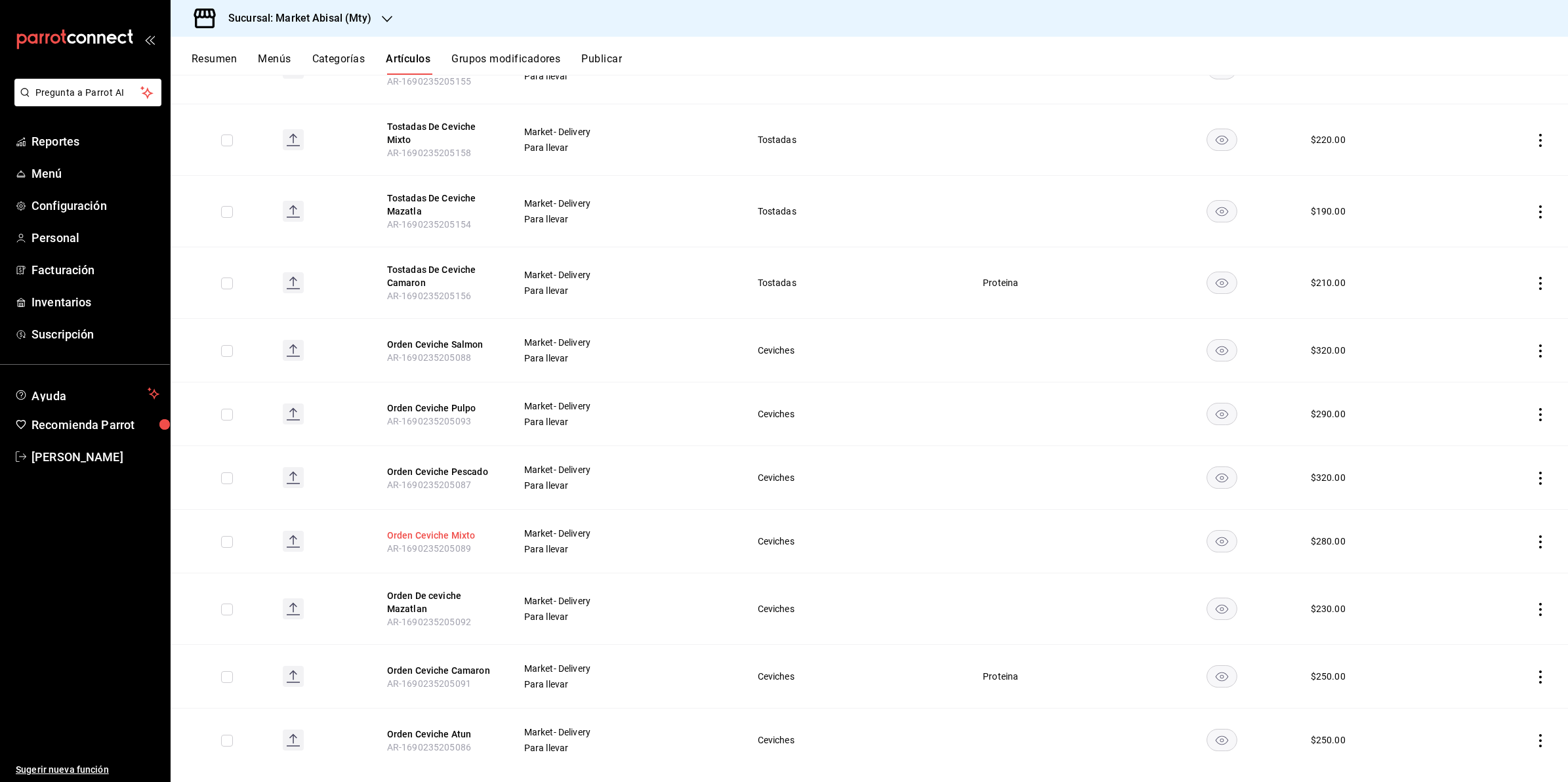
click at [448, 535] on button "Orden Ceviche Mixto" at bounding box center [439, 535] width 105 height 13
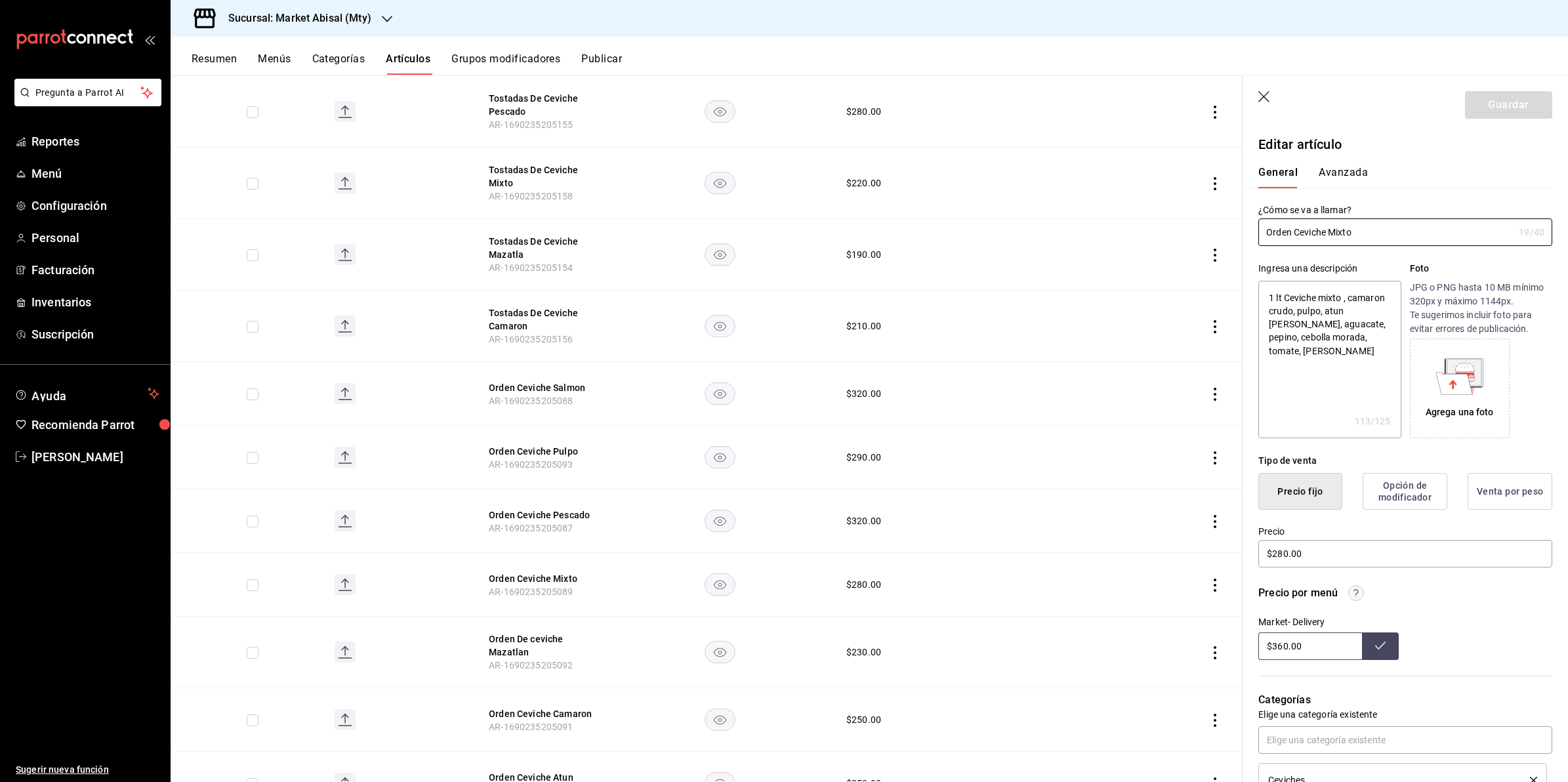
type textarea "x"
drag, startPoint x: 1285, startPoint y: 294, endPoint x: 1265, endPoint y: 296, distance: 20.1
click at [1265, 296] on textarea "1 lt Ceviche mixto , camaron crudo, pulpo, atun [PERSON_NAME], aguacate, pepino…" at bounding box center [1330, 359] width 142 height 157
type textarea "MCeviche mixto , camaron crudo, pulpo, atun [PERSON_NAME], aguacate, pepino, ce…"
type textarea "x"
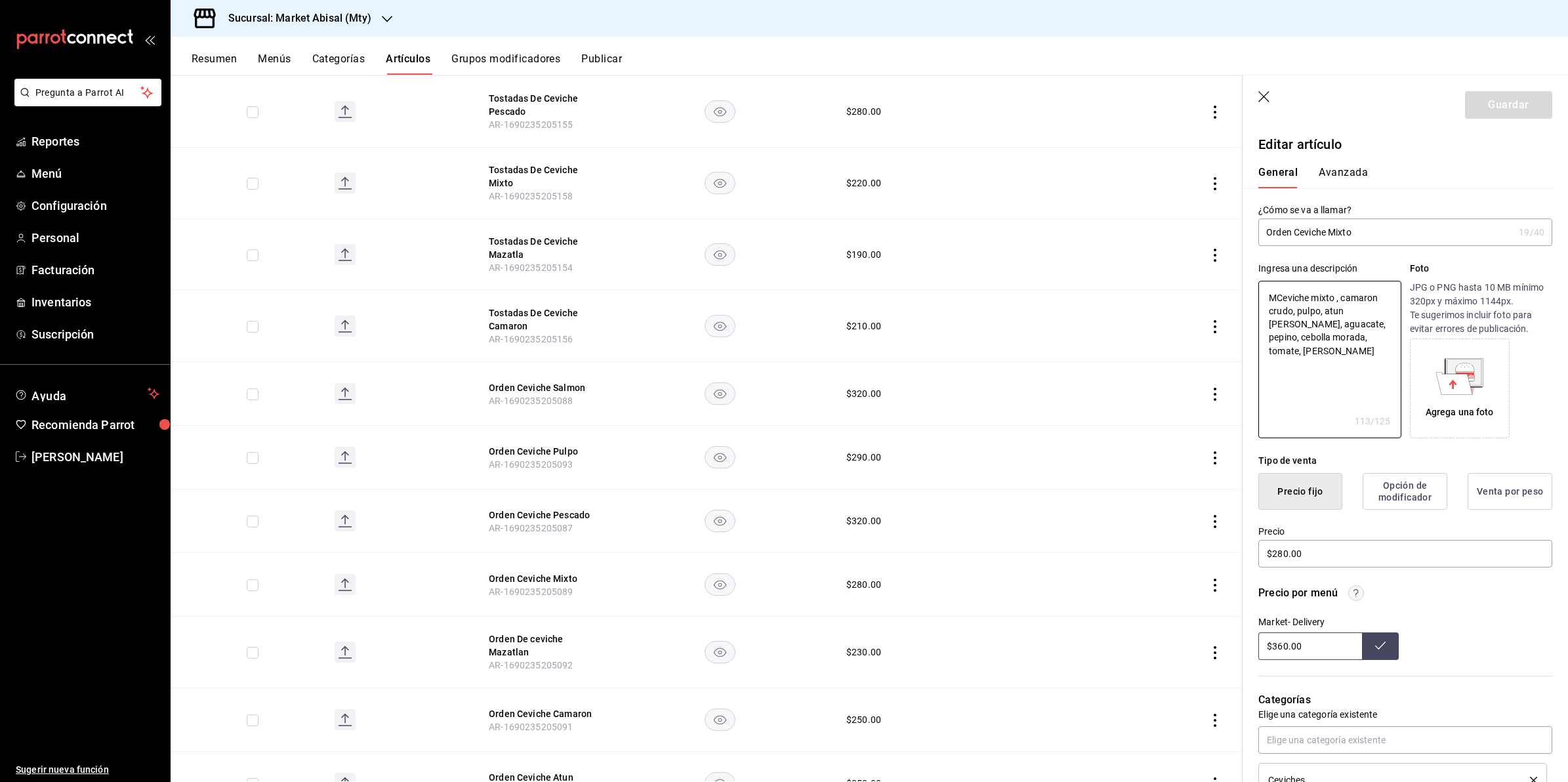
type textarea "MeCeviche mixto , camaron crudo, pulpo, atun [PERSON_NAME], aguacate, pepino, c…"
type textarea "x"
type textarea "MediCeviche mixto , camaron crudo, pulpo, atun [PERSON_NAME], aguacate, pepino,…"
type textarea "x"
type textarea "MedioCeviche mixto , camaron crudo, pulpo, atun [PERSON_NAME], aguacate, pepino…"
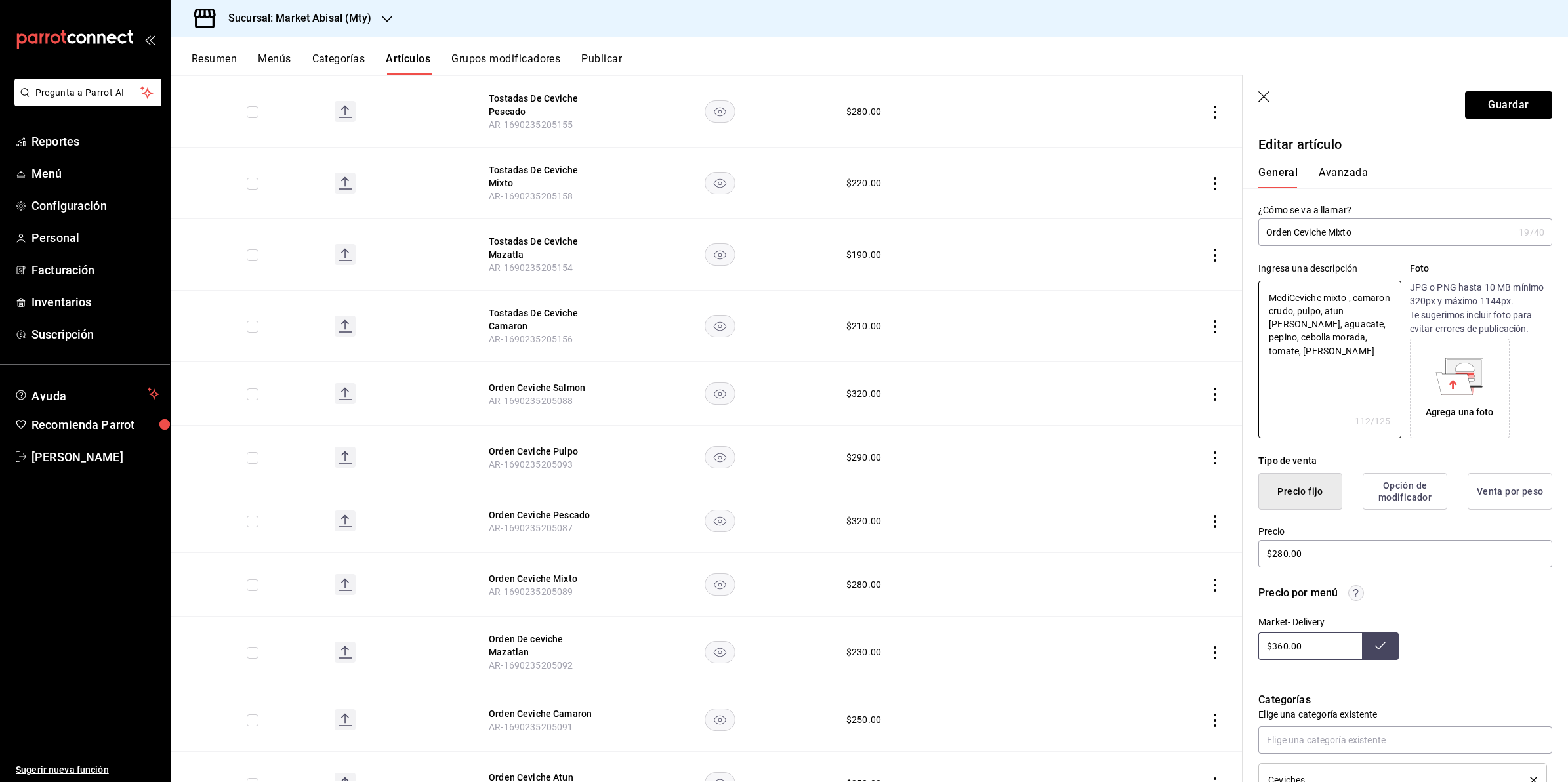
type textarea "x"
type textarea "Medio Ceviche mixto , camaron crudo, pulpo, atun [PERSON_NAME], aguacate, pepin…"
type textarea "x"
type textarea "Medio LCeviche mixto , camaron crudo, pulpo, atun [PERSON_NAME], aguacate, pepi…"
type textarea "x"
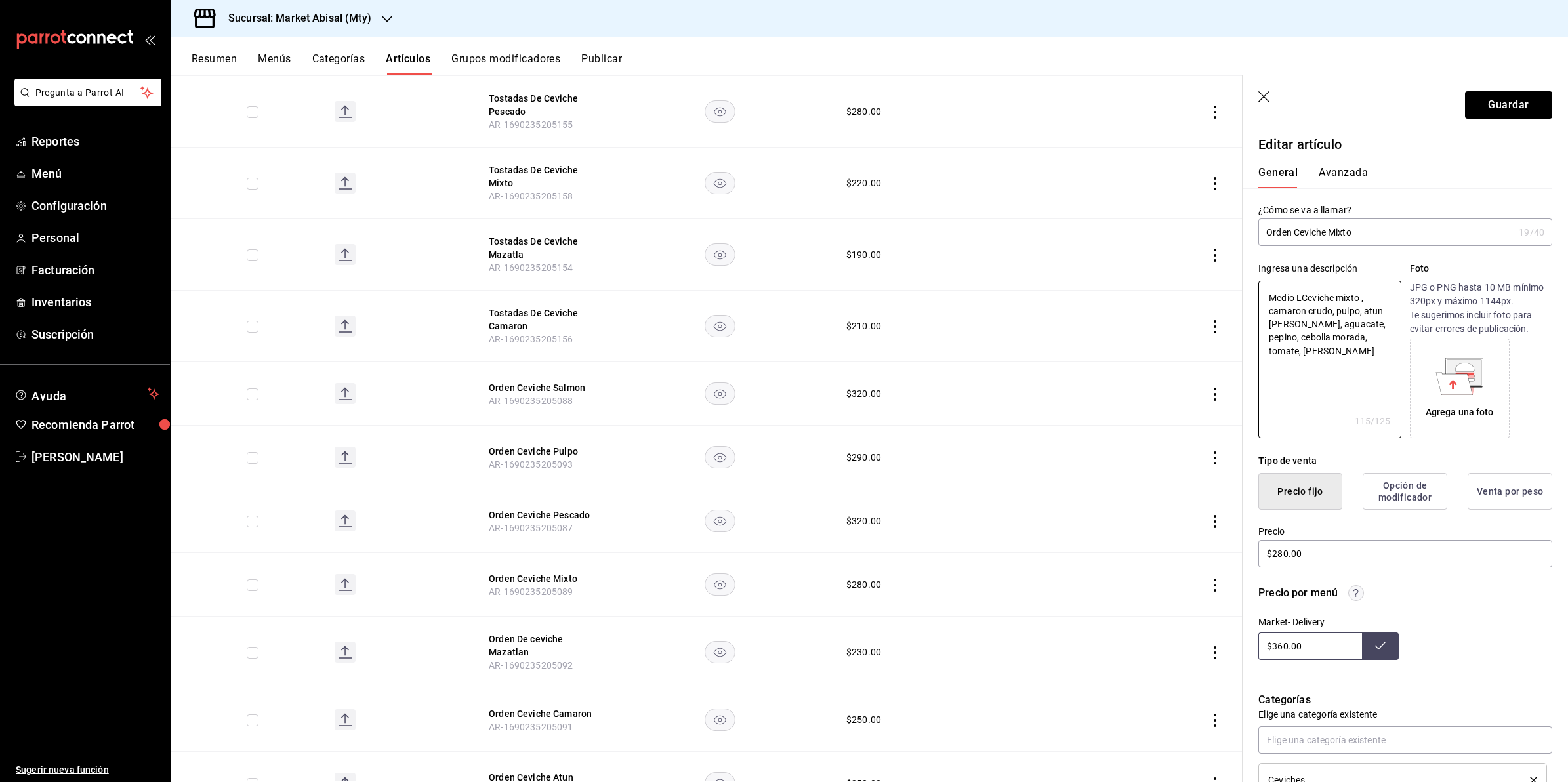
type textarea "Medio LiCeviche mixto , camaron crudo, pulpo, atun [PERSON_NAME], aguacate, pep…"
type textarea "x"
type textarea "Medio LitCeviche mixto , camaron crudo, pulpo, atun [PERSON_NAME], aguacate, pe…"
type textarea "x"
type textarea "Medio LitrCeviche mixto , camaron crudo, pulpo, atun [PERSON_NAME], aguacate, p…"
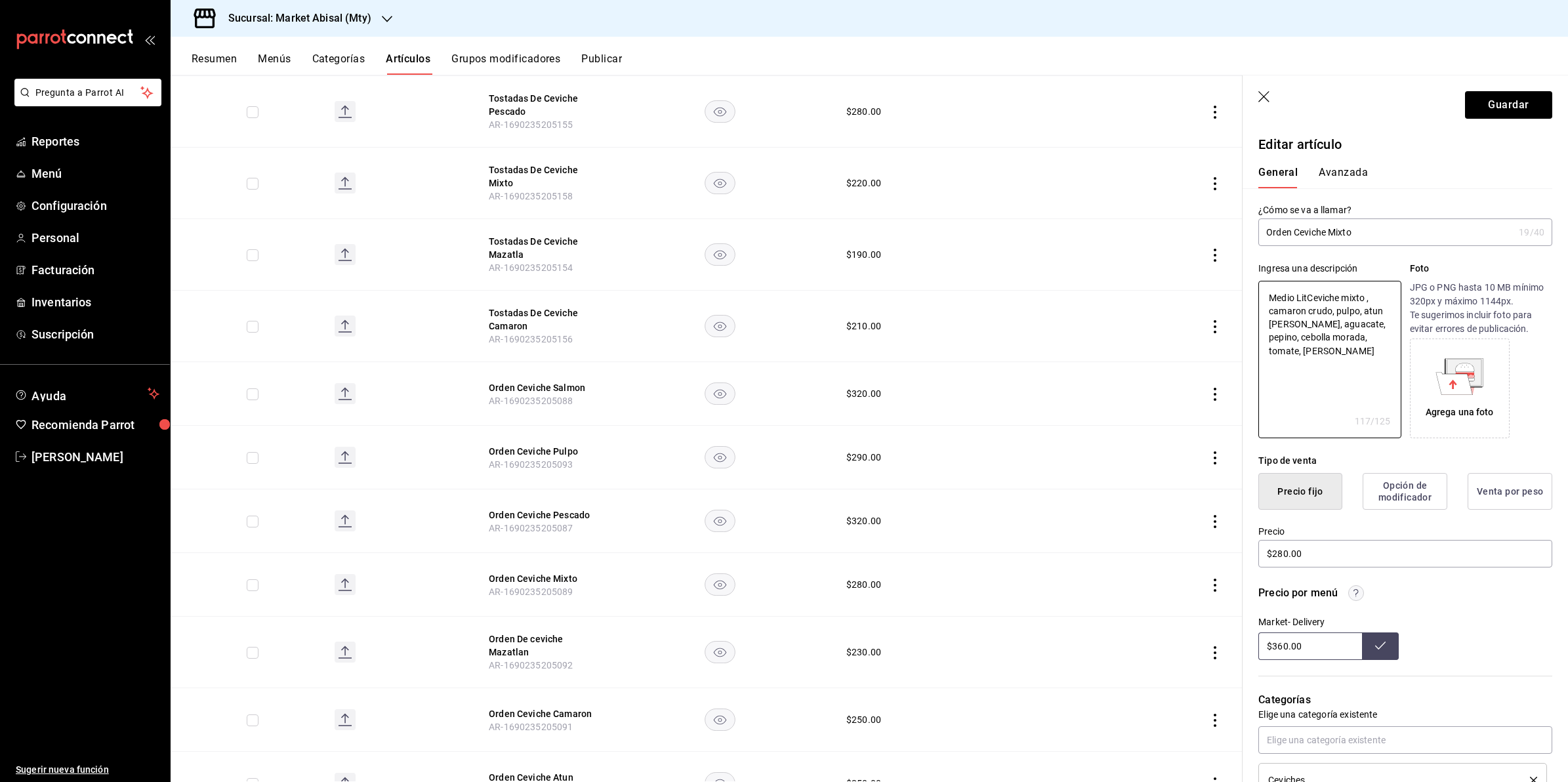
type textarea "x"
type textarea "Medio LitroCeviche mixto , camaron crudo, pulpo, atun [PERSON_NAME], aguacate, …"
type textarea "x"
type textarea "Medio Litro Ceviche mixto , camaron crudo, pulpo, atun [PERSON_NAME], aguacate,…"
type textarea "x"
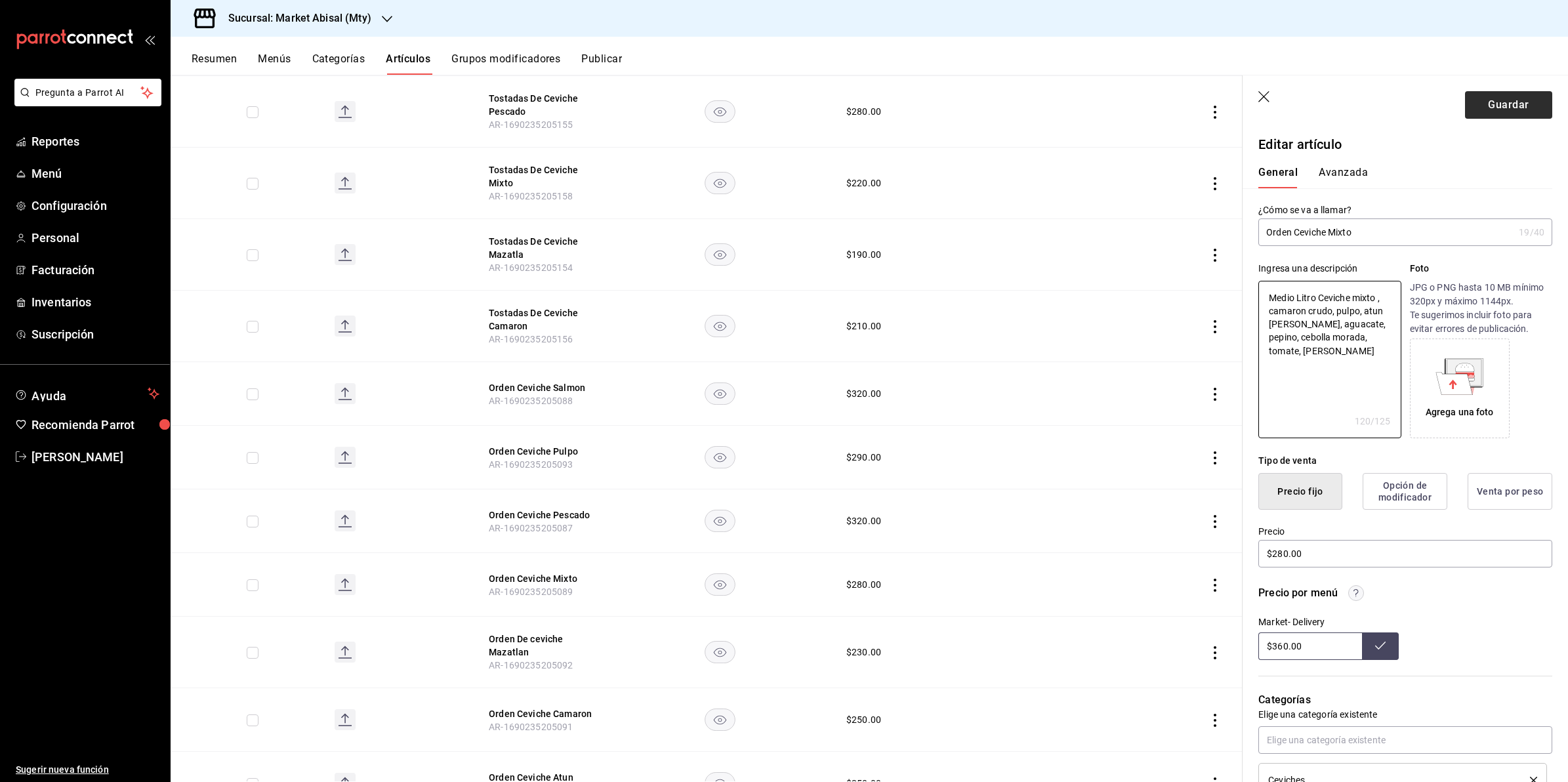
type textarea "Medio Litro Ceviche mixto , camaron crudo, pulpo, atun [PERSON_NAME], aguacate,…"
click at [1476, 102] on button "Guardar" at bounding box center [1509, 105] width 87 height 28
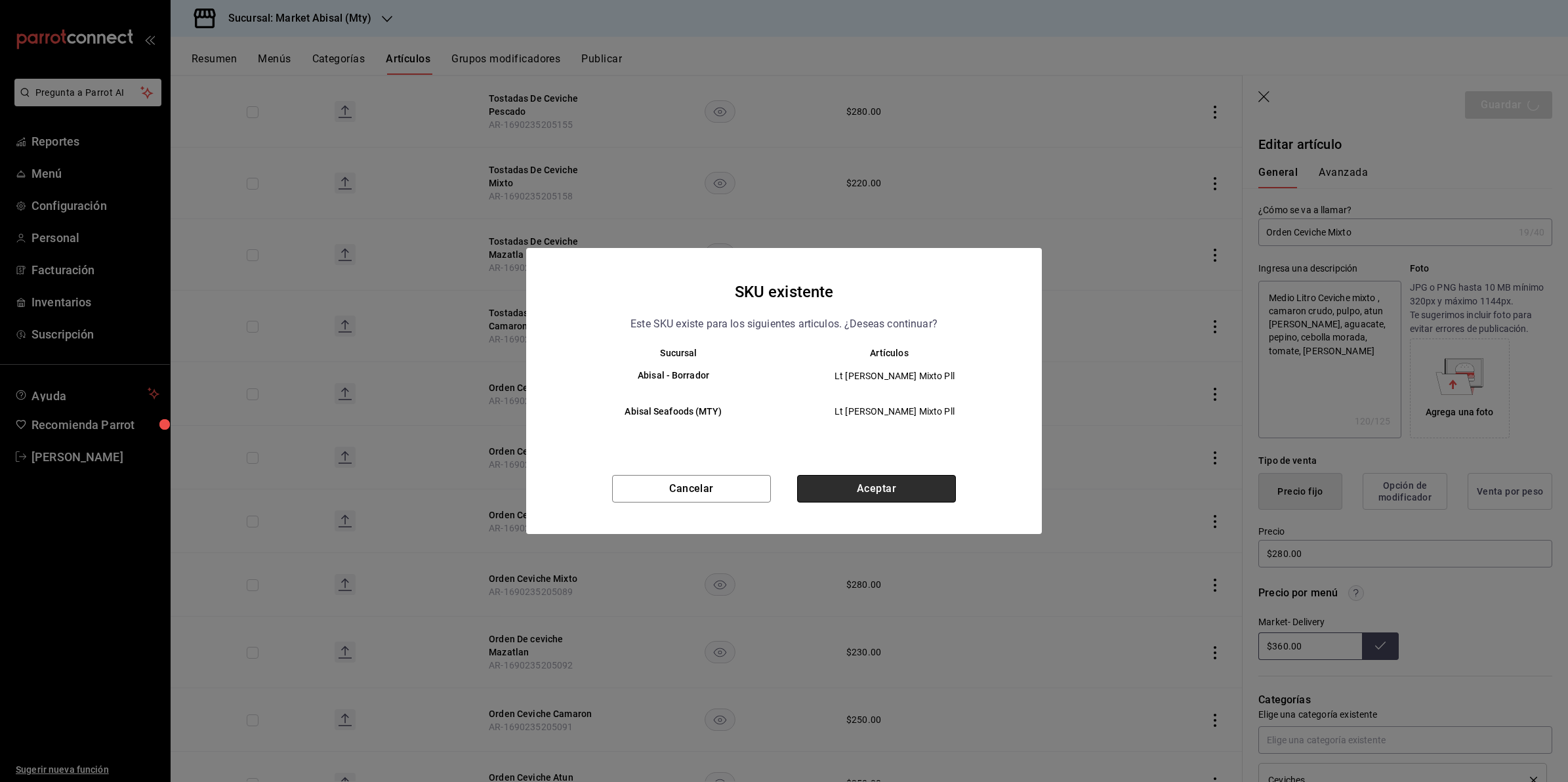
click at [847, 480] on button "Aceptar" at bounding box center [877, 489] width 159 height 28
type textarea "x"
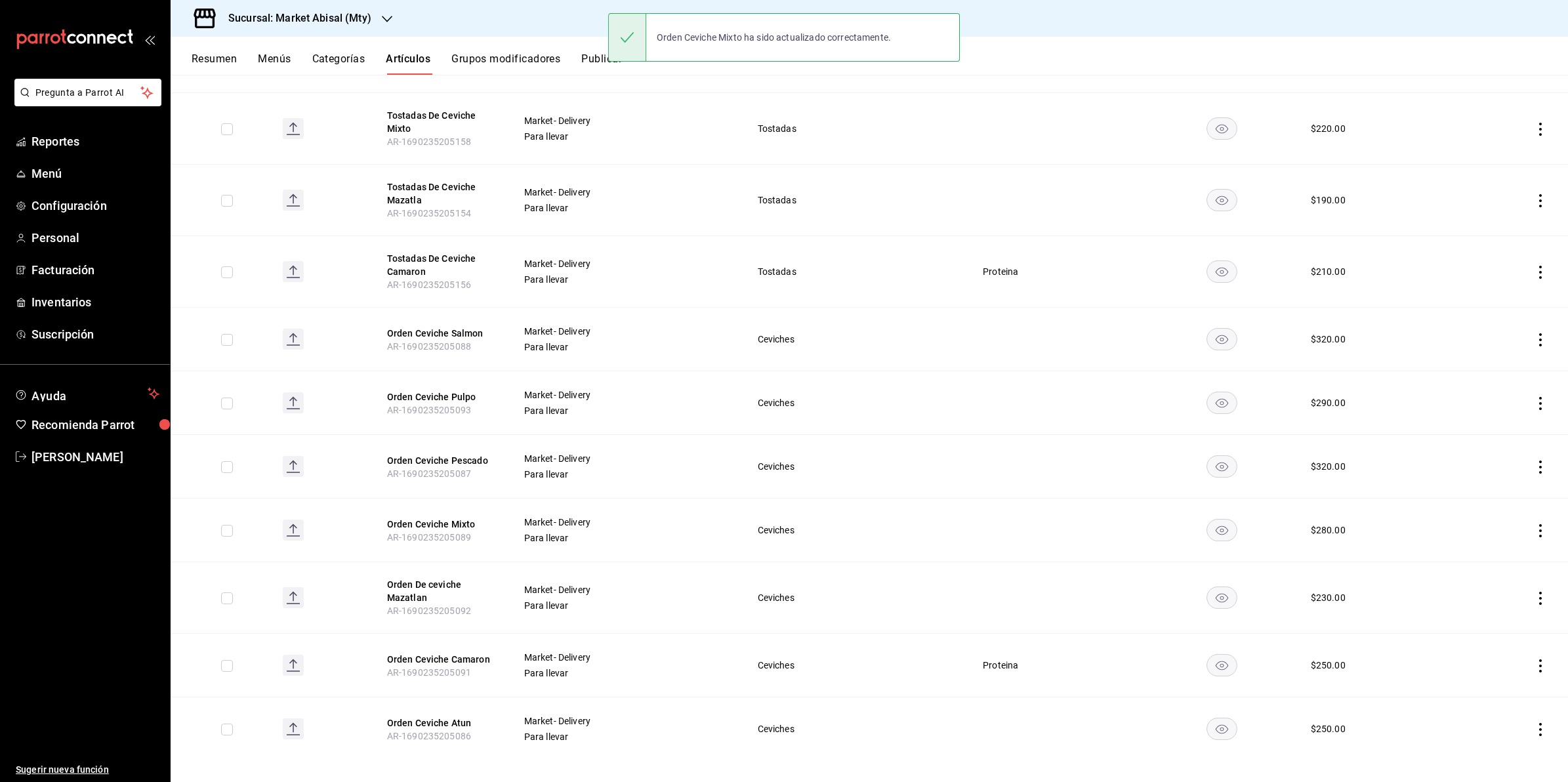
scroll to position [378, 0]
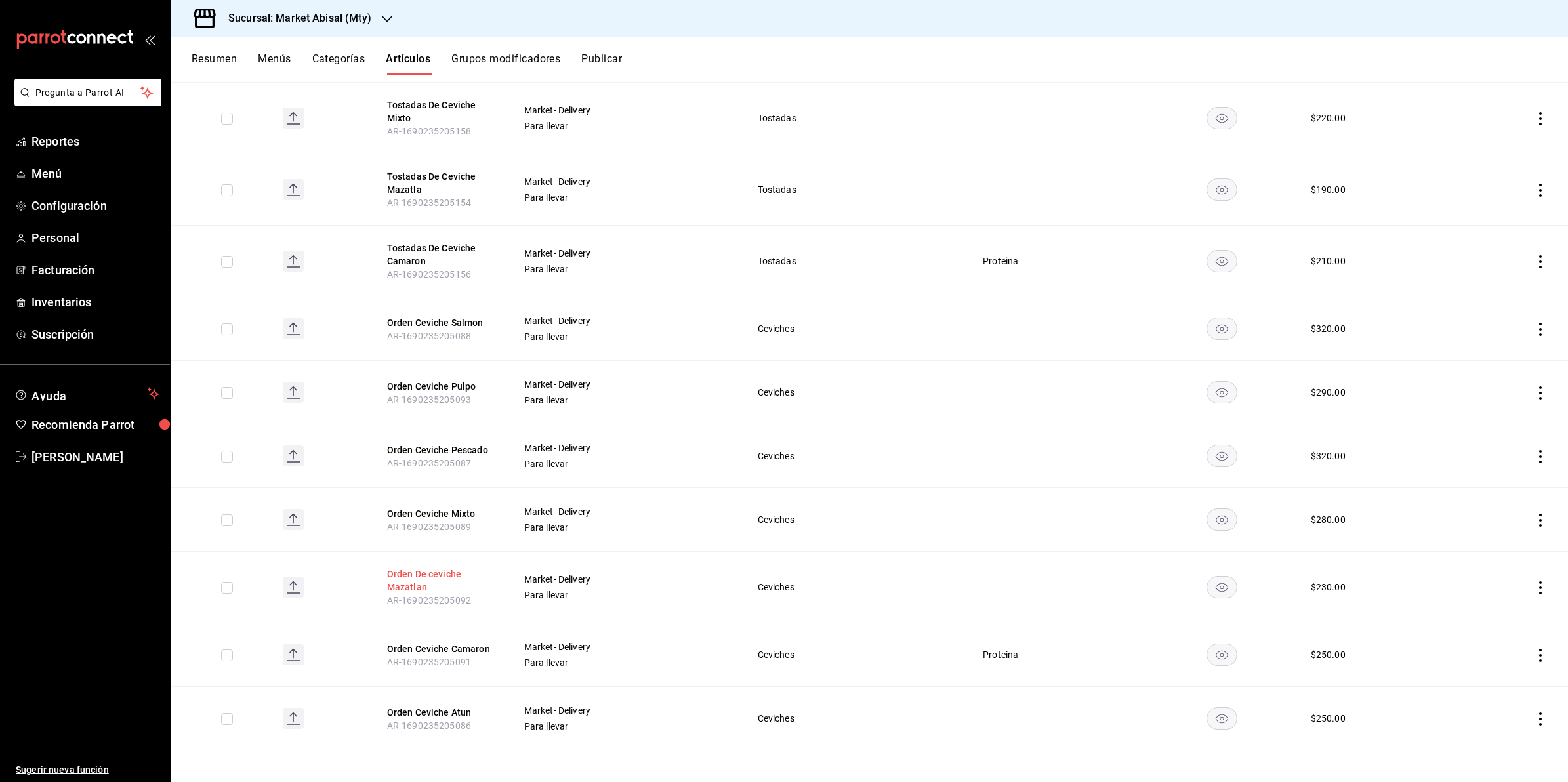
click at [440, 571] on button "Orden De ceviche Mazatlan" at bounding box center [439, 581] width 105 height 26
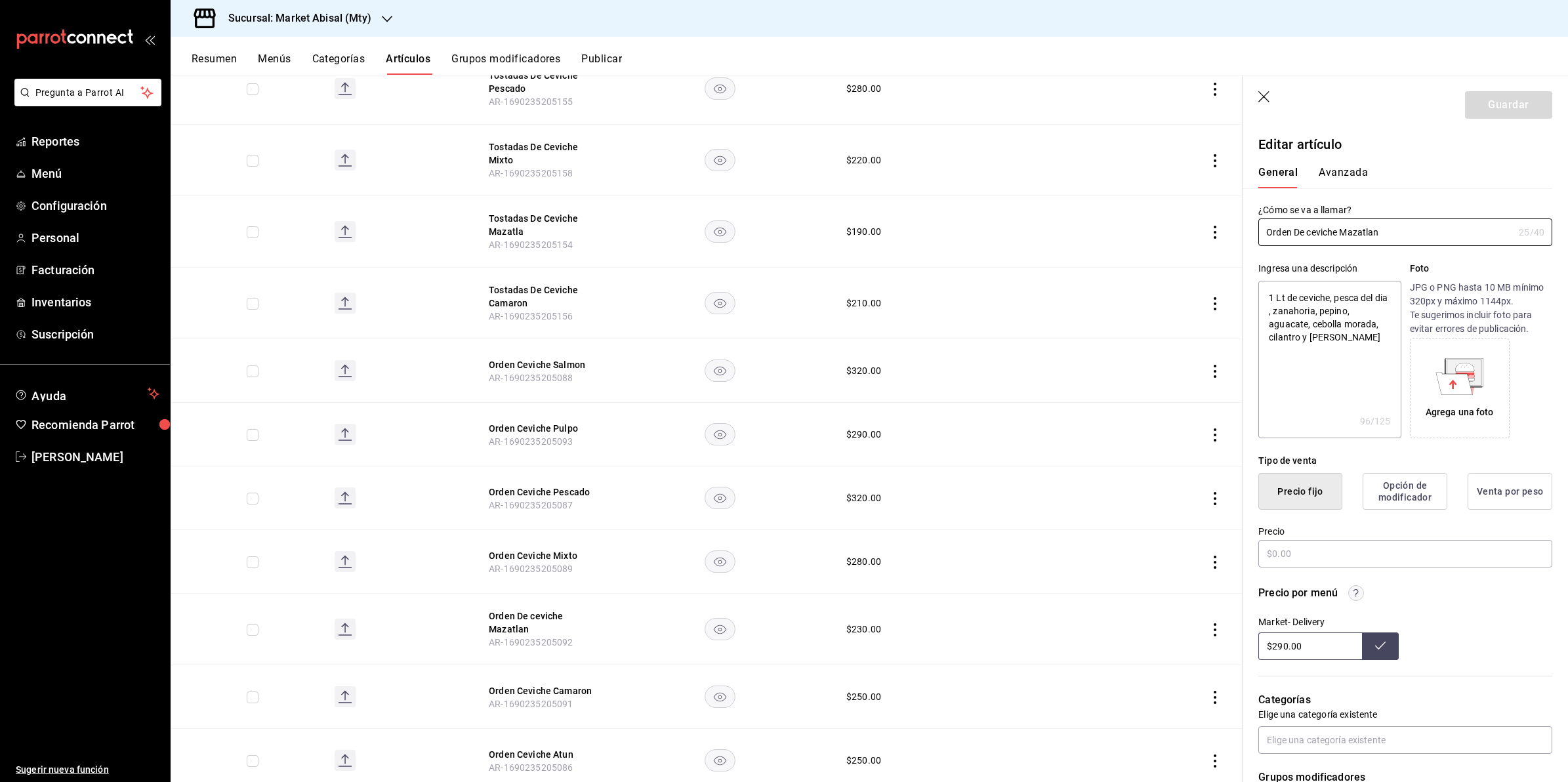
type textarea "x"
type input "$230.00"
type textarea "x"
drag, startPoint x: 1285, startPoint y: 292, endPoint x: 1247, endPoint y: 294, distance: 38.1
click at [1247, 294] on div "Ingresa una descripción 1 Lt de ceviche, pesca del dia , zanahoria, pepino, agu…" at bounding box center [1398, 342] width 310 height 192
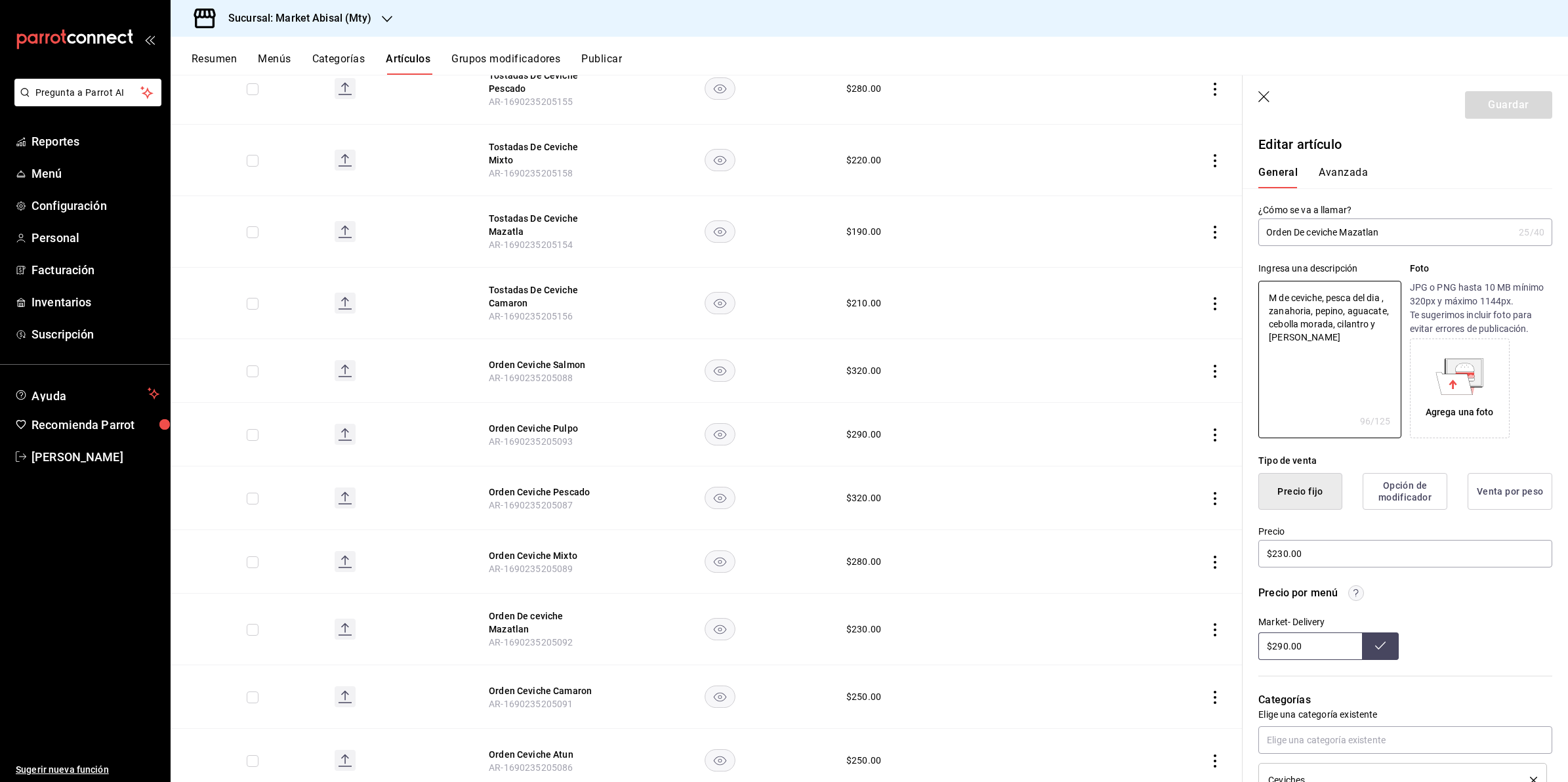
type textarea "Me de ceviche, pesca del dia , zanahoria, pepino, aguacate, cebolla morada, cil…"
type textarea "x"
type textarea "Med de ceviche, pesca del dia , zanahoria, pepino, aguacate, cebolla morada, ci…"
type textarea "x"
type textarea "Medi de ceviche, pesca del dia , zanahoria, pepino, aguacate, cebolla morada, c…"
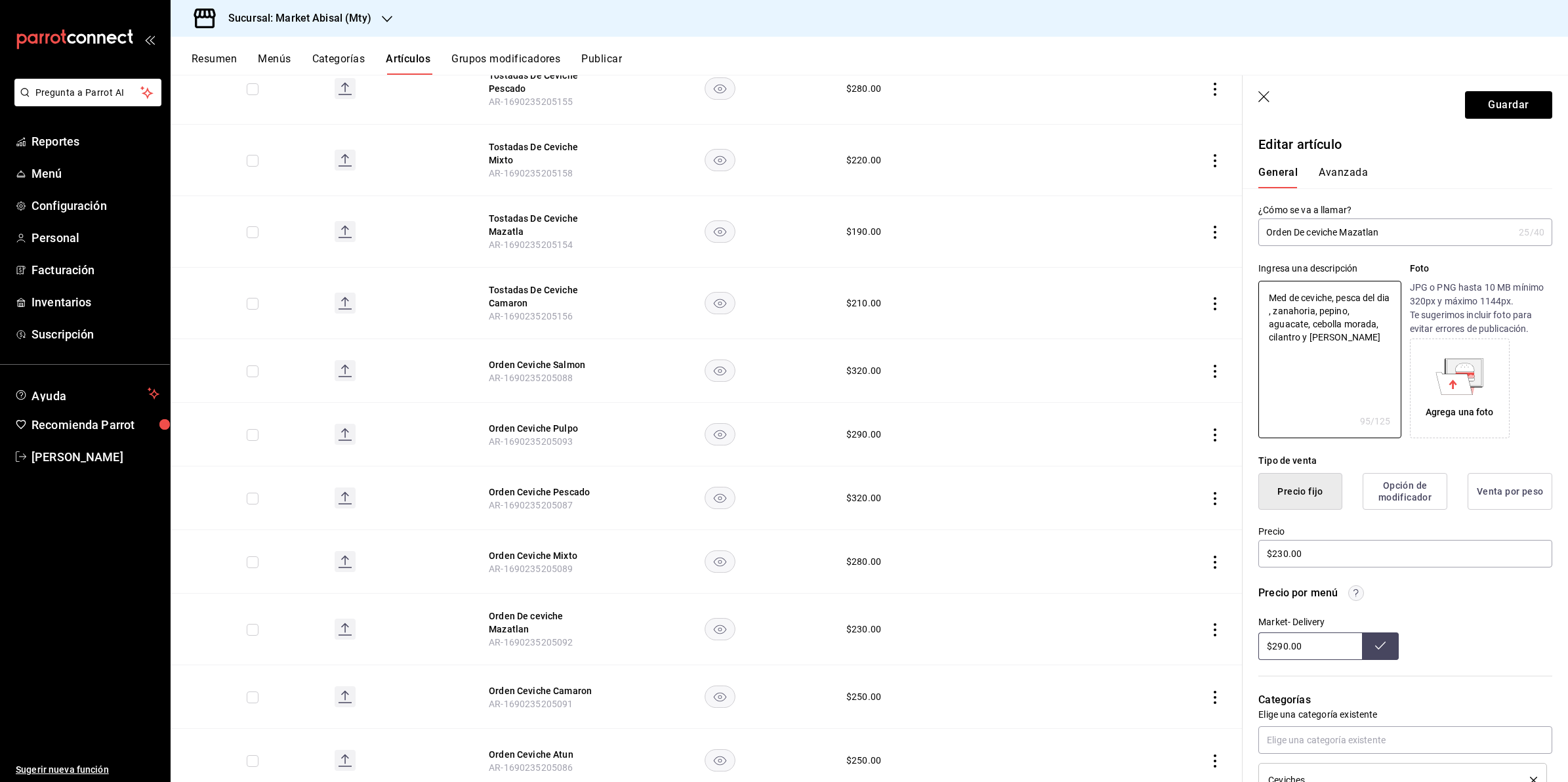
type textarea "x"
type textarea "Medio de ceviche, pesca del dia , zanahoria, pepino, aguacate, cebolla morada, …"
type textarea "x"
type textarea "Medio de ceviche, pesca del dia , zanahoria, pepino, aguacate, cebolla morada, …"
type textarea "x"
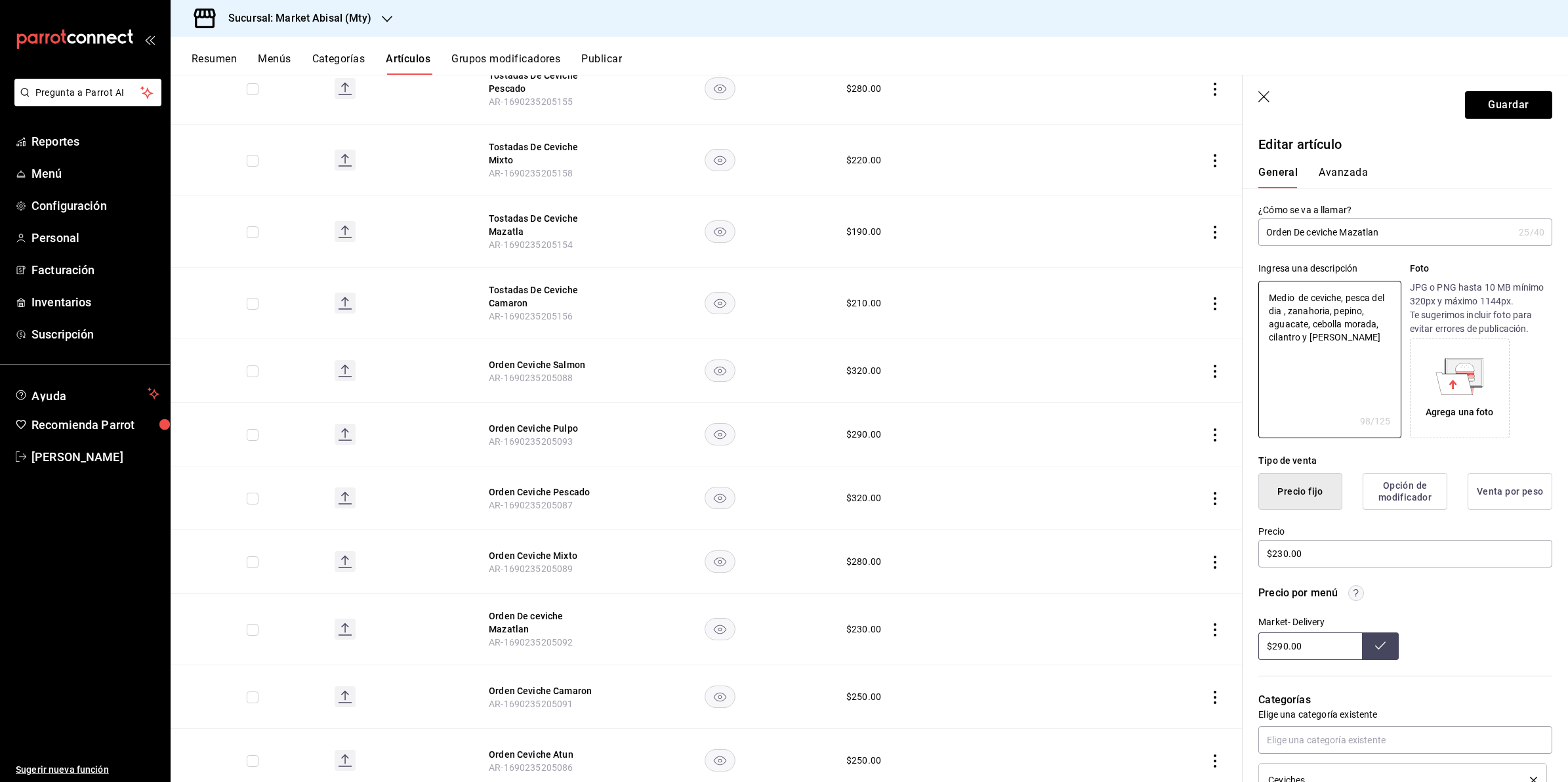
type textarea "Medio l de ceviche, pesca del dia , zanahoria, pepino, aguacate, cebolla morada…"
type textarea "x"
type textarea "Medio li de ceviche, pesca del dia , zanahoria, pepino, aguacate, cebolla morad…"
type textarea "x"
type textarea "Medio lit de ceviche, pesca del dia , zanahoria, pepino, aguacate, cebolla mora…"
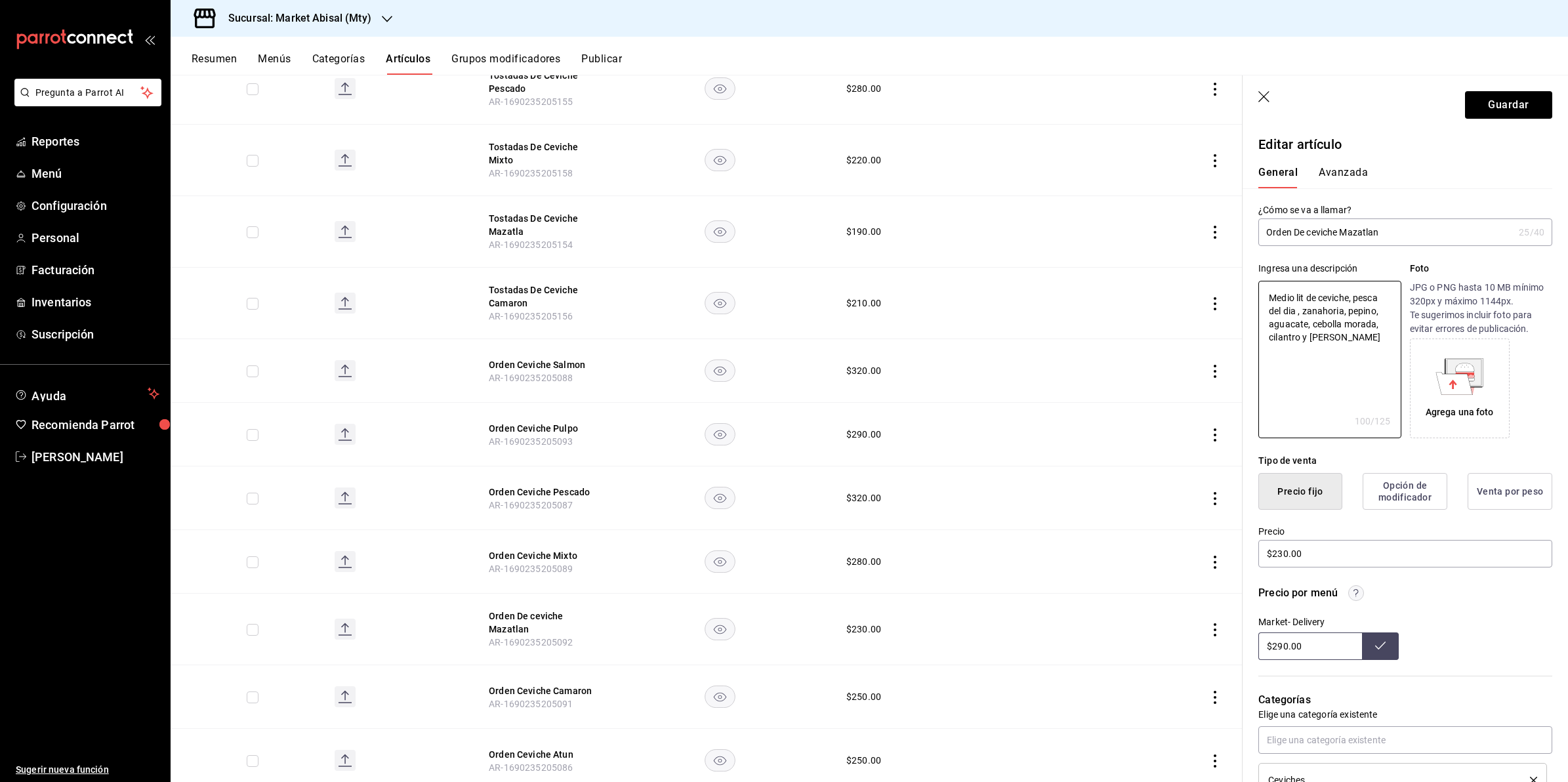
type textarea "x"
type textarea "Medio litr de ceviche, pesca del dia , zanahoria, pepino, aguacate, cebolla mor…"
type textarea "x"
type textarea "Medio litro de ceviche, pesca del dia , zanahoria, pepino, aguacate, cebolla mo…"
type textarea "x"
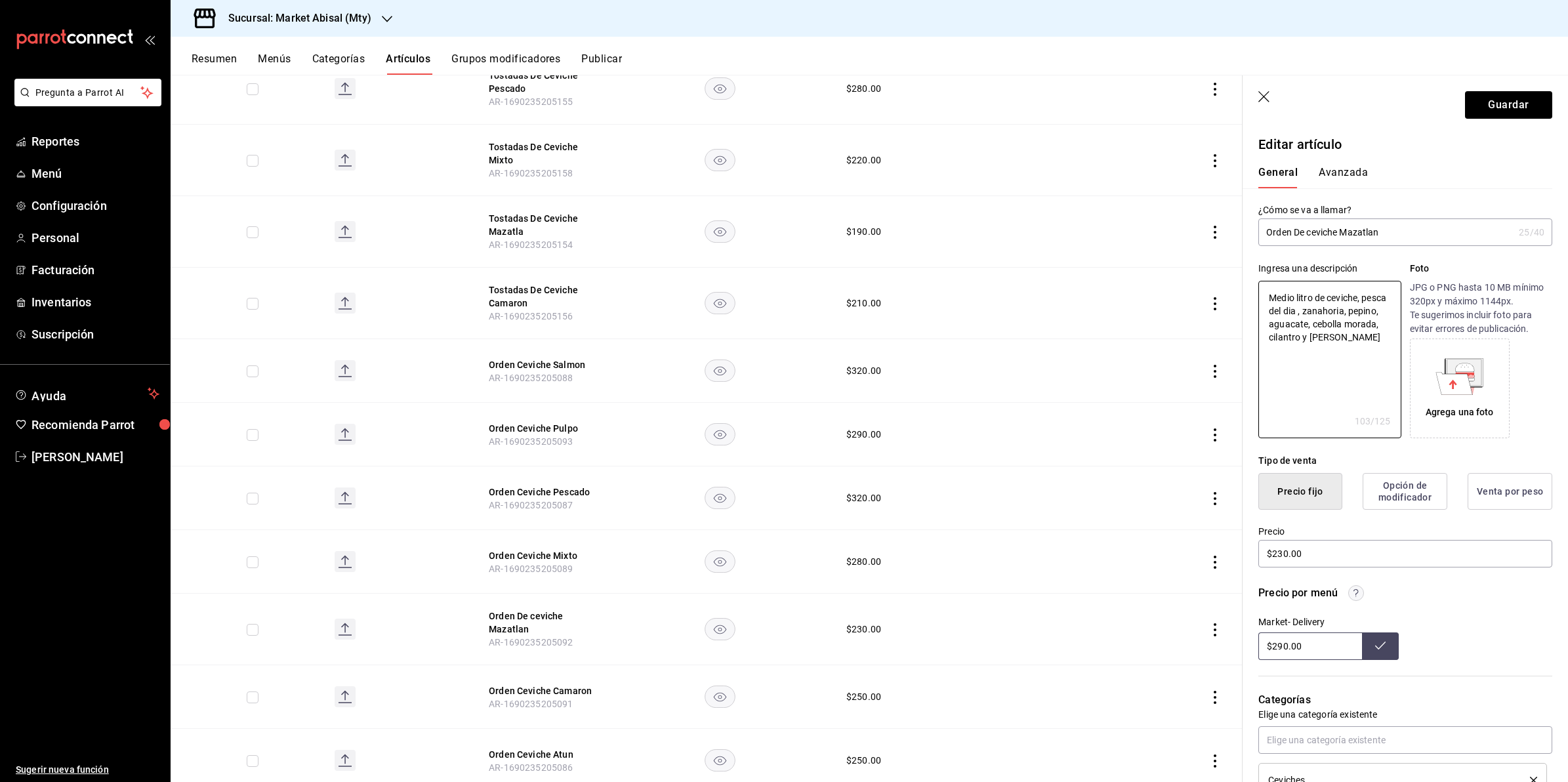
type textarea "Medio litro de ceviche, pesca del dia , zanahoria, pepino, aguacate, cebolla mo…"
type textarea "x"
type textarea "Medio litro de ceviche, pesca del dia , zanahoria, pepino, aguacate, cebolla mo…"
click at [1468, 104] on button "Guardar" at bounding box center [1509, 105] width 87 height 28
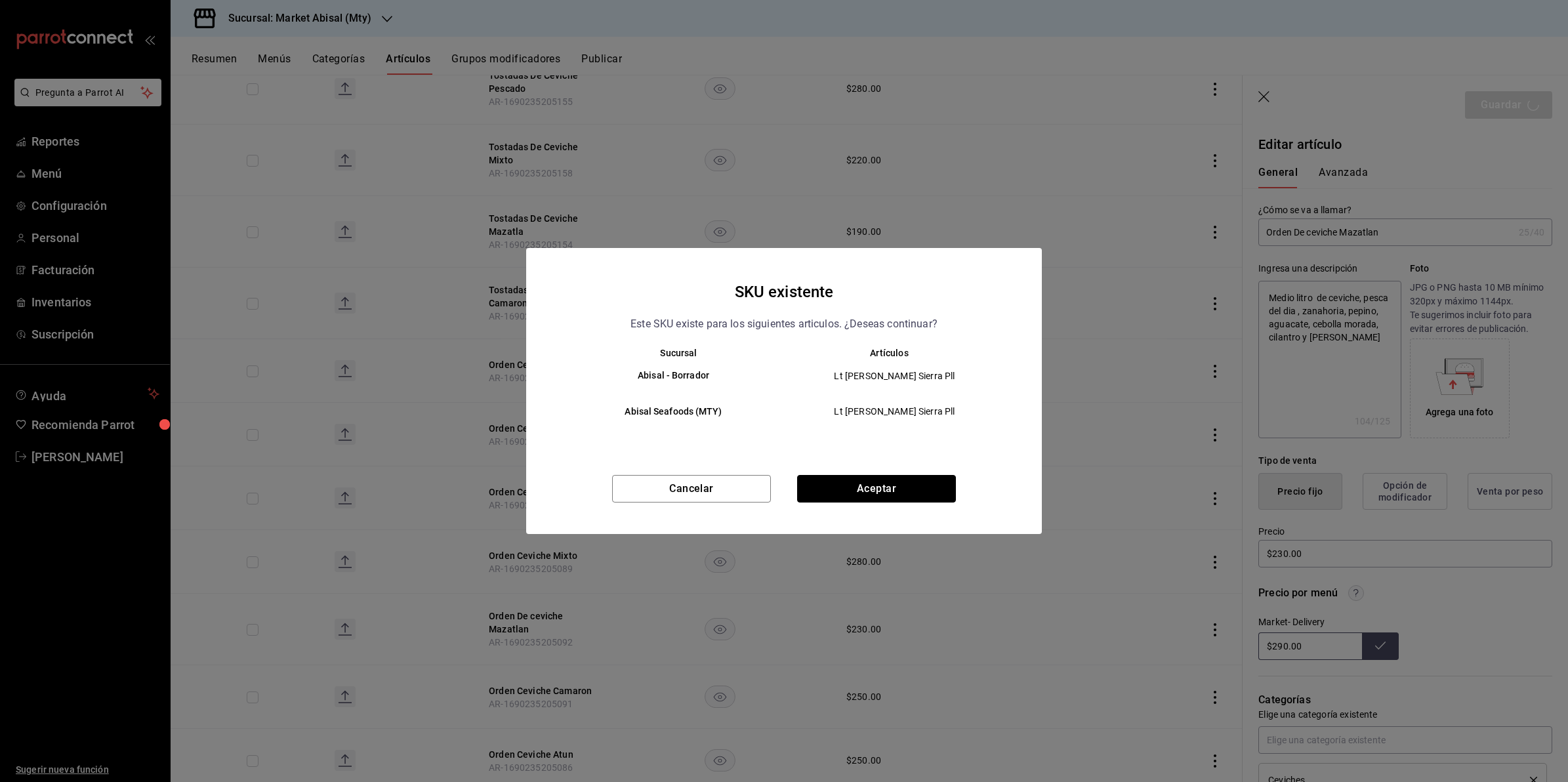
click at [937, 481] on button "Aceptar" at bounding box center [877, 489] width 159 height 28
type textarea "x"
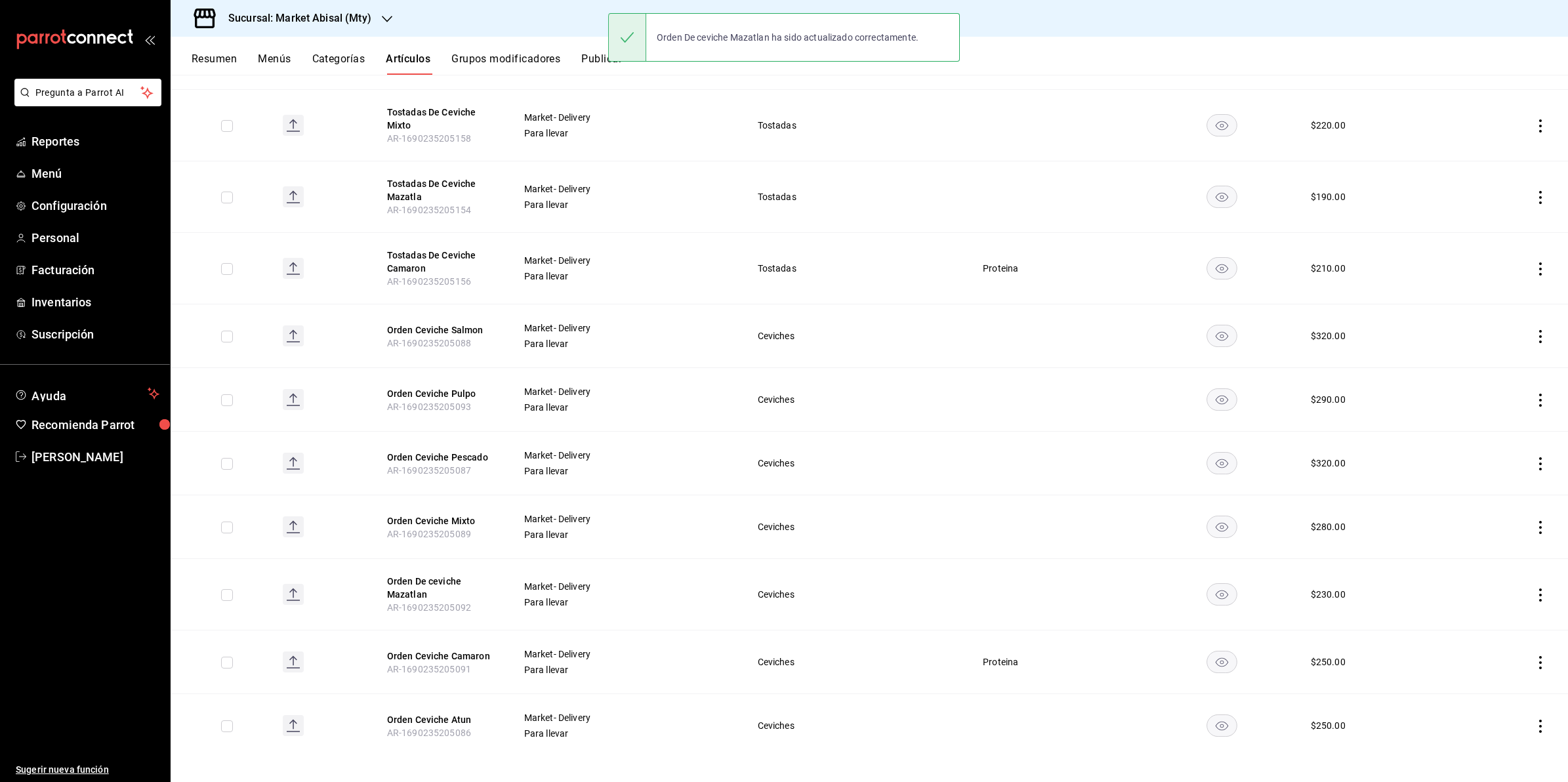
scroll to position [378, 0]
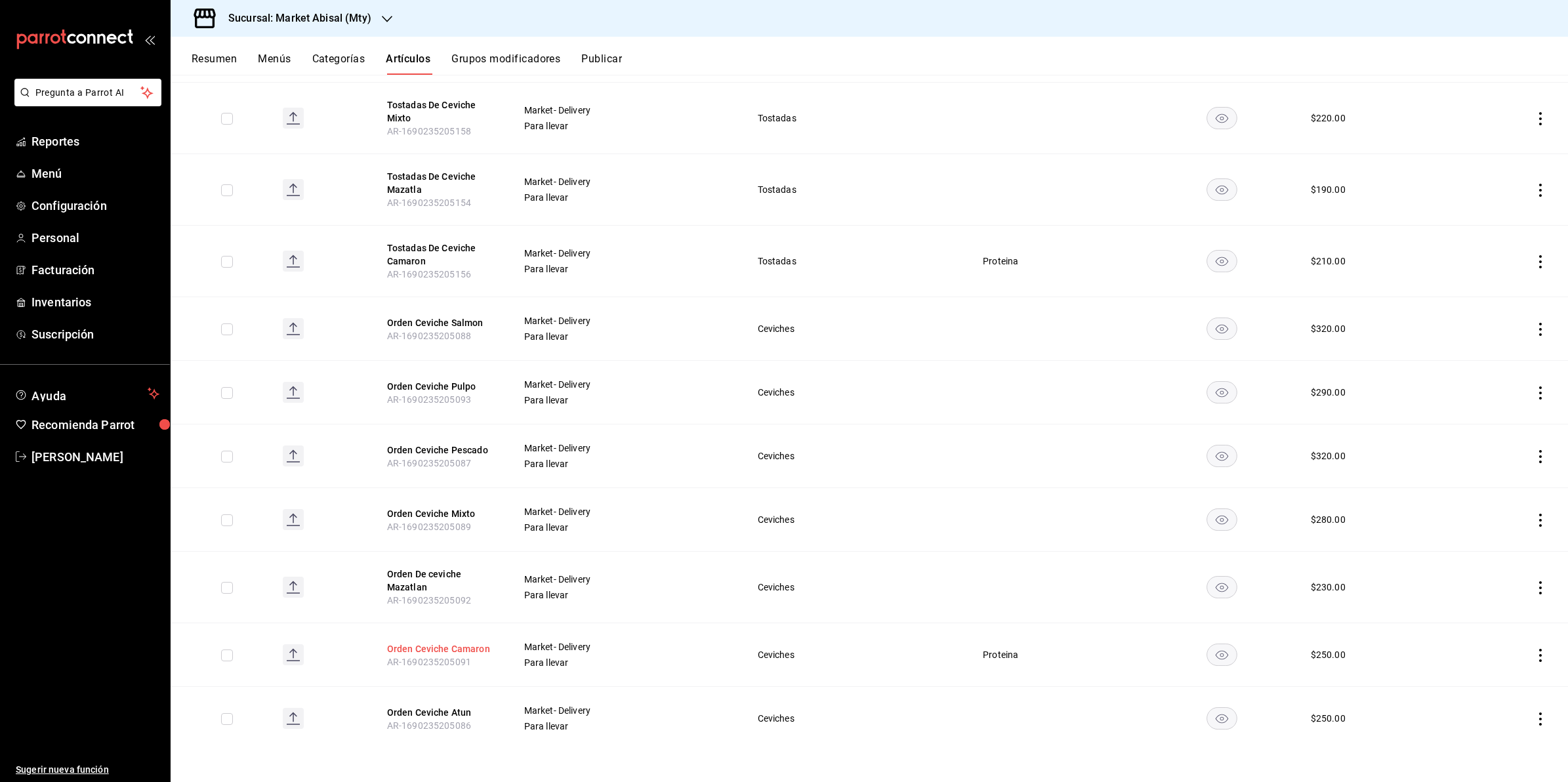
click at [440, 644] on button "Orden Ceviche Camaron" at bounding box center [439, 648] width 105 height 13
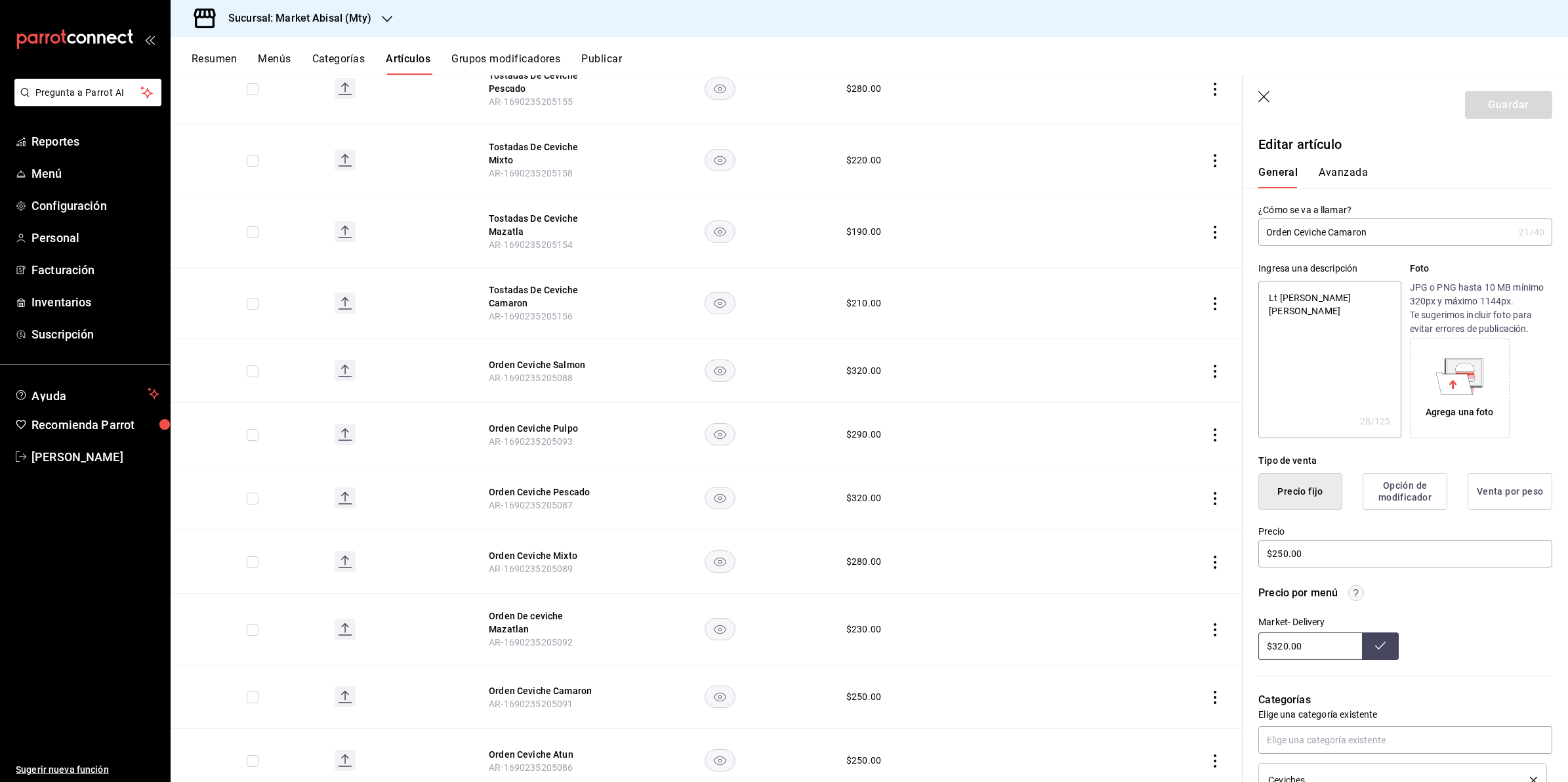
drag, startPoint x: 1282, startPoint y: 290, endPoint x: 1261, endPoint y: 292, distance: 21.1
click at [1261, 292] on textarea "Lt [PERSON_NAME] [PERSON_NAME]" at bounding box center [1330, 359] width 142 height 157
drag, startPoint x: 1336, startPoint y: 311, endPoint x: 1360, endPoint y: 311, distance: 24.0
click at [1360, 311] on textarea "Medio Litro Ceviche Camaron Crudo Pll" at bounding box center [1330, 359] width 142 height 157
click at [1517, 87] on header "Guardar" at bounding box center [1406, 103] width 325 height 54
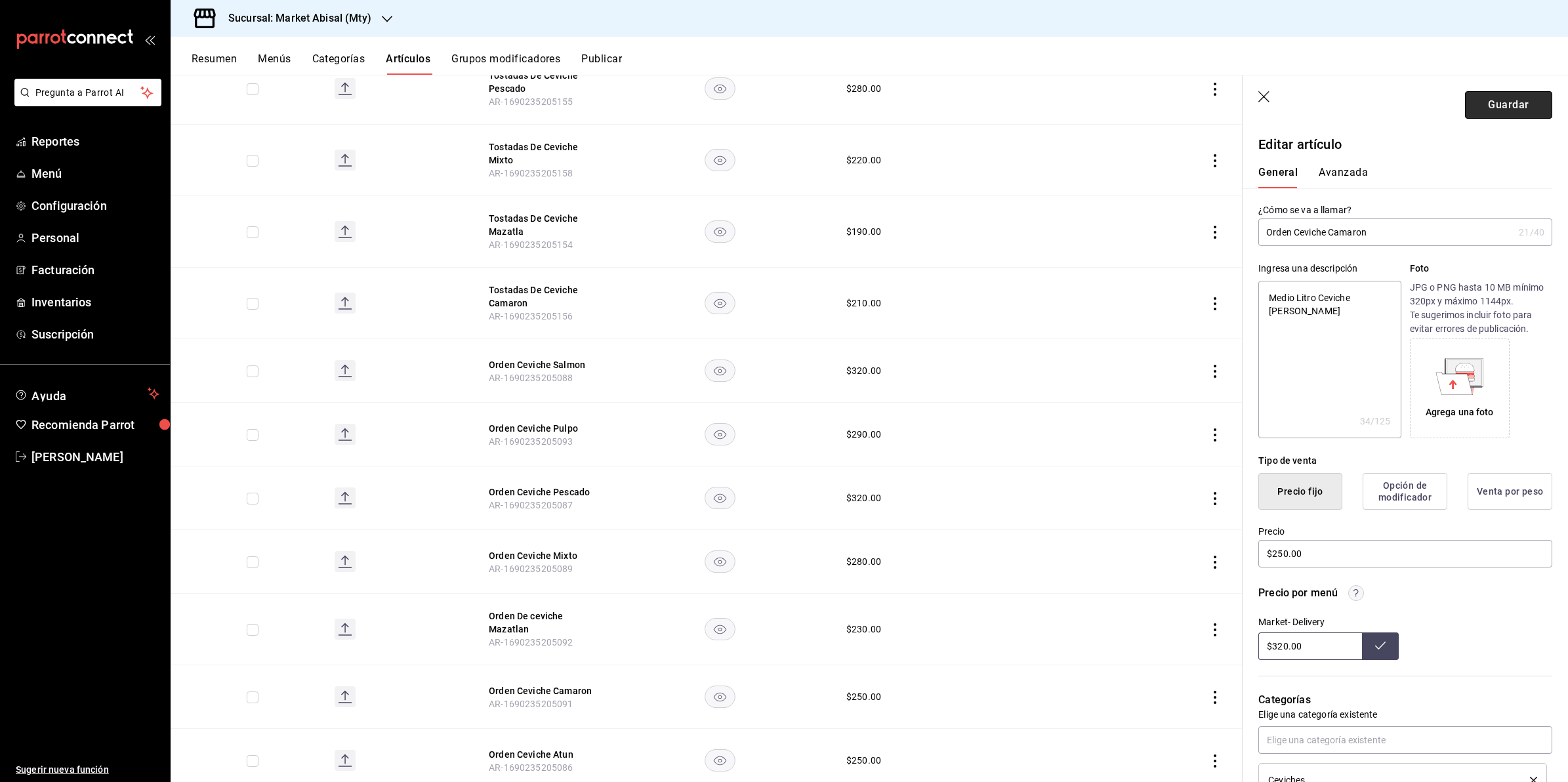
click at [1516, 109] on button "Guardar" at bounding box center [1509, 105] width 87 height 28
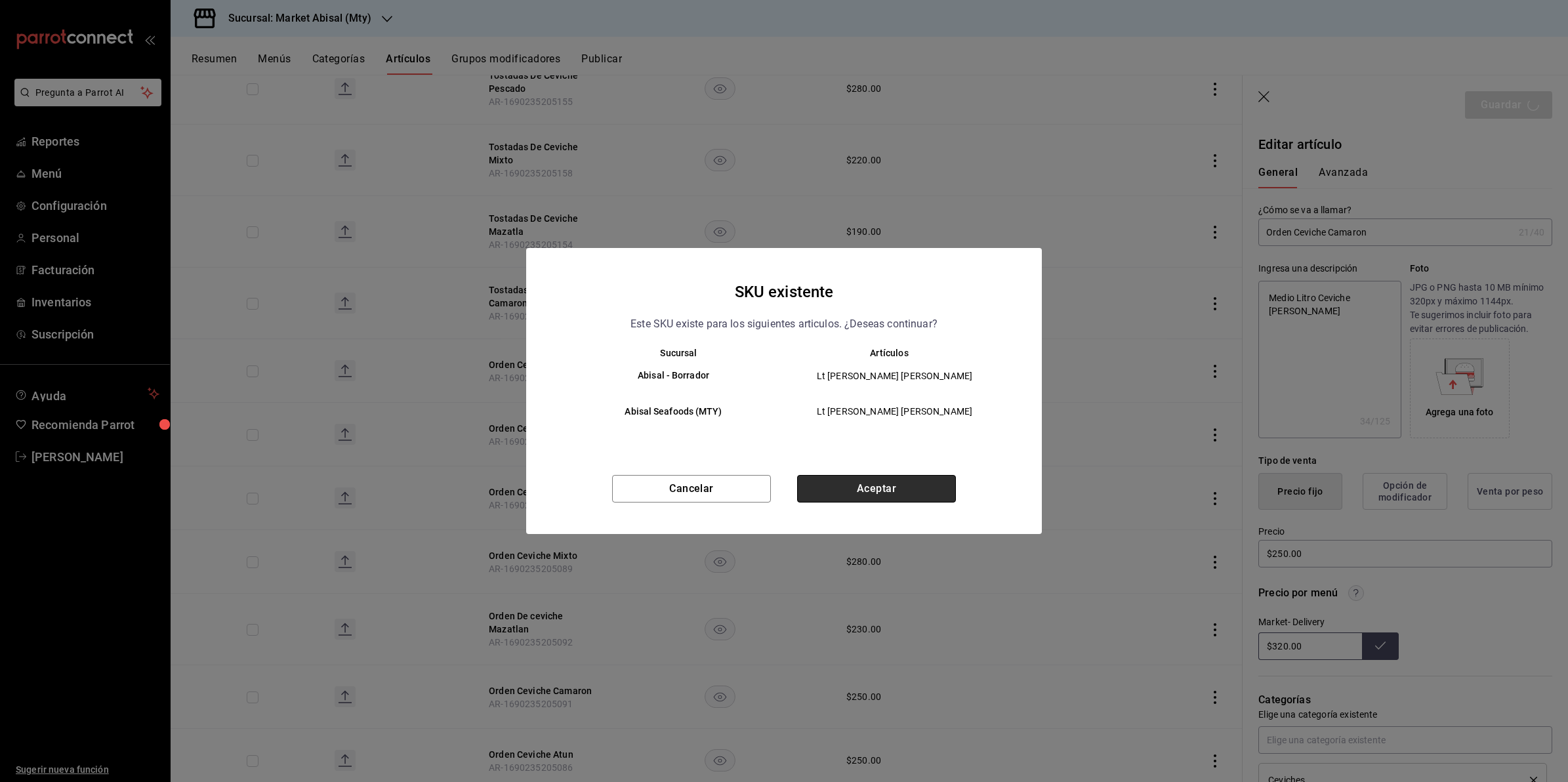
click at [896, 493] on button "Aceptar" at bounding box center [877, 489] width 159 height 28
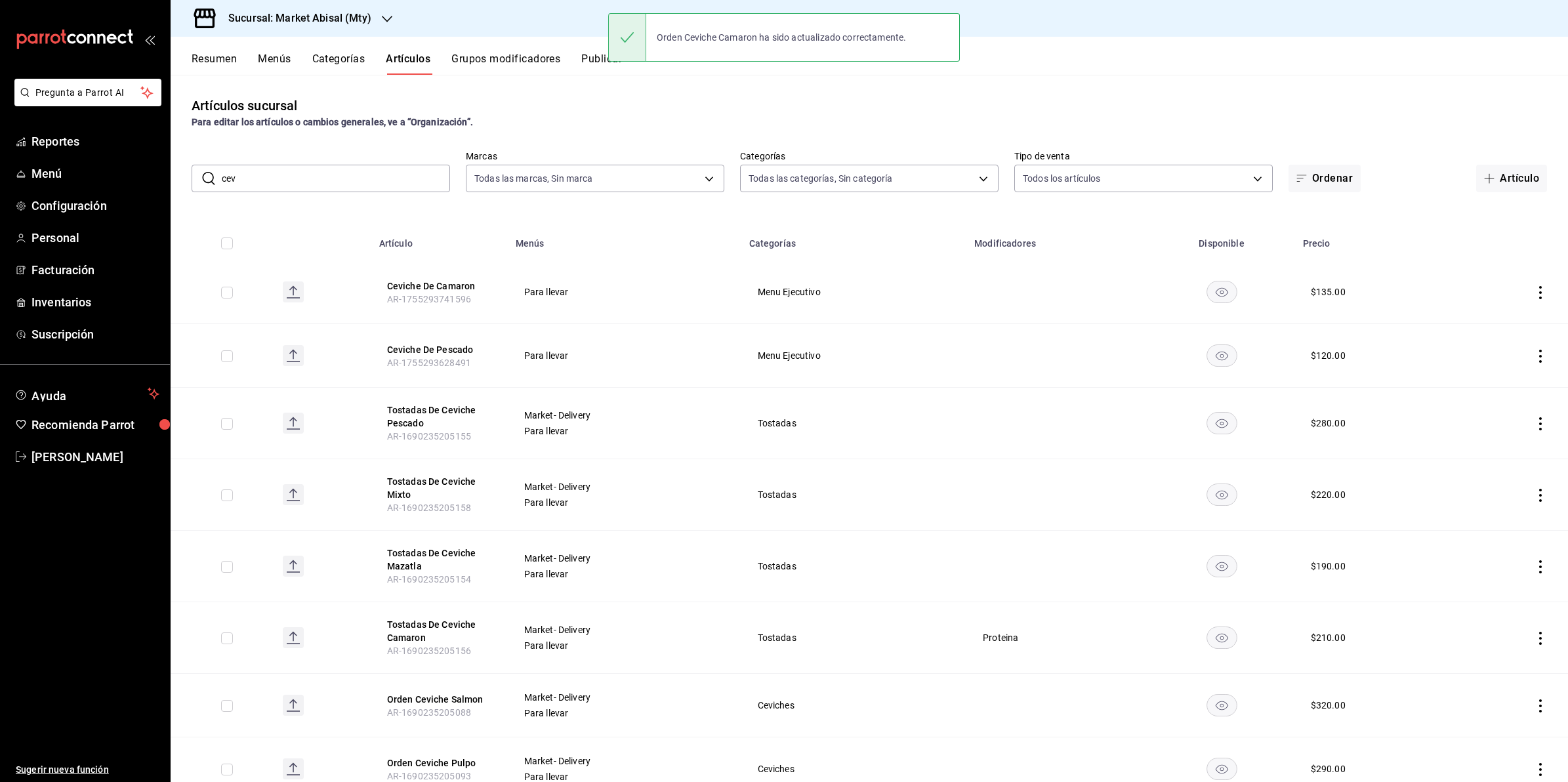
scroll to position [378, 0]
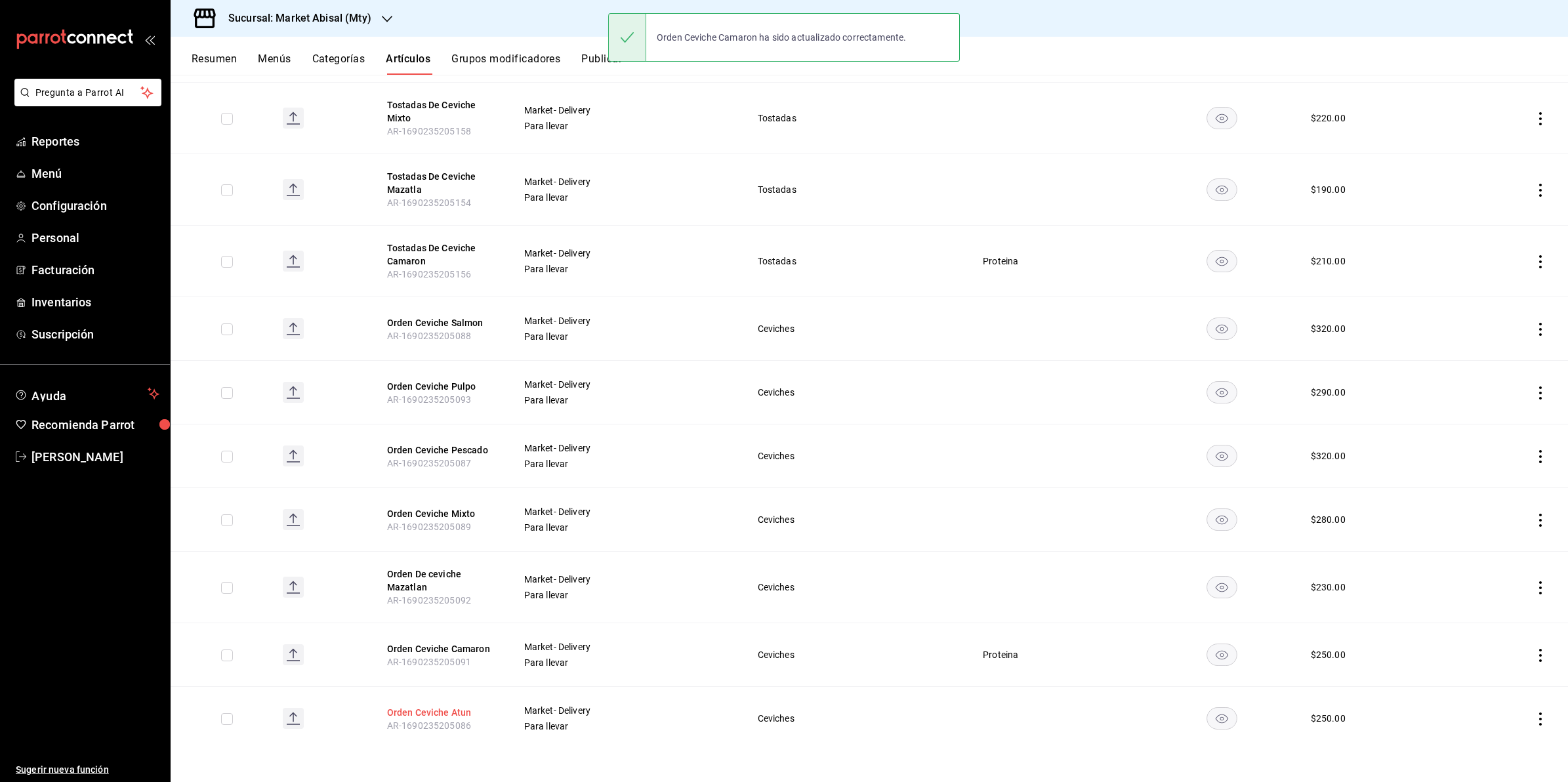
click at [456, 706] on button "Orden Ceviche Atun" at bounding box center [439, 712] width 105 height 13
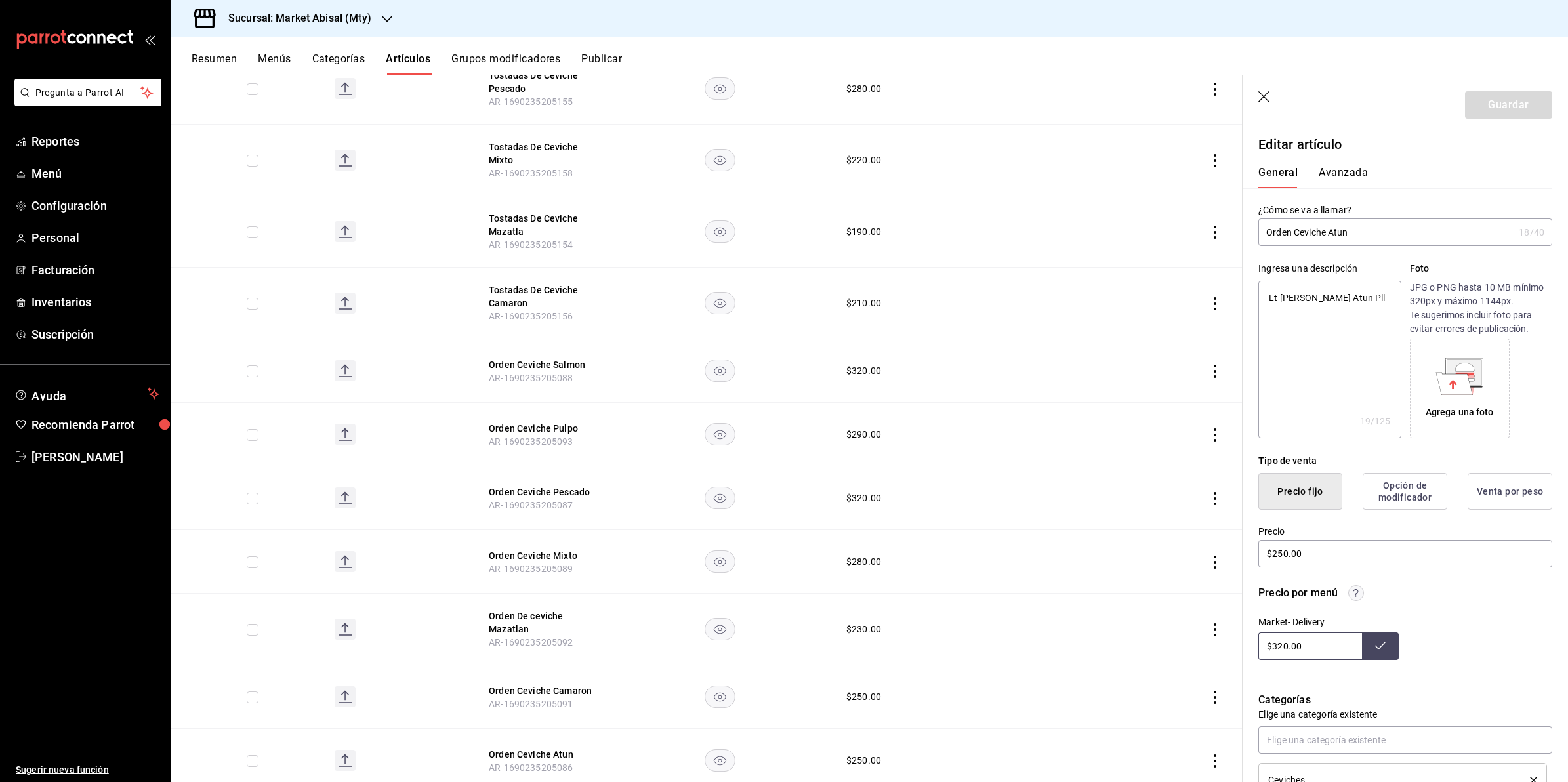
drag, startPoint x: 1281, startPoint y: 298, endPoint x: 1264, endPoint y: 298, distance: 17.0
click at [1264, 298] on textarea "Lt [PERSON_NAME] Atun Pll" at bounding box center [1330, 359] width 142 height 157
drag, startPoint x: 1291, startPoint y: 313, endPoint x: 1323, endPoint y: 306, distance: 32.8
click at [1323, 306] on textarea "Medio Litro de Ceviche Atun Pll" at bounding box center [1330, 359] width 142 height 157
click at [1485, 104] on button "Guardar" at bounding box center [1509, 105] width 87 height 28
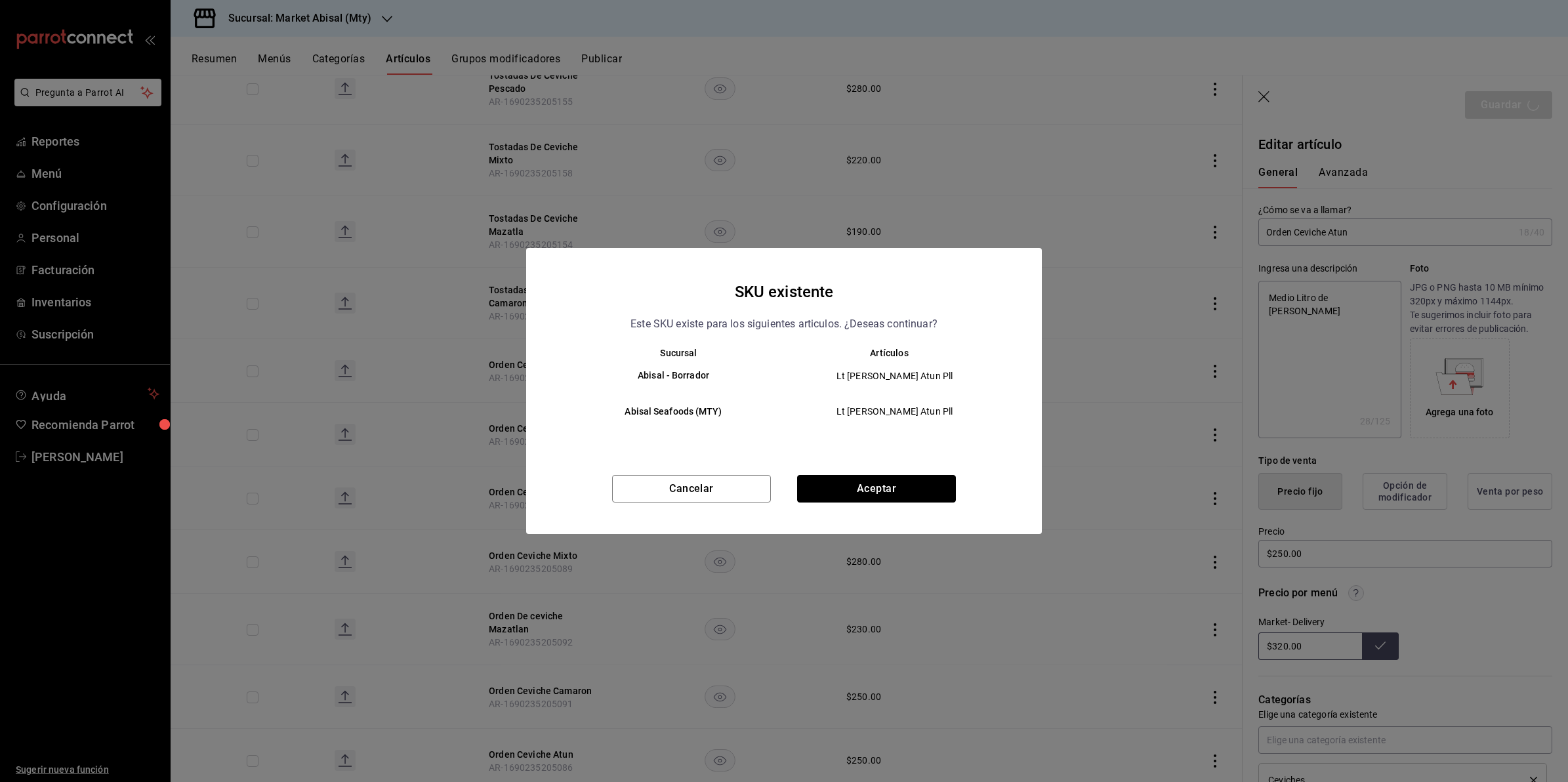
click at [918, 477] on button "Aceptar" at bounding box center [877, 489] width 159 height 28
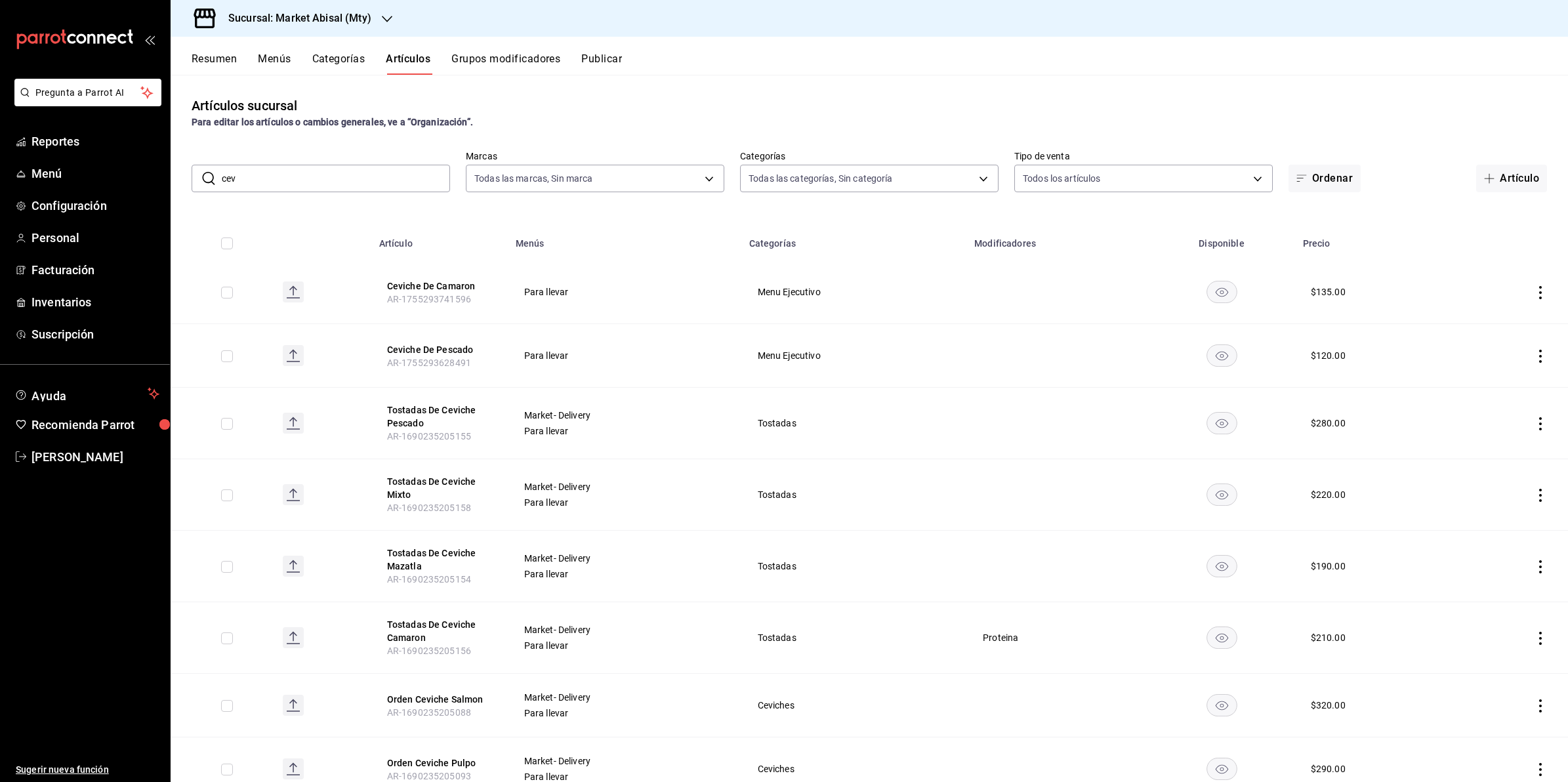
click at [609, 59] on button "Publicar" at bounding box center [602, 63] width 41 height 22
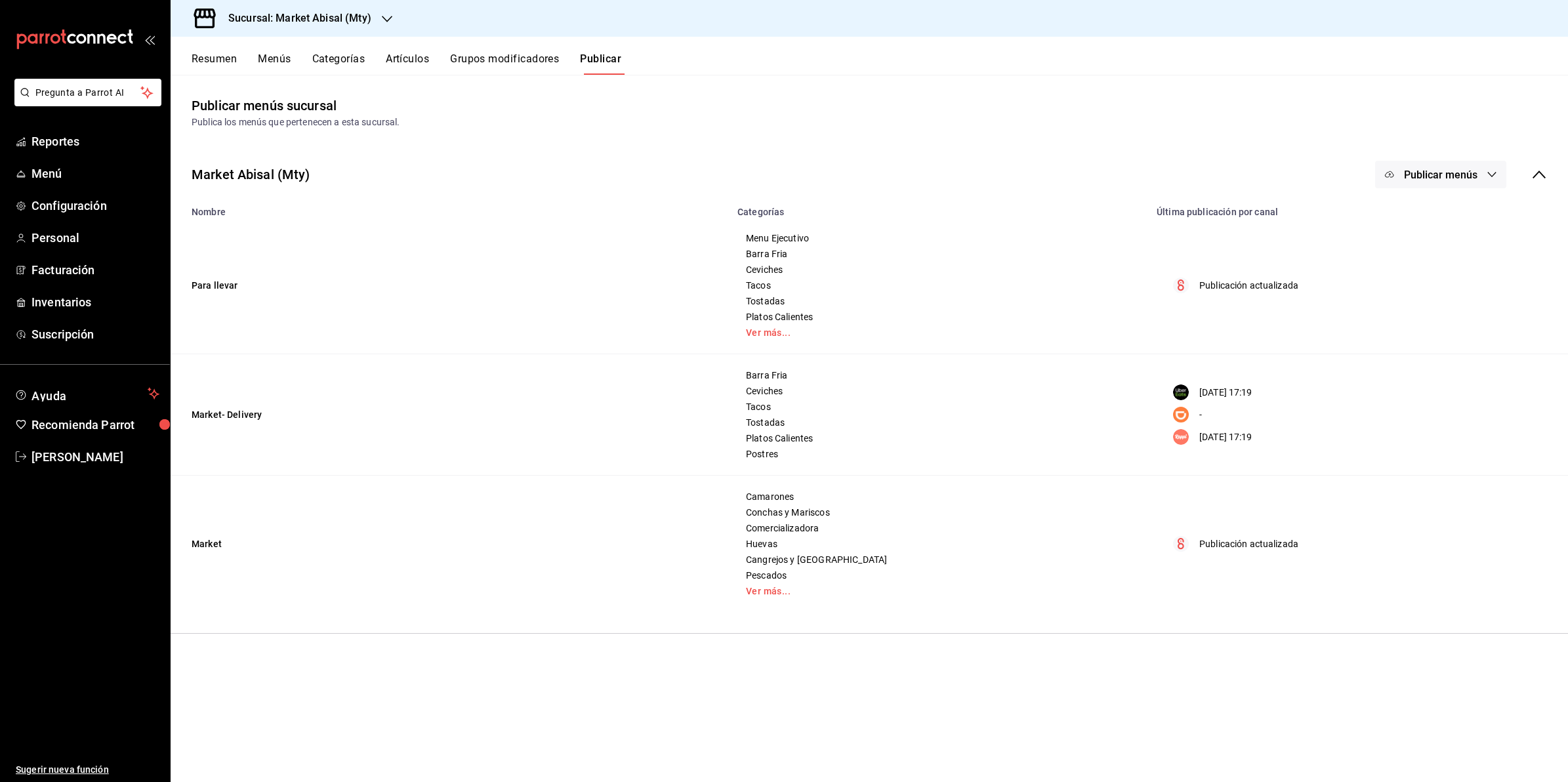
click at [1465, 182] on button "Publicar menús" at bounding box center [1441, 174] width 131 height 28
click at [1457, 328] on span "Rappi" at bounding box center [1460, 328] width 63 height 14
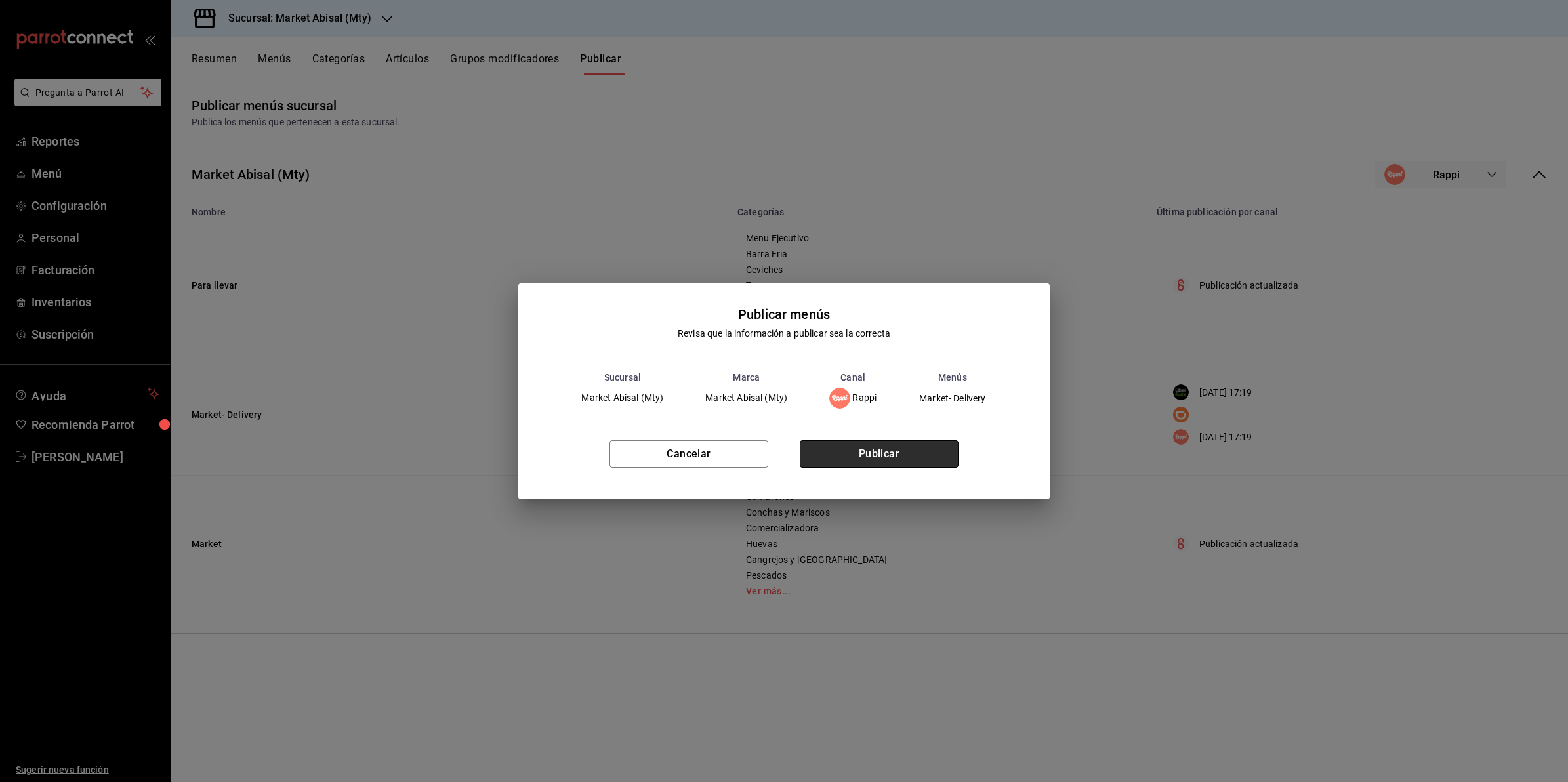
click at [873, 453] on button "Publicar" at bounding box center [879, 454] width 159 height 28
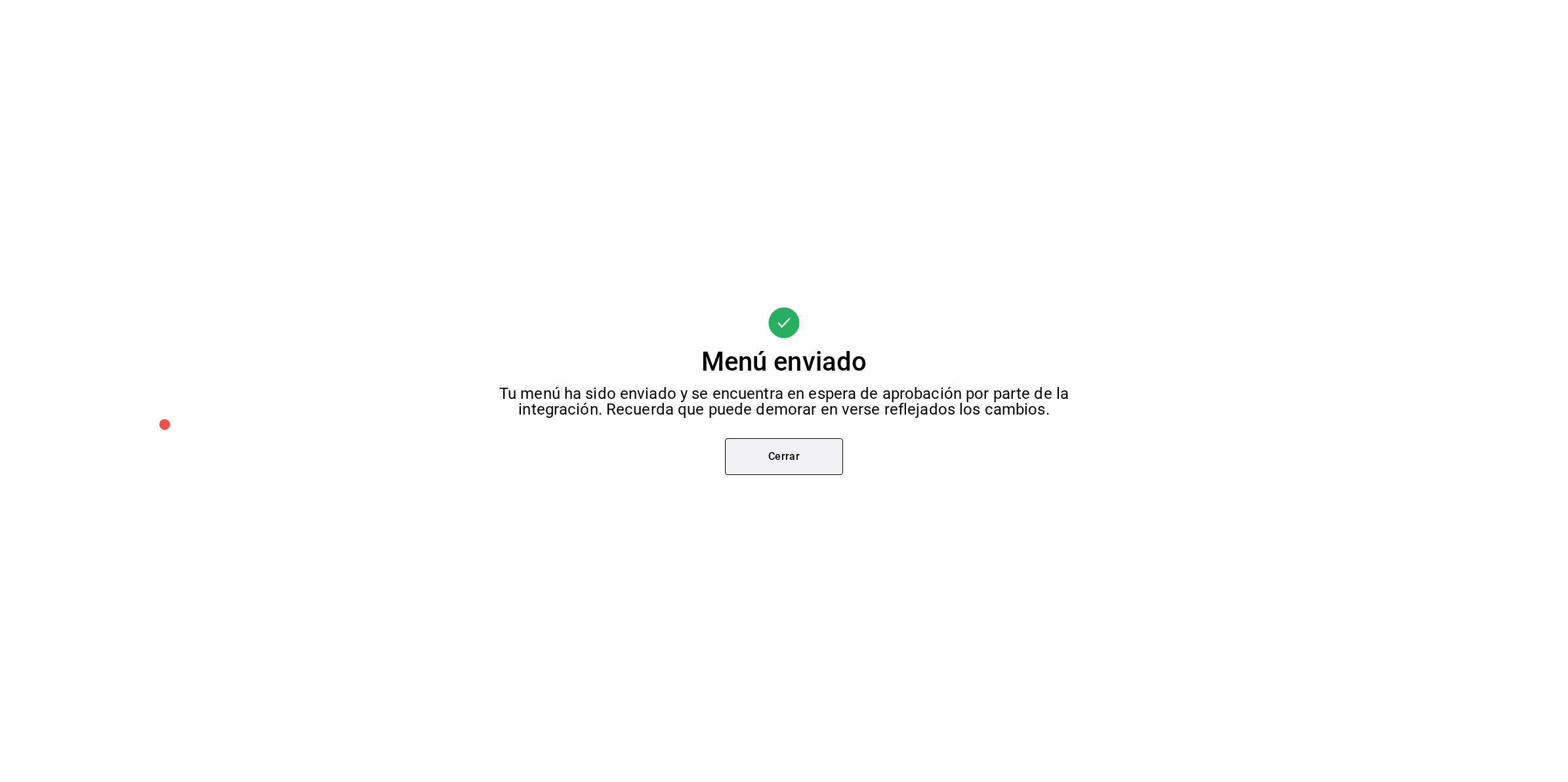
click at [824, 458] on button "Cerrar" at bounding box center [784, 457] width 118 height 36
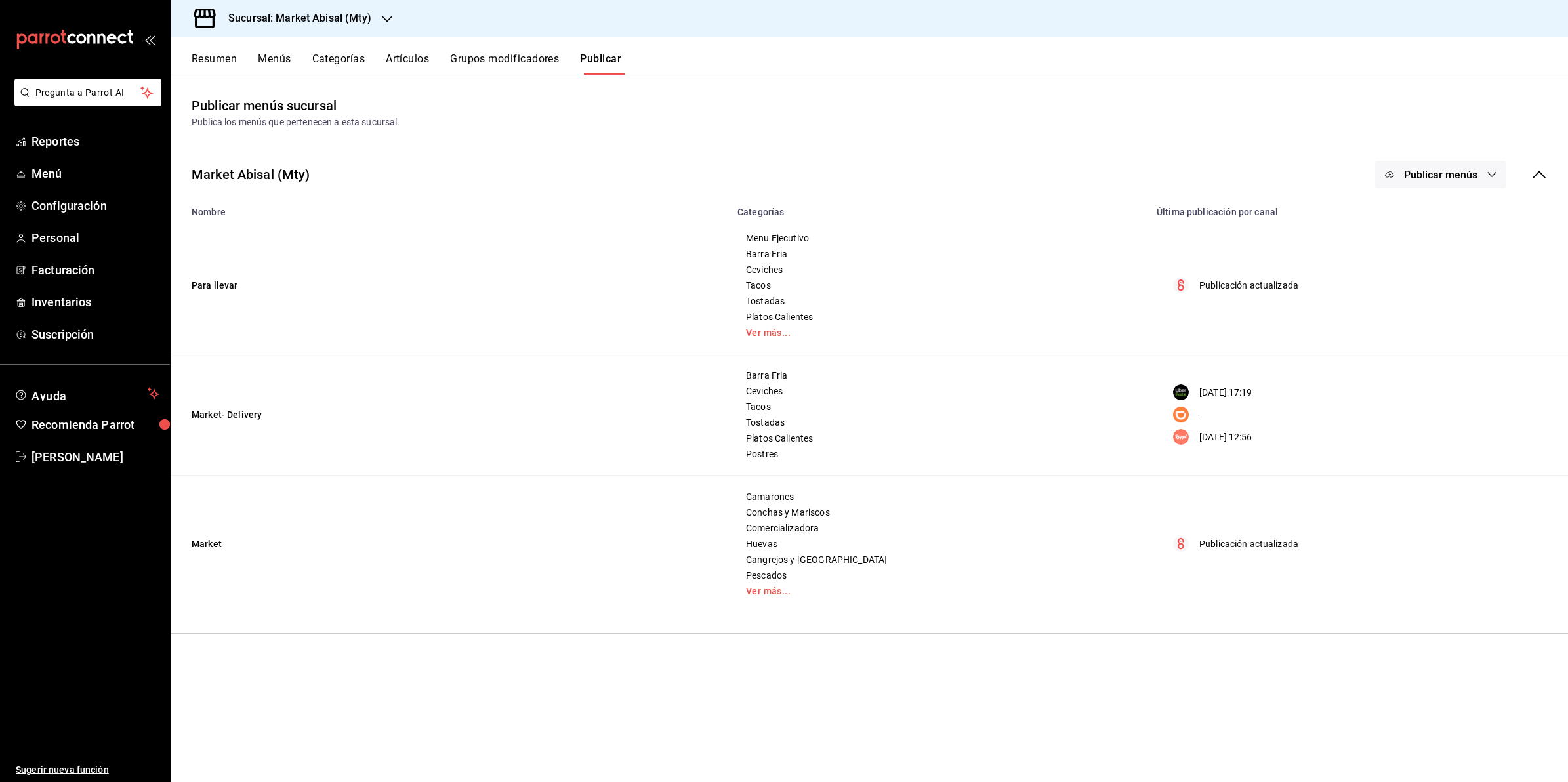
click at [1411, 164] on button "Publicar menús" at bounding box center [1441, 174] width 131 height 28
click at [1478, 253] on span "Uber Eats" at bounding box center [1460, 254] width 63 height 14
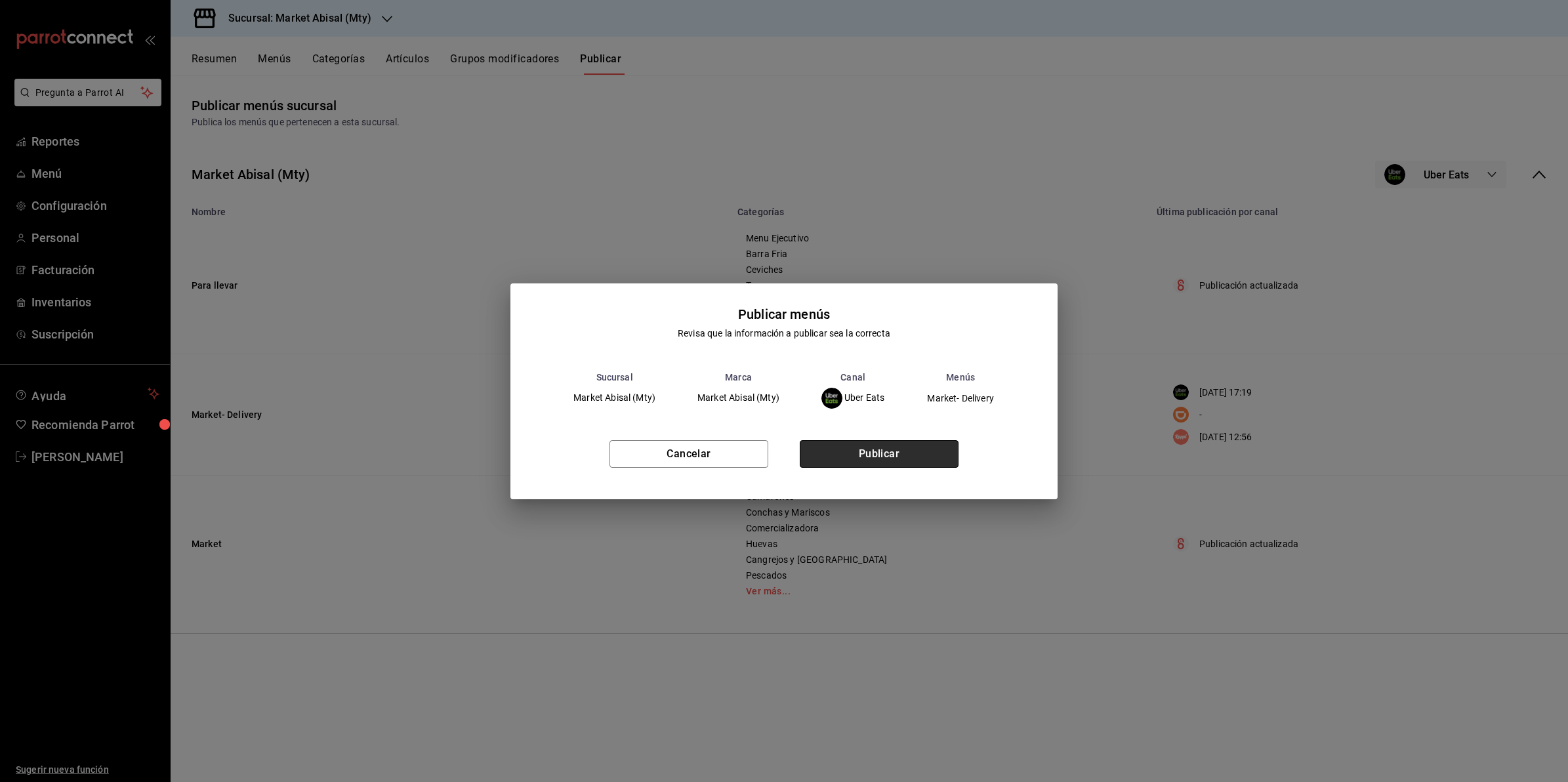
click at [939, 457] on button "Publicar" at bounding box center [879, 454] width 159 height 28
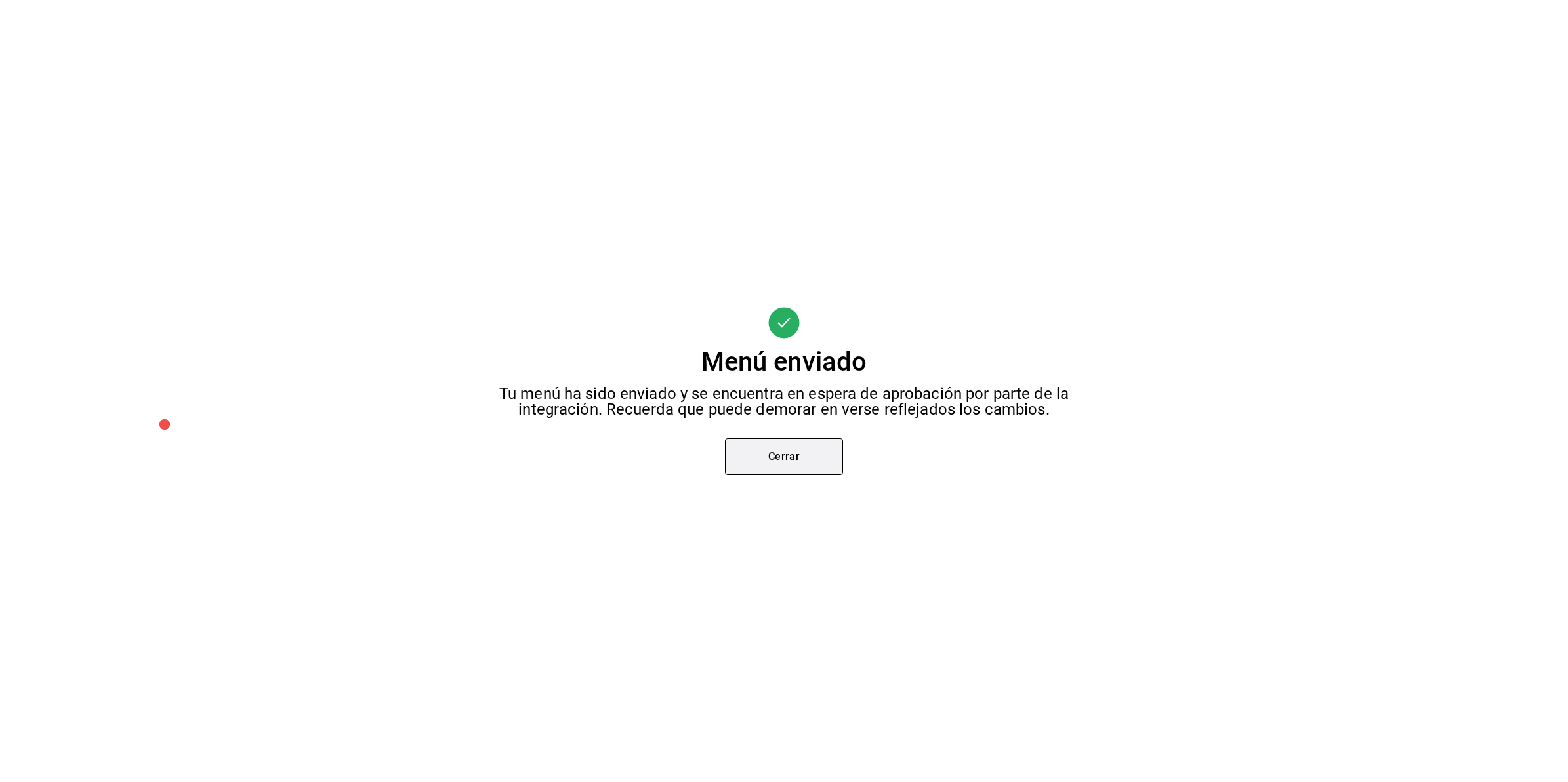
click at [812, 444] on button "Cerrar" at bounding box center [784, 457] width 118 height 36
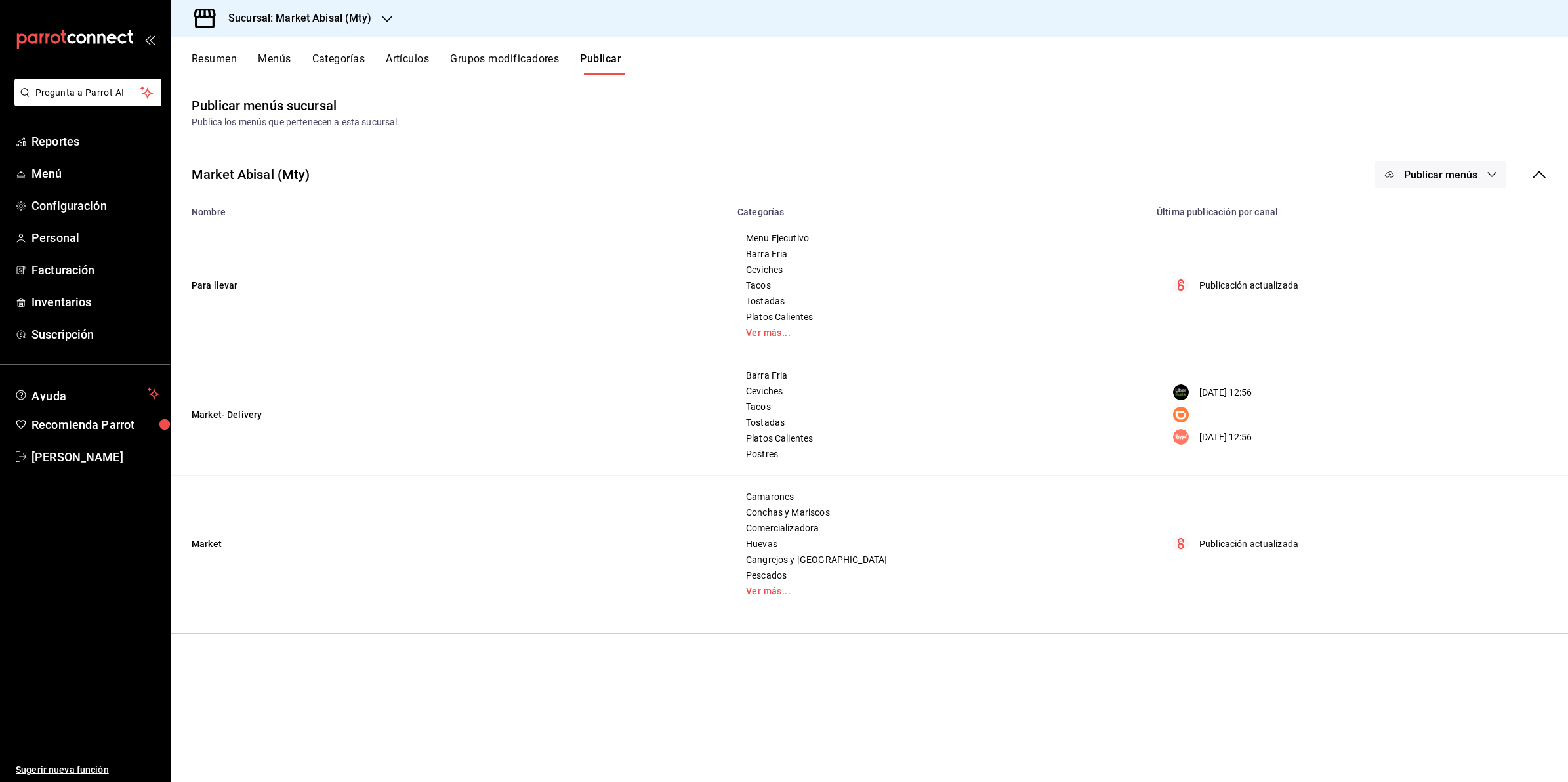
click at [203, 53] on button "Resumen" at bounding box center [214, 63] width 45 height 22
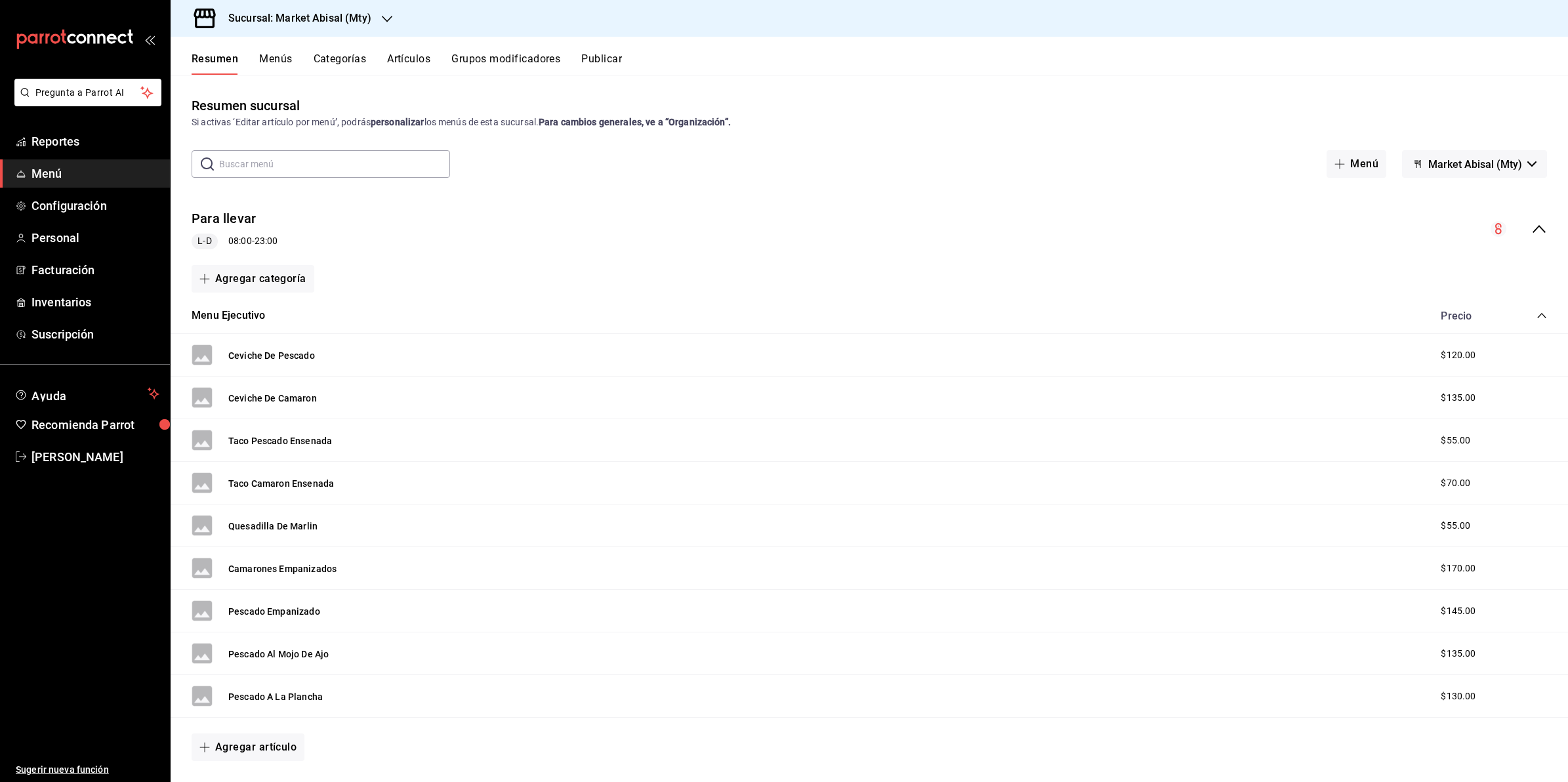
click at [1532, 224] on icon "collapse-menu-row" at bounding box center [1539, 228] width 16 height 16
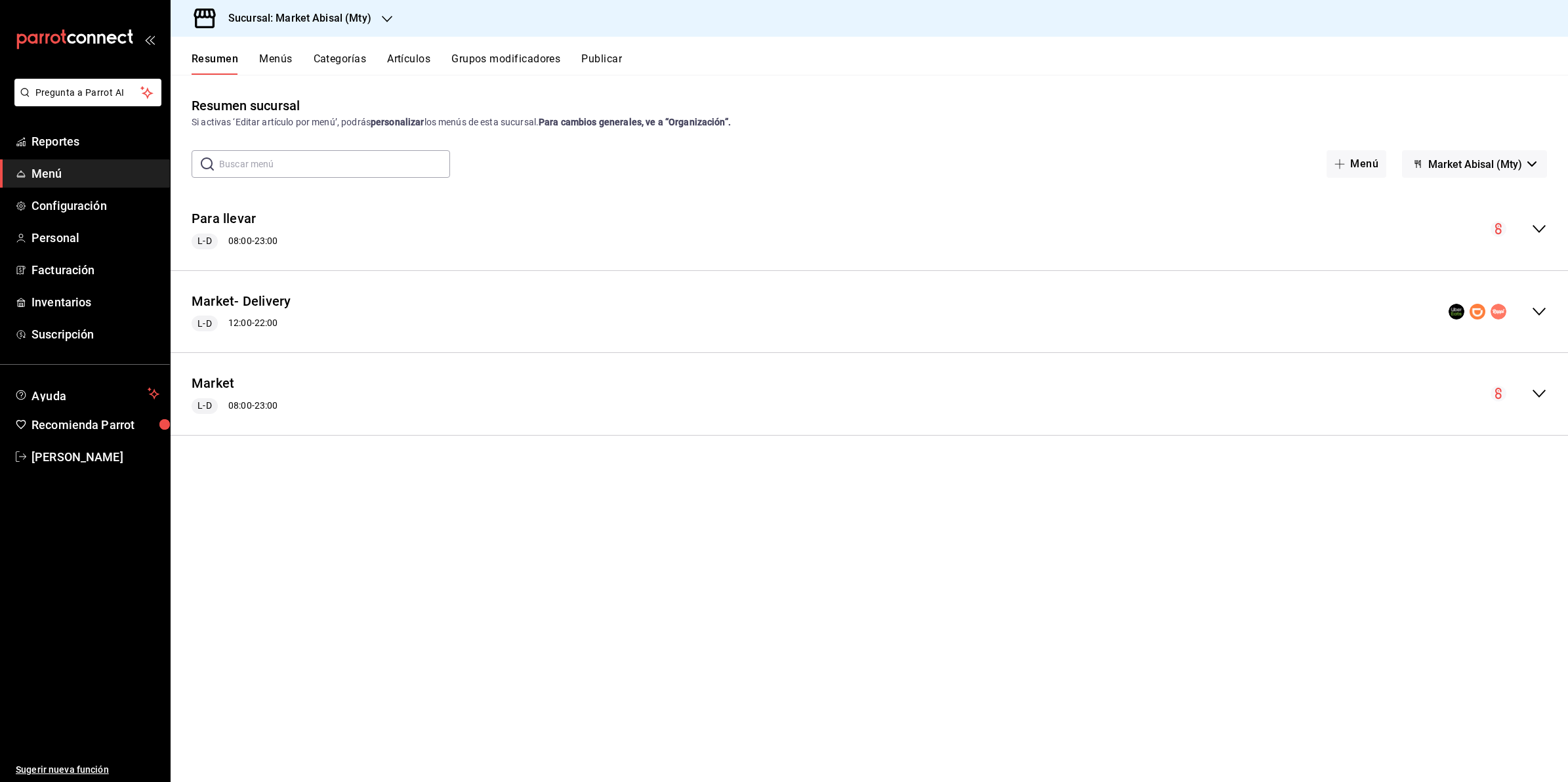
click at [1540, 317] on icon "collapse-menu-row" at bounding box center [1539, 311] width 16 height 16
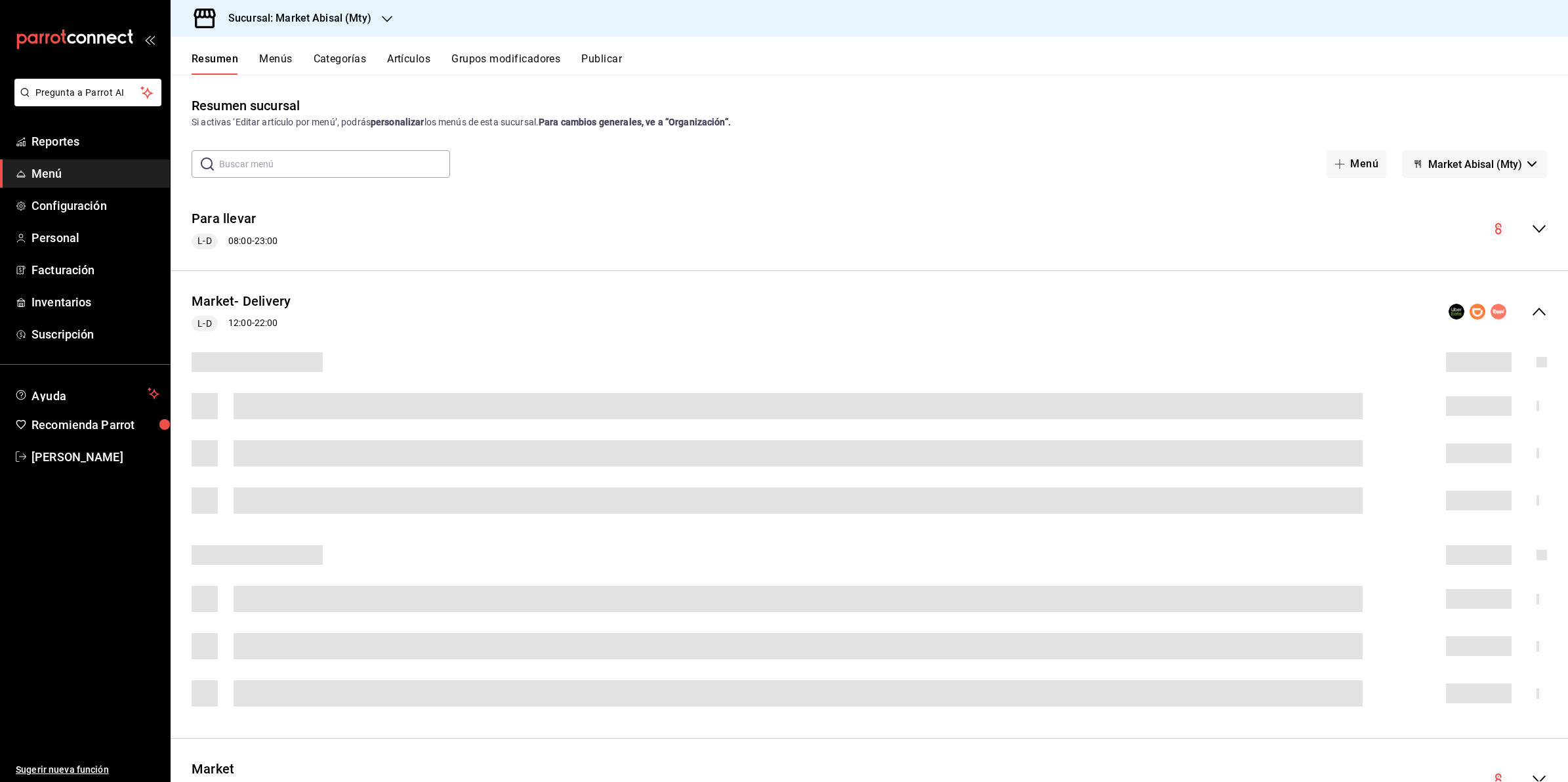
click at [1540, 317] on div "Market- Delivery L-D 12:00 - 22:00" at bounding box center [870, 312] width 1398 height 61
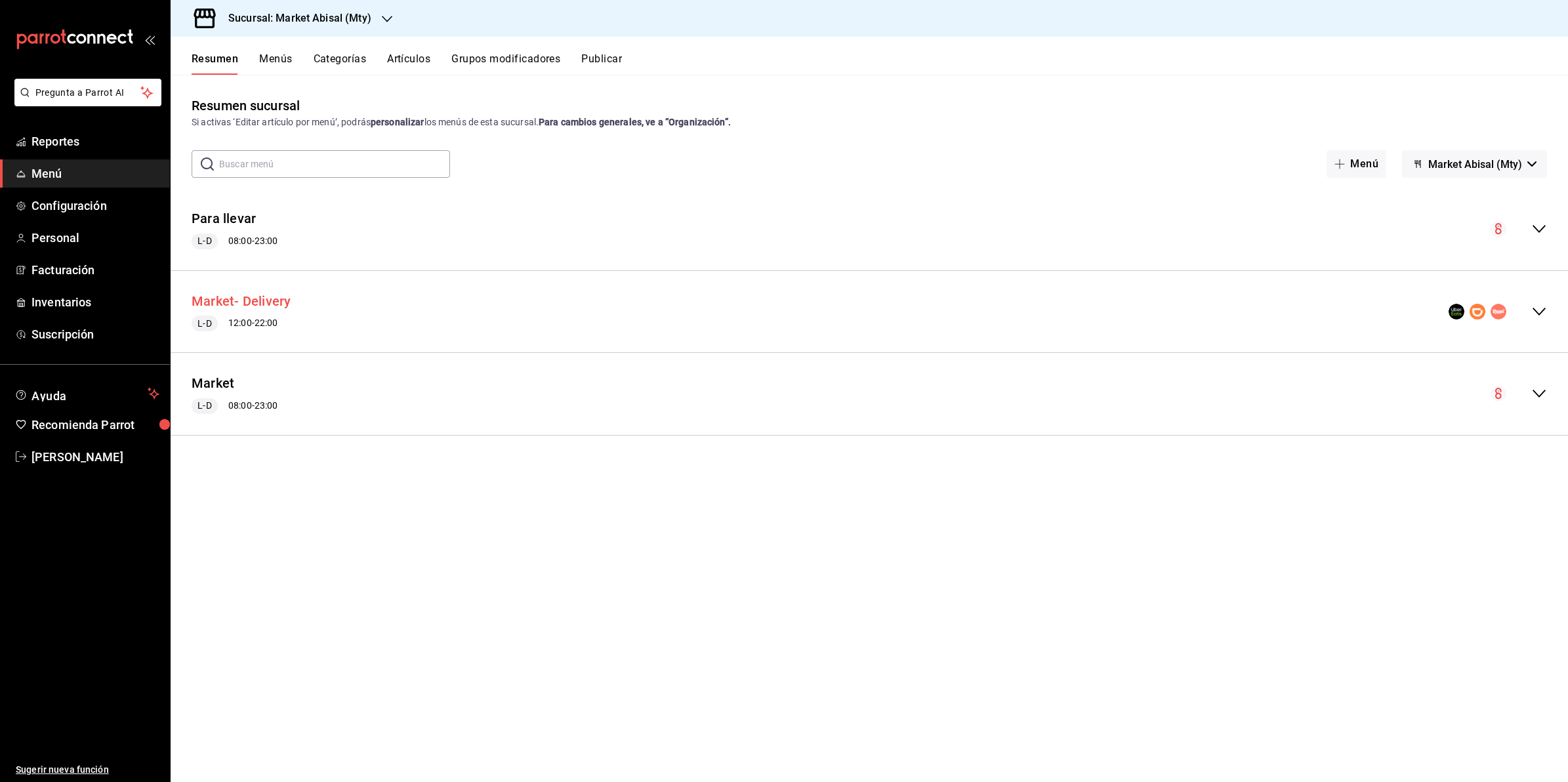
click at [274, 300] on button "Market- Delivery" at bounding box center [241, 301] width 99 height 19
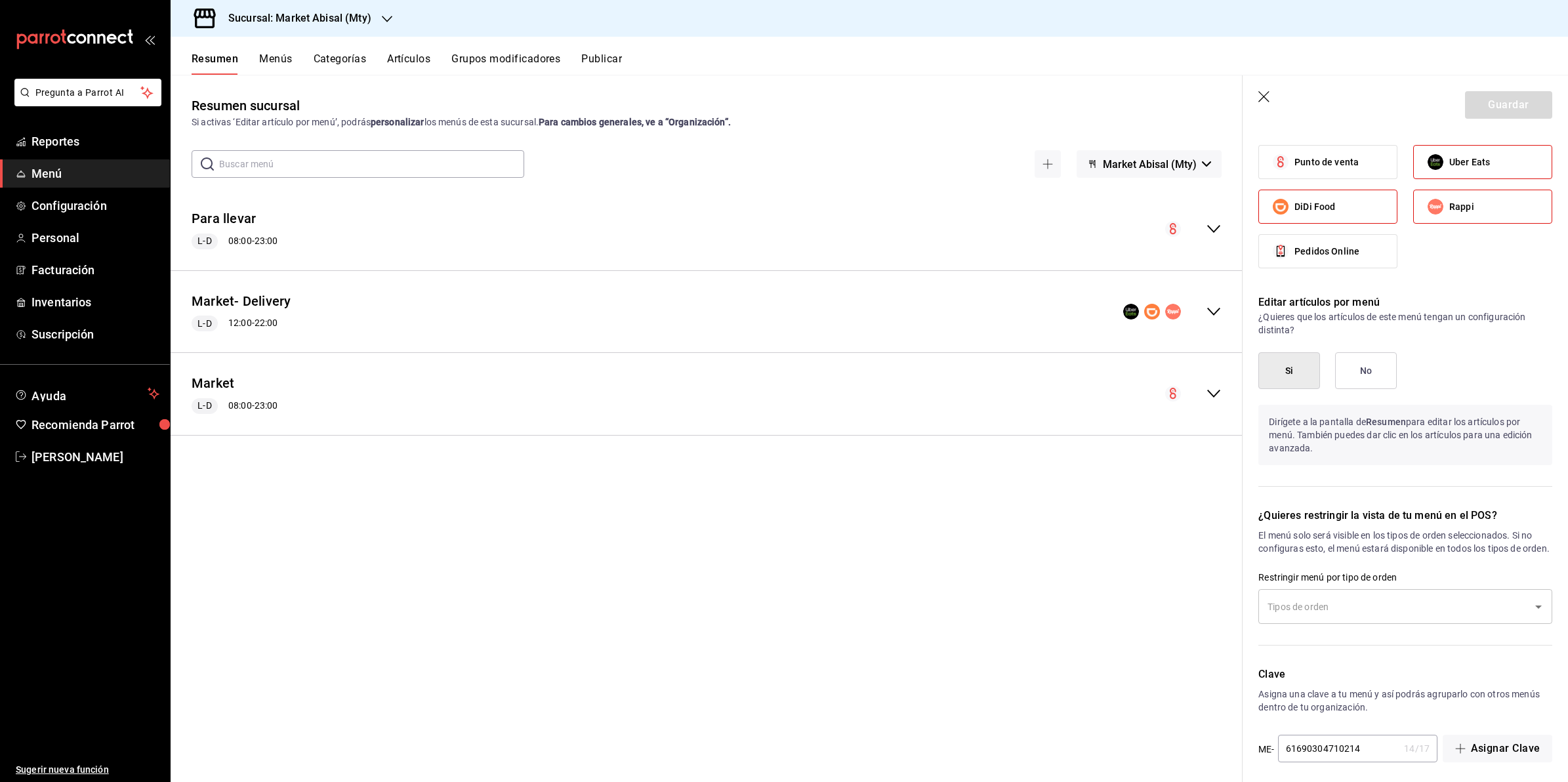
scroll to position [355, 0]
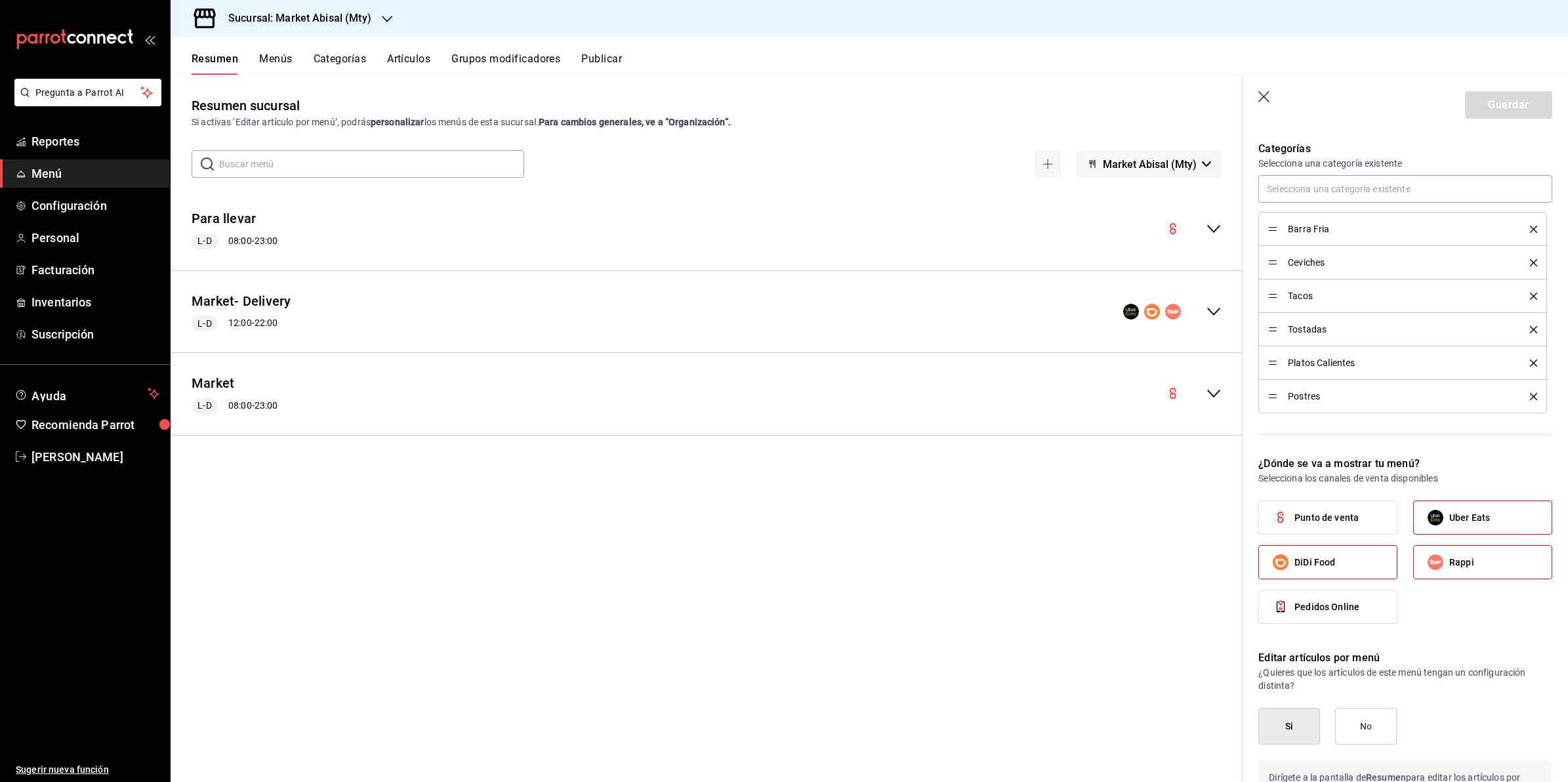
click at [1366, 558] on label "DiDi Food" at bounding box center [1328, 562] width 138 height 33
click at [1295, 558] on input "DiDi Food" at bounding box center [1280, 562] width 28 height 28
click at [1496, 99] on button "Guardar" at bounding box center [1509, 105] width 87 height 28
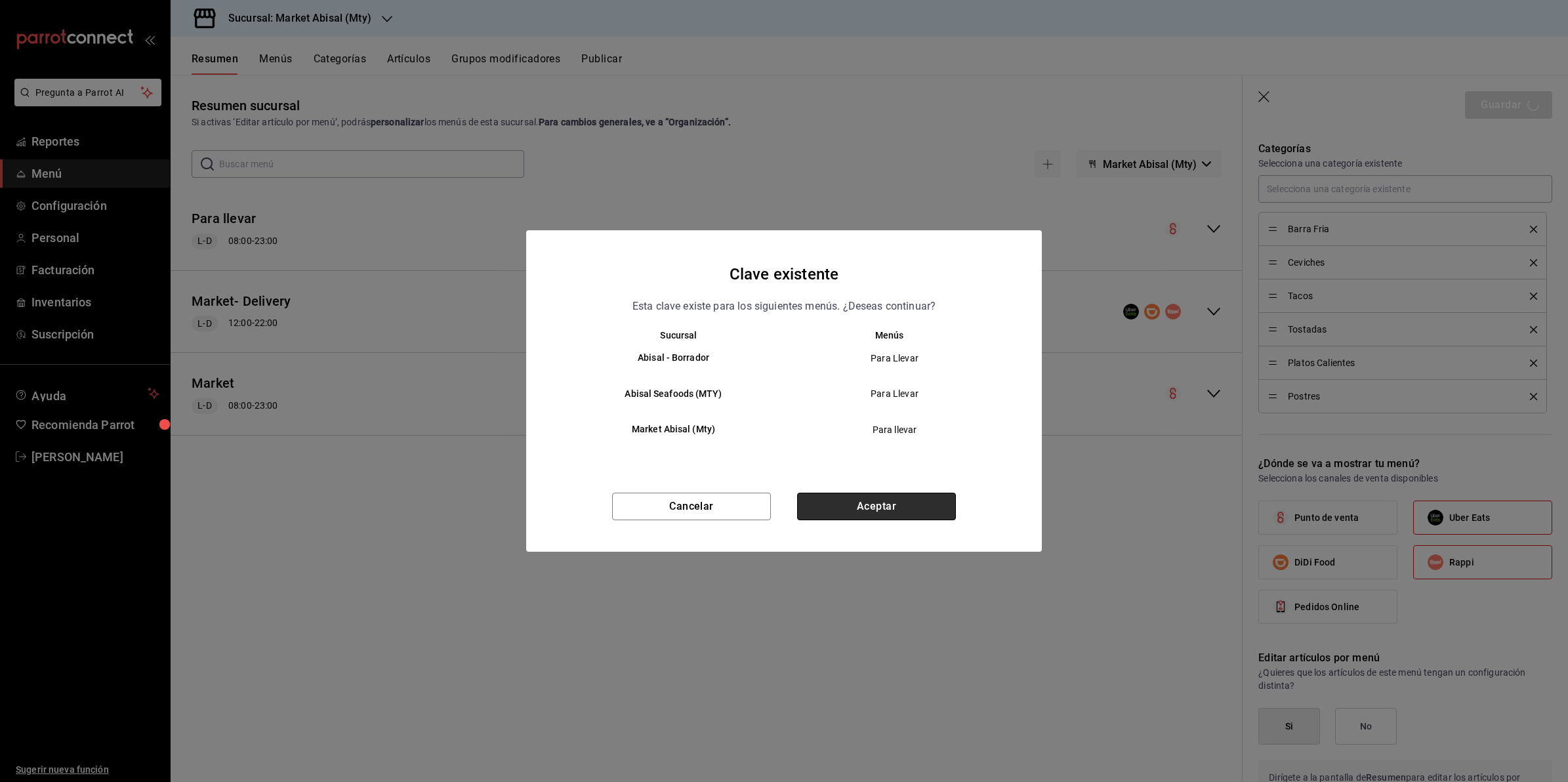
click at [945, 509] on button "Aceptar" at bounding box center [877, 506] width 159 height 28
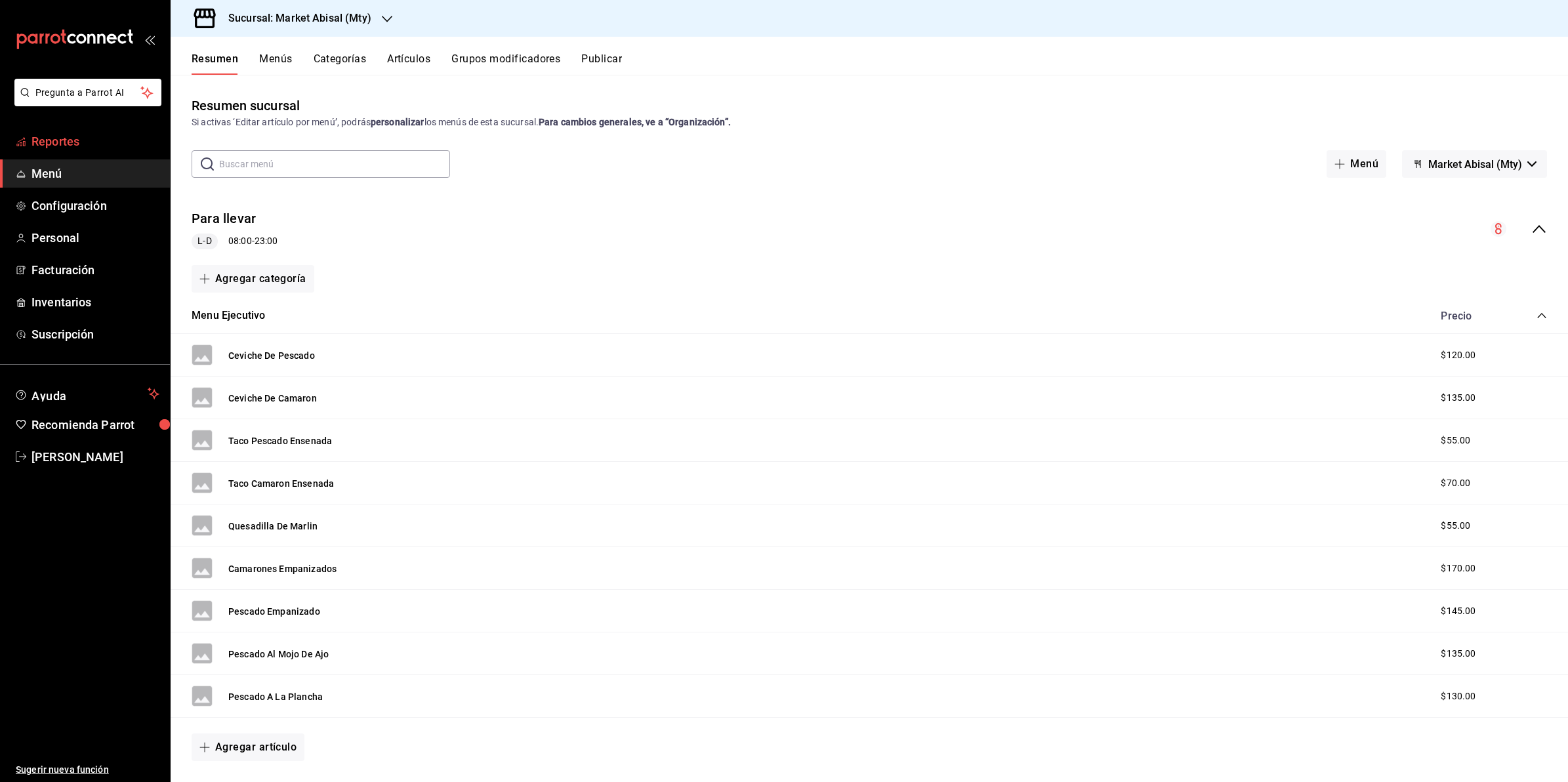
click at [88, 143] on span "Reportes" at bounding box center [95, 141] width 128 height 18
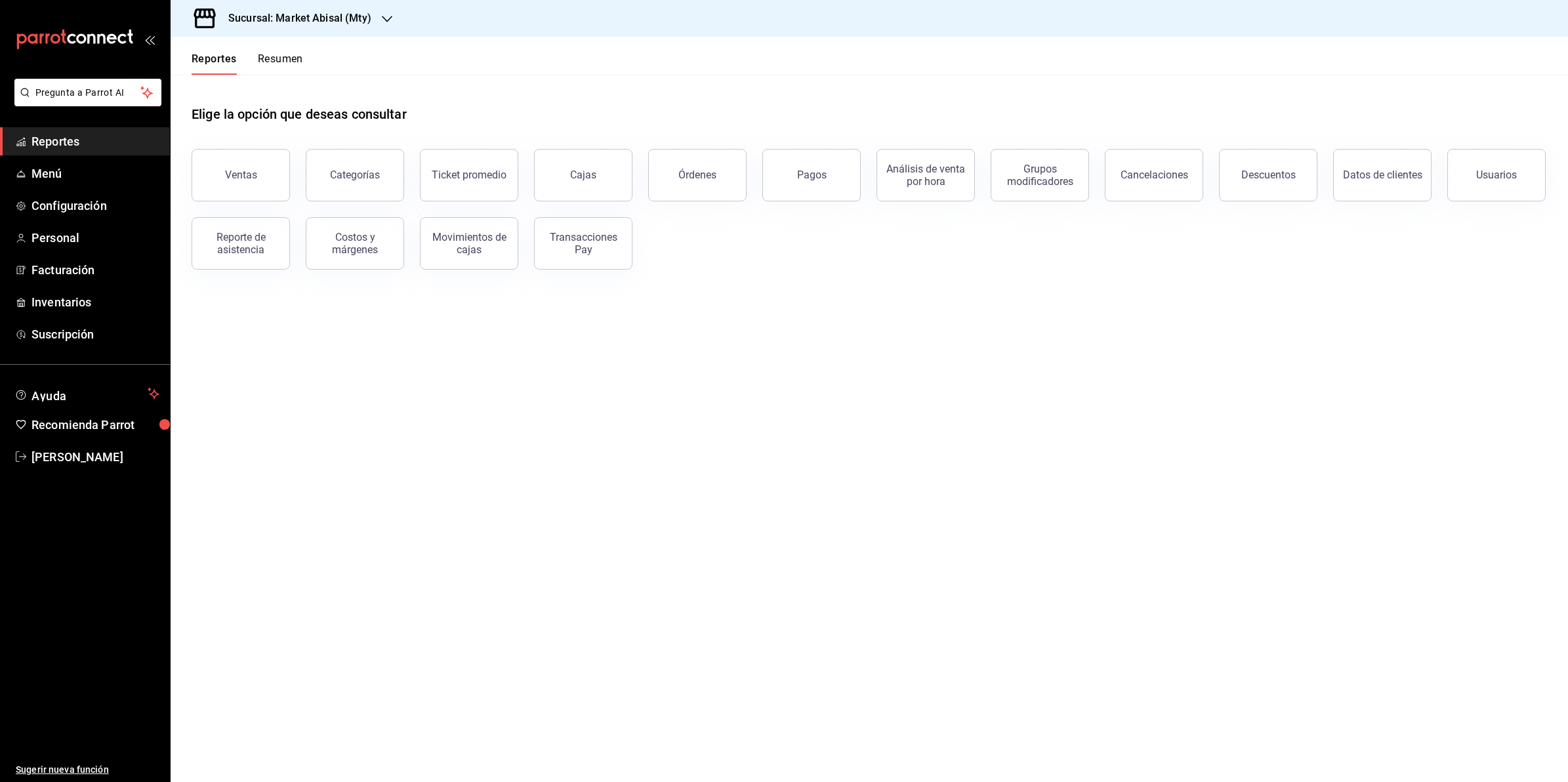
click at [77, 140] on span "Reportes" at bounding box center [95, 141] width 128 height 18
